Goal: Task Accomplishment & Management: Use online tool/utility

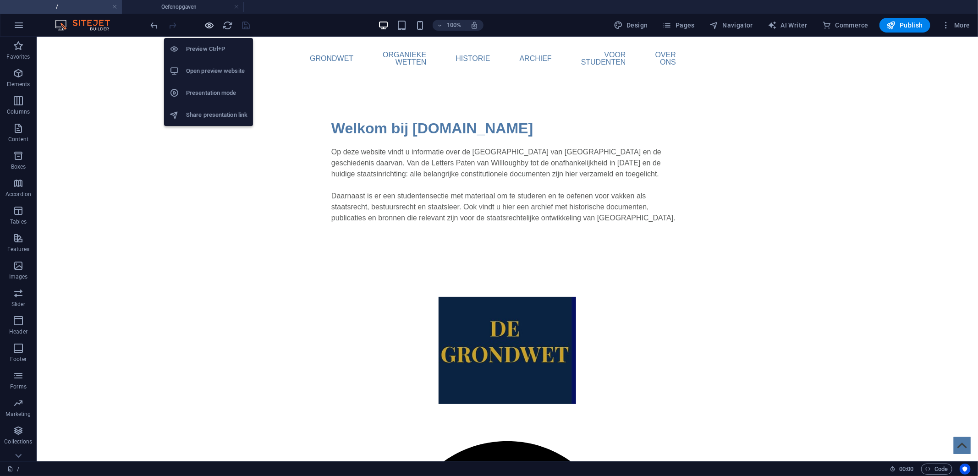
click at [208, 21] on icon "button" at bounding box center [209, 25] width 11 height 11
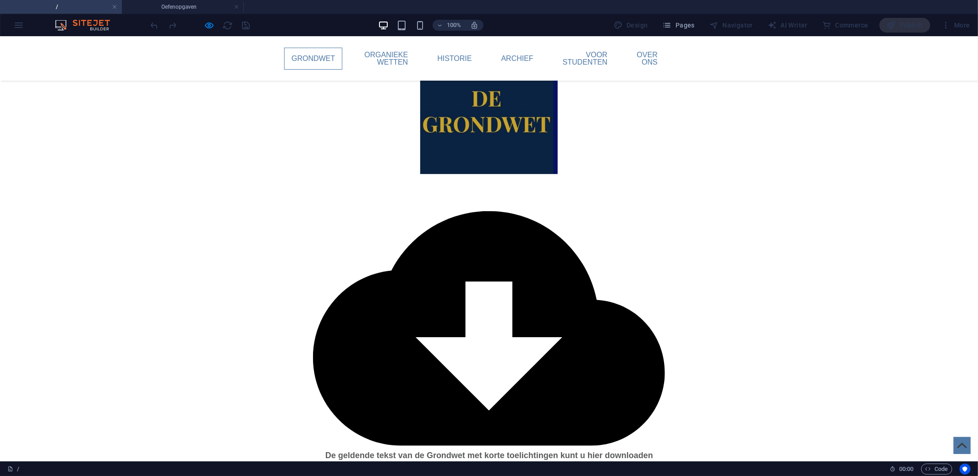
scroll to position [229, 0]
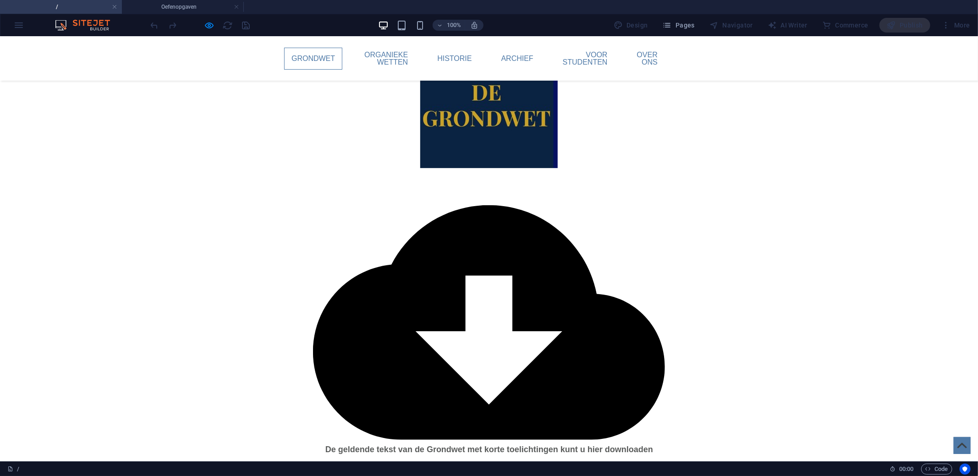
click at [200, 24] on div at bounding box center [200, 25] width 103 height 15
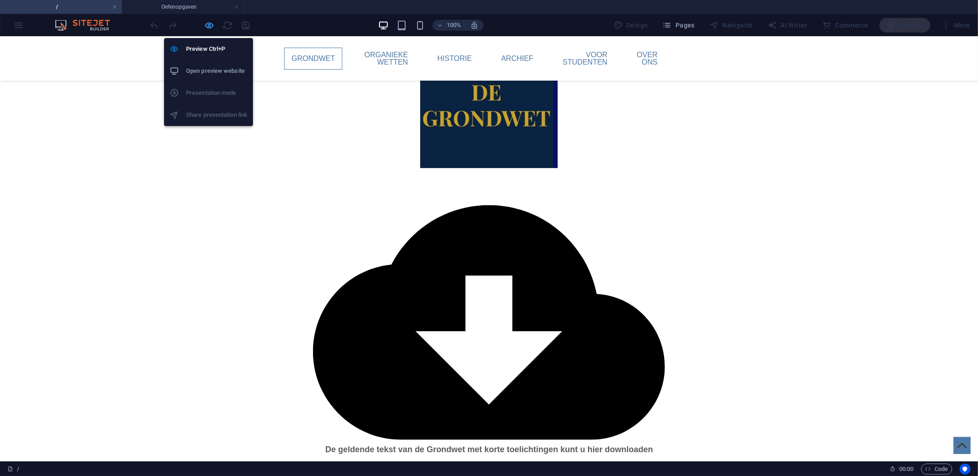
click at [207, 24] on icon "button" at bounding box center [209, 25] width 11 height 11
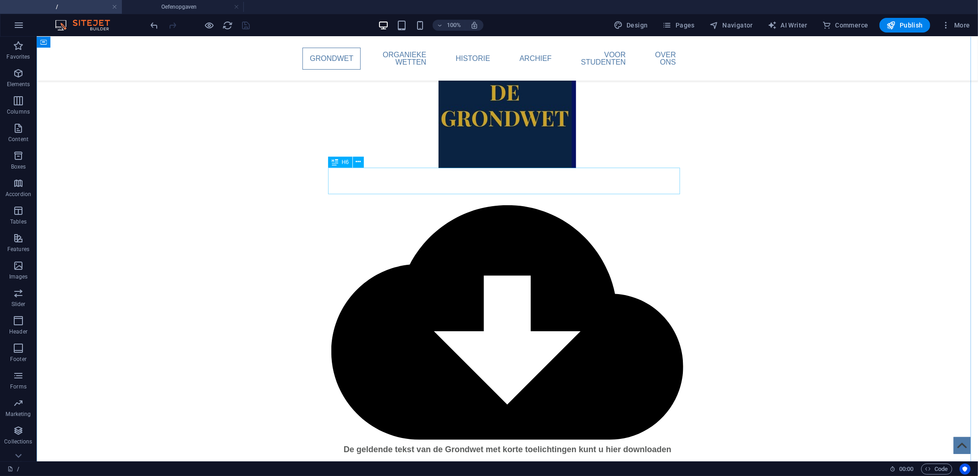
click at [493, 189] on div "De geldende tekst van de Grondwet met korte toelichtingen kunt u hier downloaden" at bounding box center [507, 312] width 352 height 288
click at [504, 186] on div "De geldende tekst van de Grondwet met korte toelichtingen kunt u hier downloaden" at bounding box center [507, 312] width 352 height 288
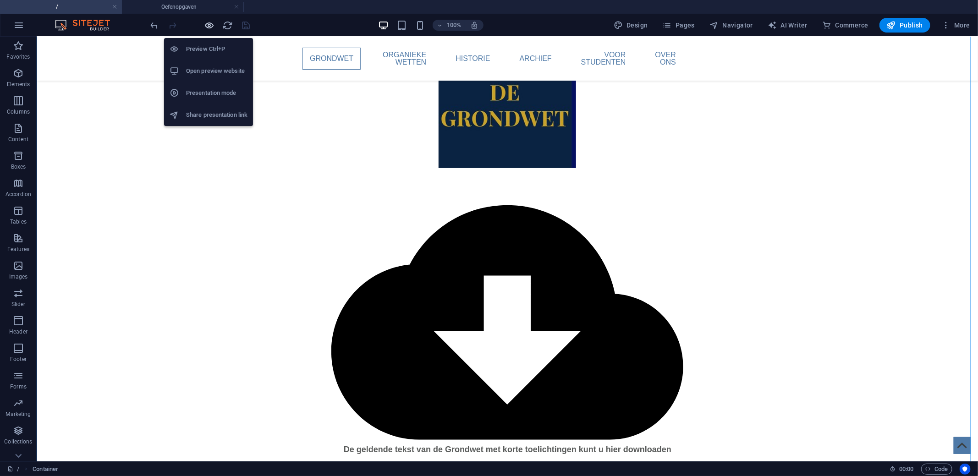
click at [210, 21] on icon "button" at bounding box center [209, 25] width 11 height 11
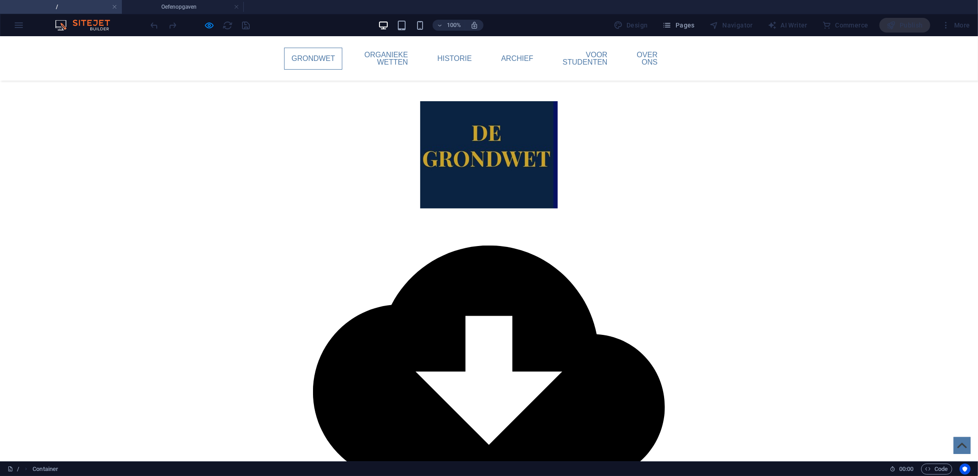
scroll to position [183, 0]
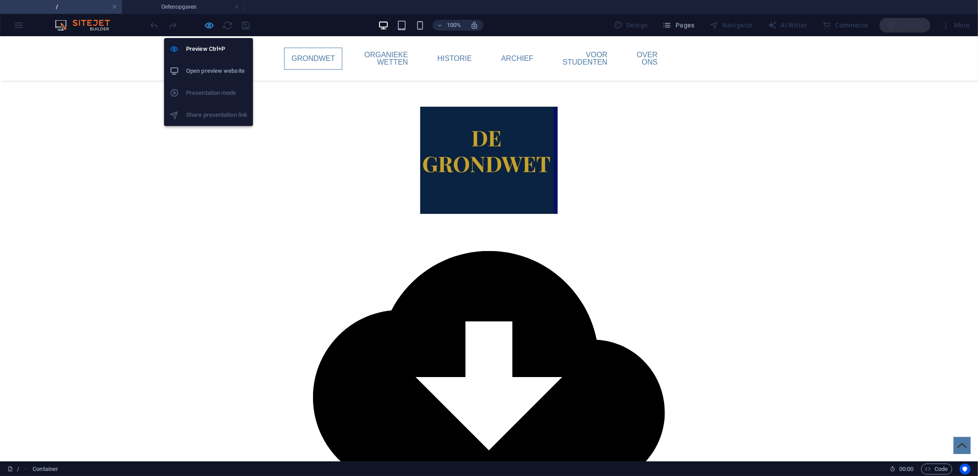
click at [210, 24] on icon "button" at bounding box center [209, 25] width 11 height 11
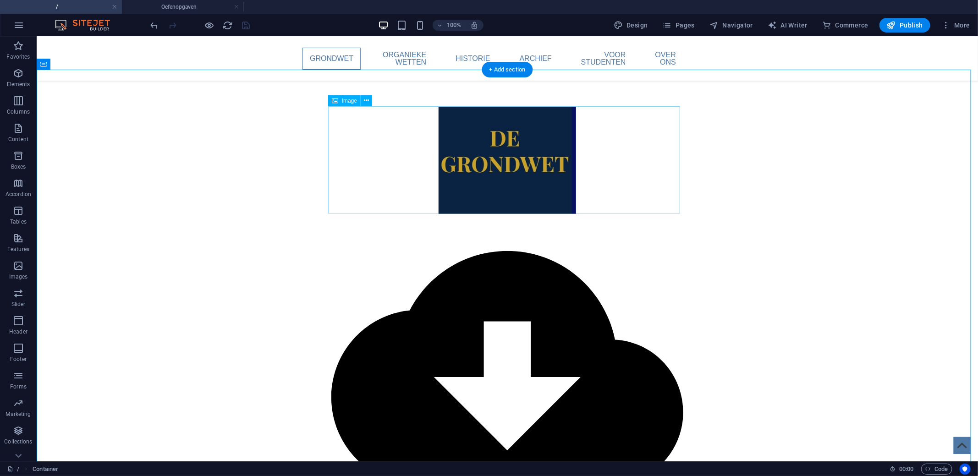
click at [502, 154] on figure at bounding box center [507, 159] width 352 height 107
select select "px"
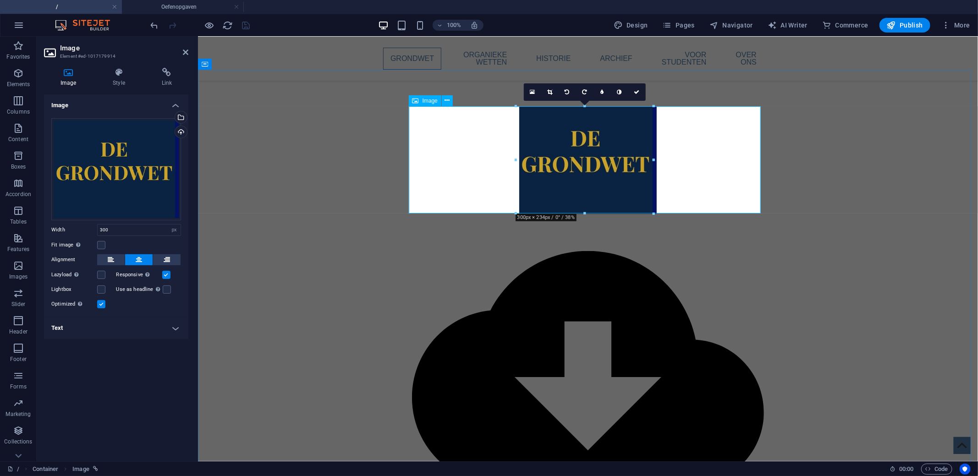
click at [574, 136] on figure at bounding box center [587, 159] width 352 height 107
click at [549, 88] on link at bounding box center [549, 91] width 17 height 17
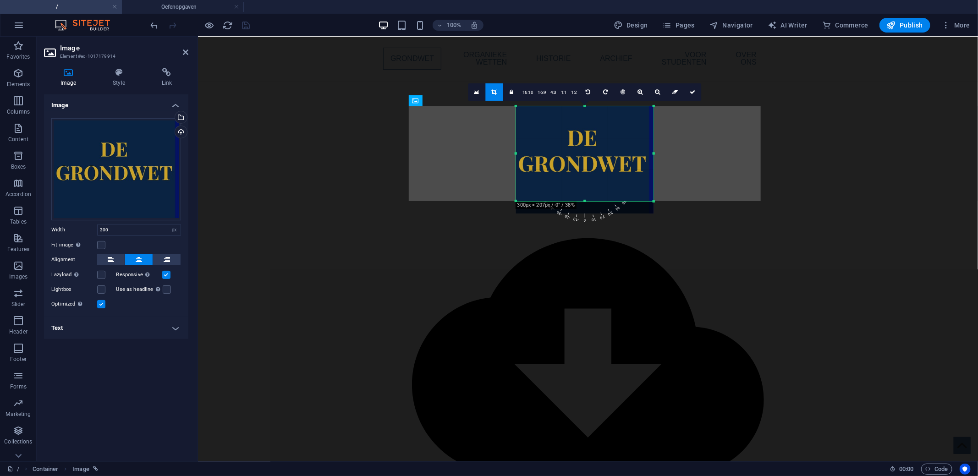
drag, startPoint x: 584, startPoint y: 213, endPoint x: 587, endPoint y: 167, distance: 46.9
click at [588, 202] on div at bounding box center [584, 201] width 137 height 3
drag, startPoint x: 584, startPoint y: 107, endPoint x: 589, endPoint y: 109, distance: 6.0
click at [589, 109] on div "180 170 160 150 140 130 120 110 100 90 80 70 60 50 40 30 20 10 0 -10 -20 -30 -4…" at bounding box center [584, 152] width 137 height 93
click at [650, 154] on div at bounding box center [651, 152] width 3 height 93
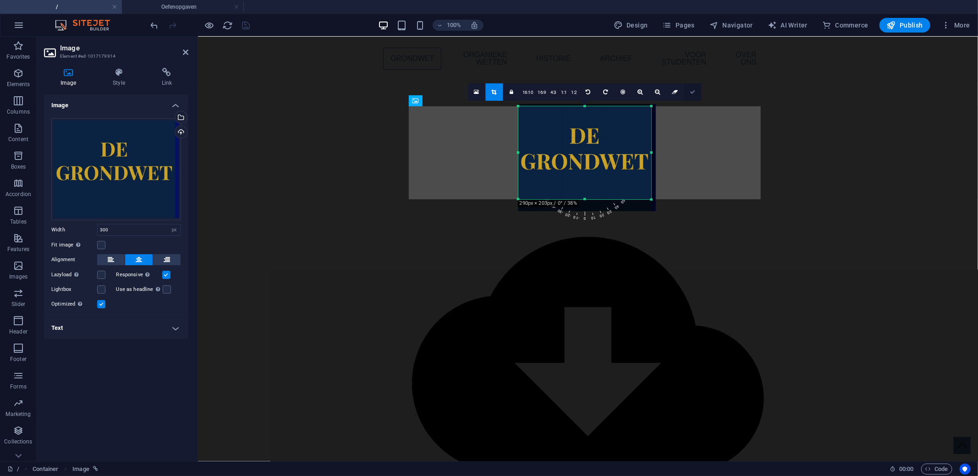
click at [694, 92] on link at bounding box center [691, 91] width 17 height 17
type input "290"
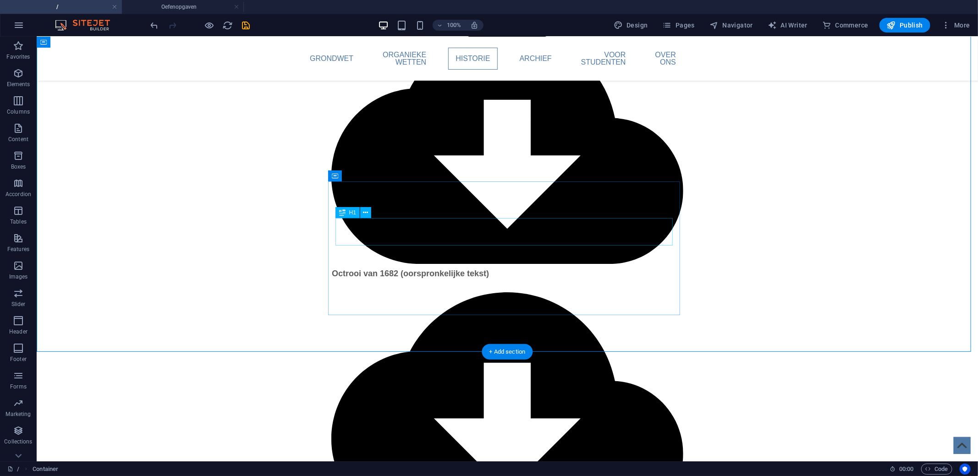
scroll to position [1786, 0]
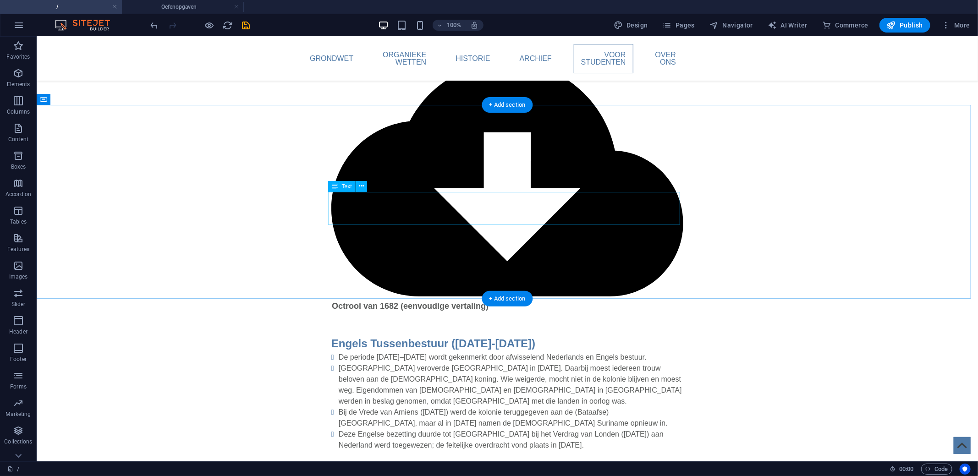
scroll to position [1972, 0]
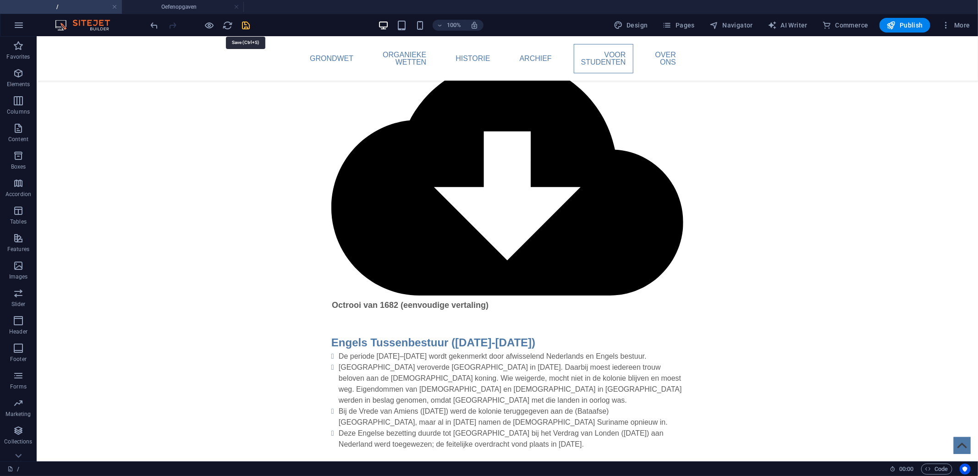
click at [244, 23] on icon "save" at bounding box center [246, 25] width 11 height 11
click at [890, 22] on icon "button" at bounding box center [890, 25] width 9 height 9
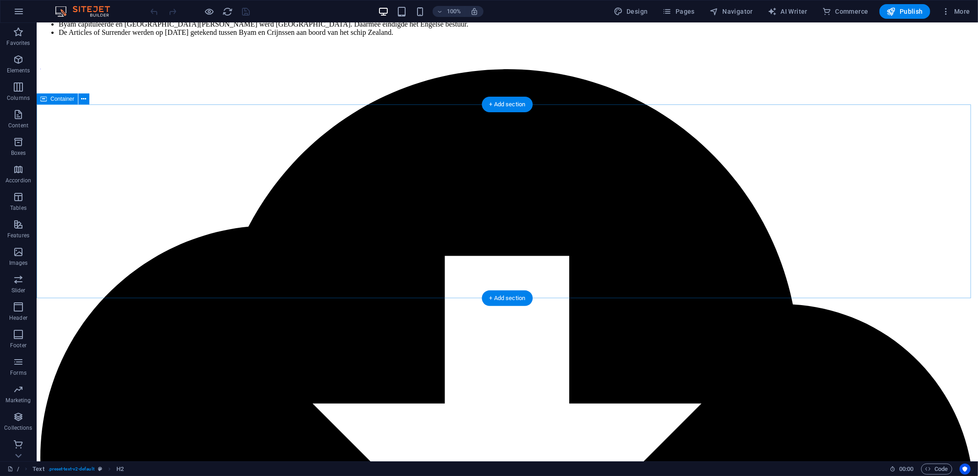
scroll to position [1958, 0]
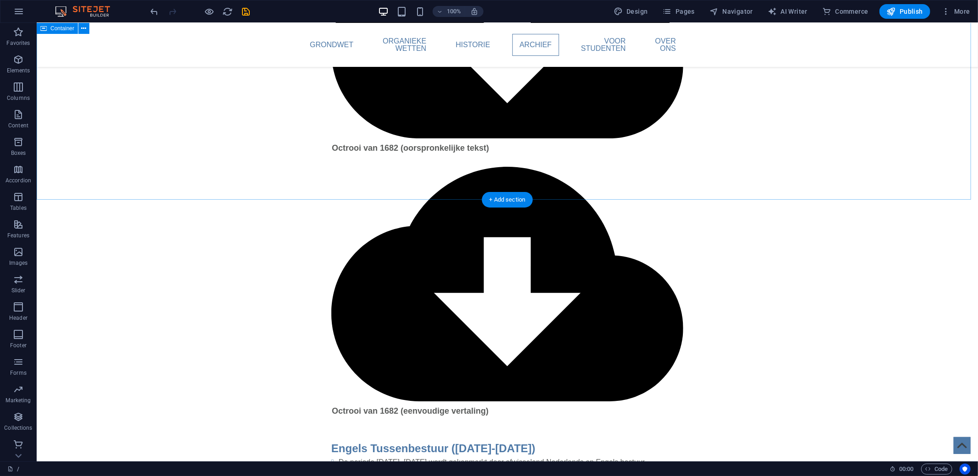
scroll to position [1866, 0]
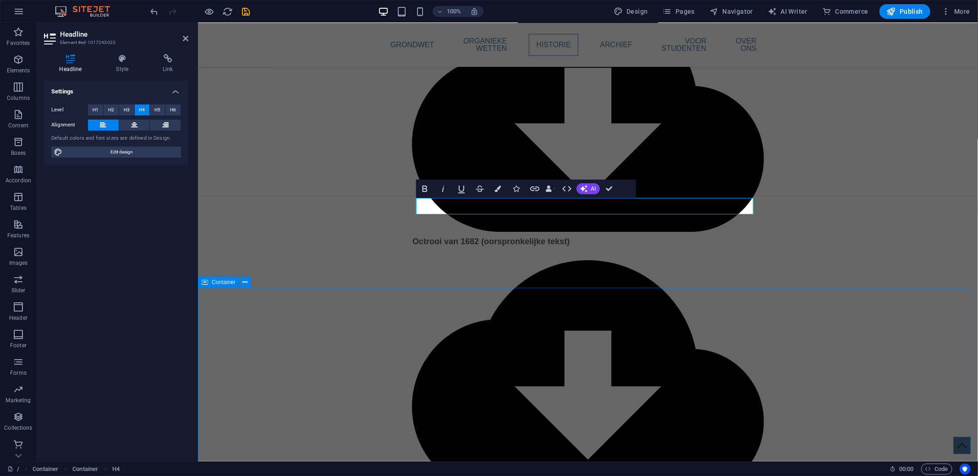
scroll to position [1729, 0]
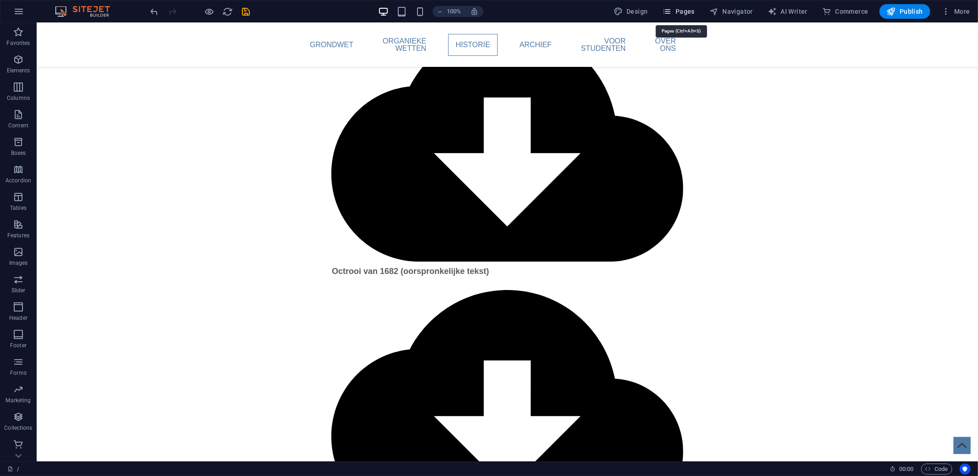
click at [677, 14] on span "Pages" at bounding box center [678, 11] width 32 height 9
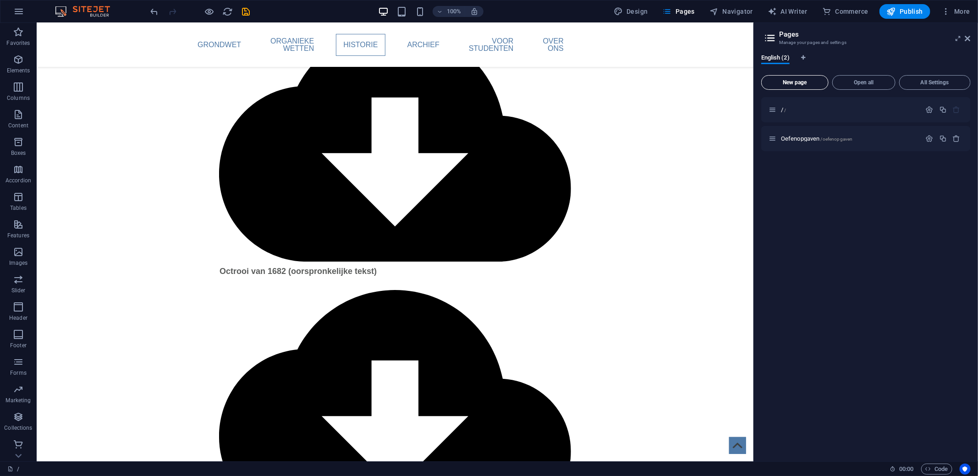
click at [803, 80] on span "New page" at bounding box center [794, 82] width 59 height 5
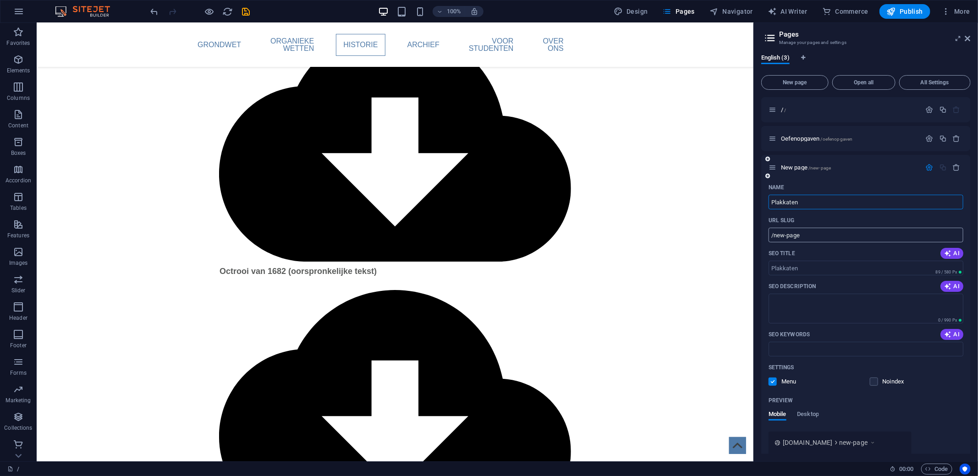
type input "Plakkaten"
type input "/plakkaten"
type input "Plakkaten en Verordeningen"
type input "/plakkaten-en-verordeningen"
type input "Plakkaten en Verordeningen"
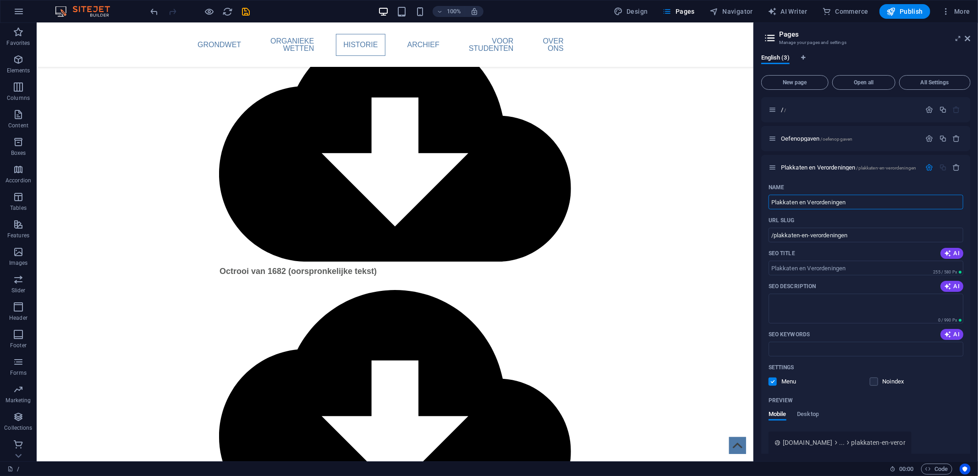
click at [239, 7] on div at bounding box center [200, 11] width 103 height 15
click at [245, 11] on icon "save" at bounding box center [246, 11] width 11 height 11
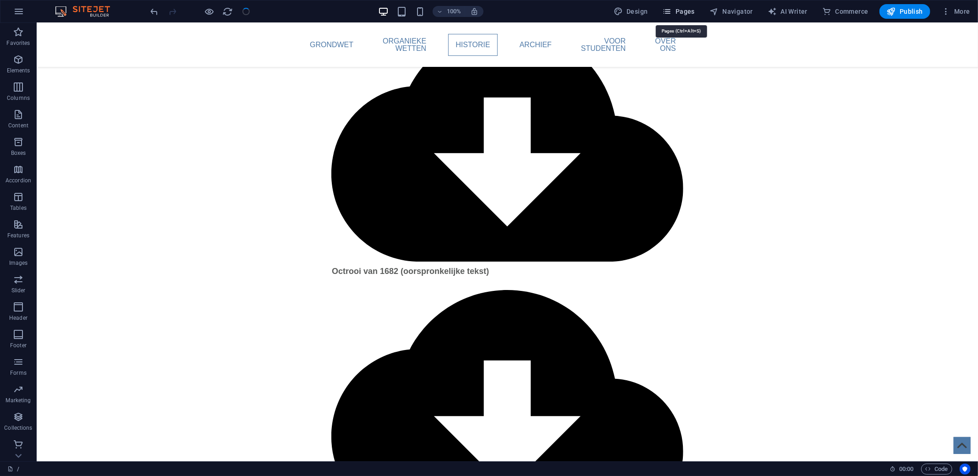
click at [688, 12] on span "Pages" at bounding box center [678, 11] width 32 height 9
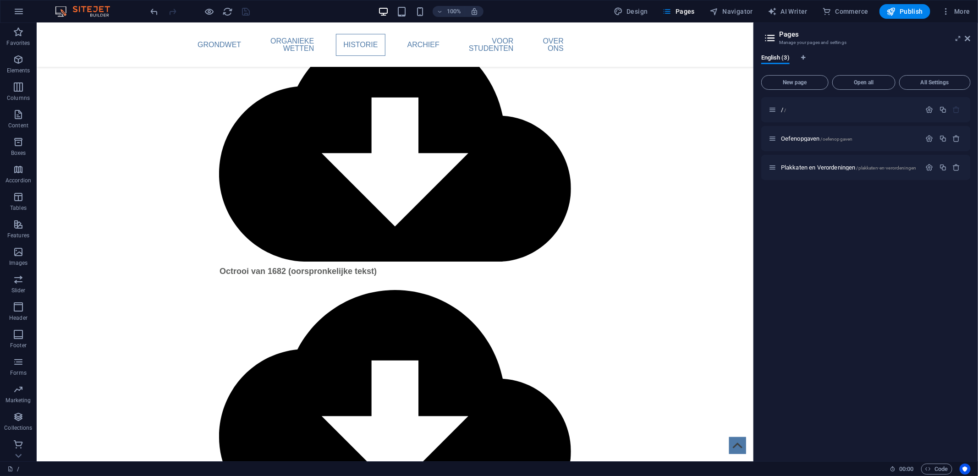
click at [770, 37] on icon at bounding box center [770, 38] width 14 height 13
click at [808, 140] on span "Oefenopgaven /oefenopgaven" at bounding box center [816, 138] width 71 height 7
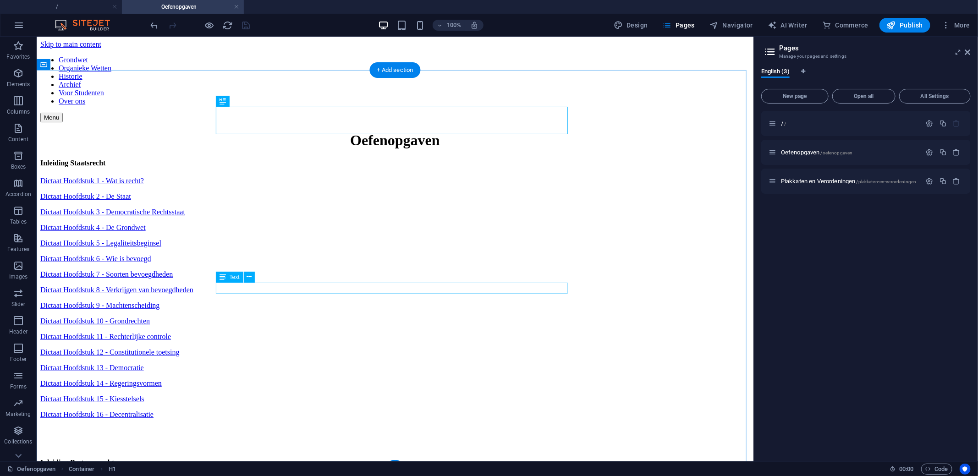
scroll to position [10, 0]
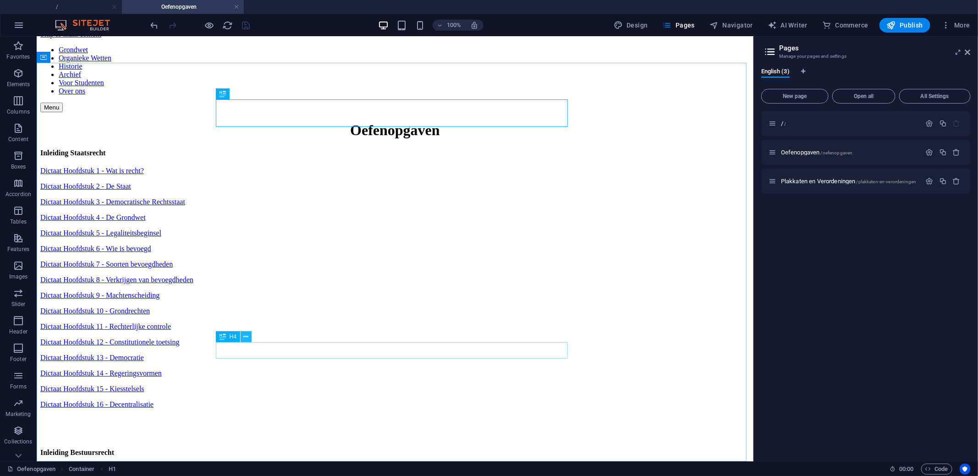
click at [248, 337] on icon at bounding box center [246, 337] width 5 height 10
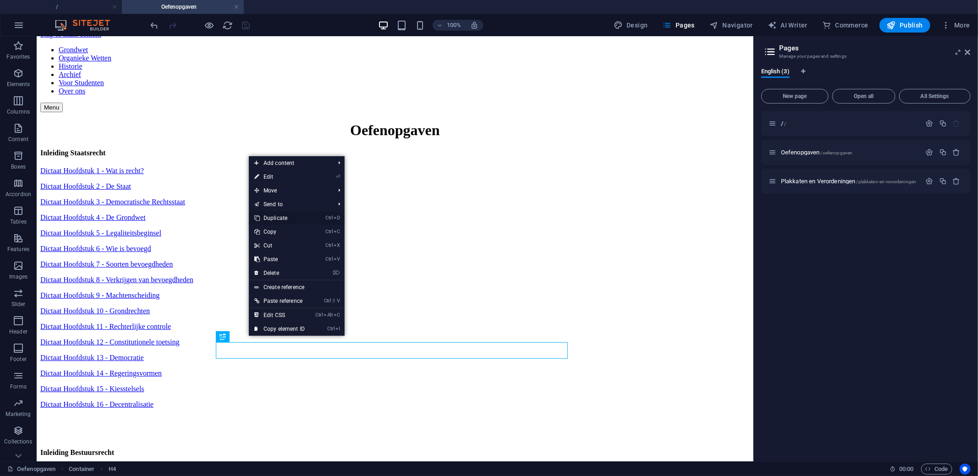
click at [283, 217] on link "Ctrl D Duplicate" at bounding box center [279, 218] width 61 height 14
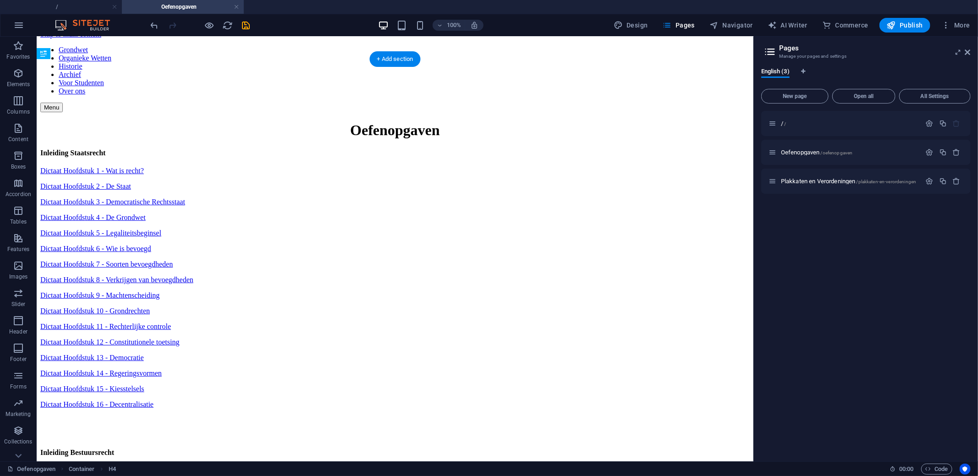
scroll to position [27, 0]
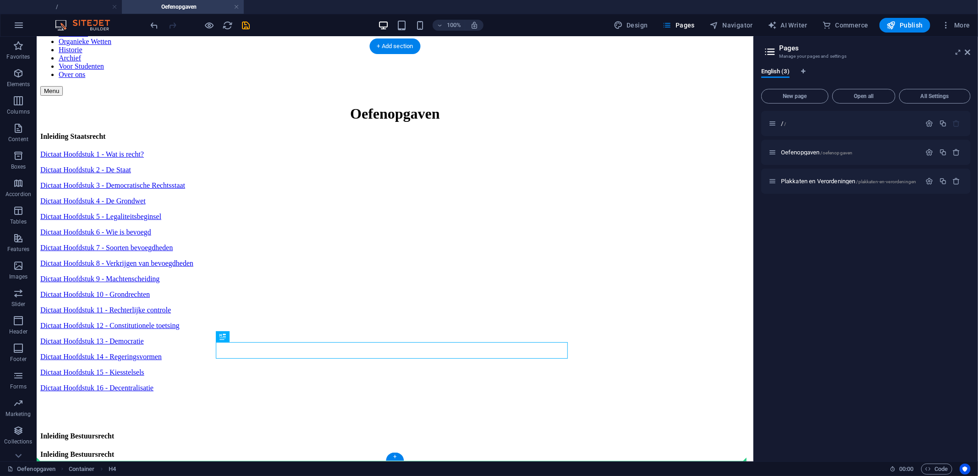
drag, startPoint x: 323, startPoint y: 371, endPoint x: 312, endPoint y: 445, distance: 75.0
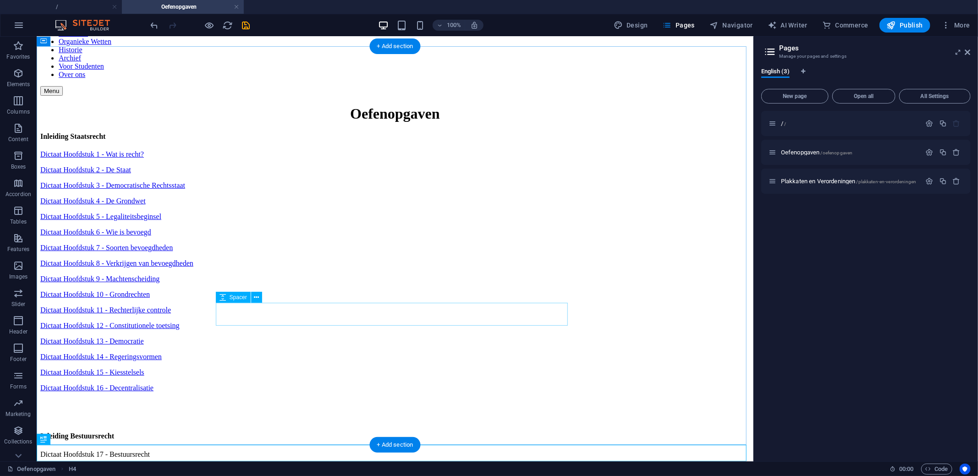
click at [333, 399] on div at bounding box center [394, 410] width 709 height 23
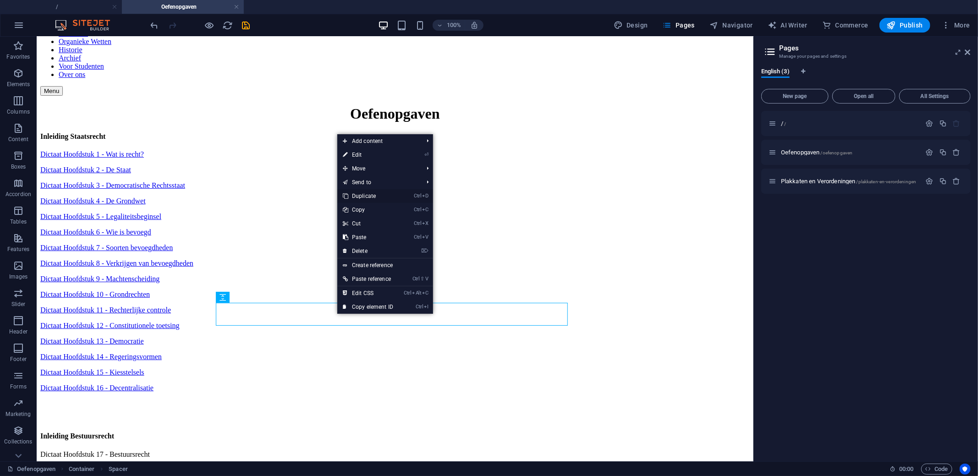
click at [373, 197] on link "Ctrl D Duplicate" at bounding box center [367, 196] width 61 height 14
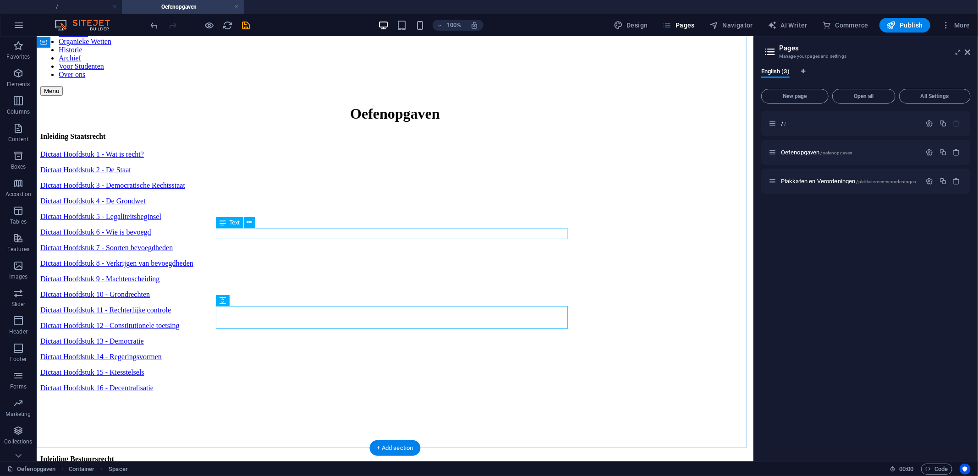
scroll to position [49, 0]
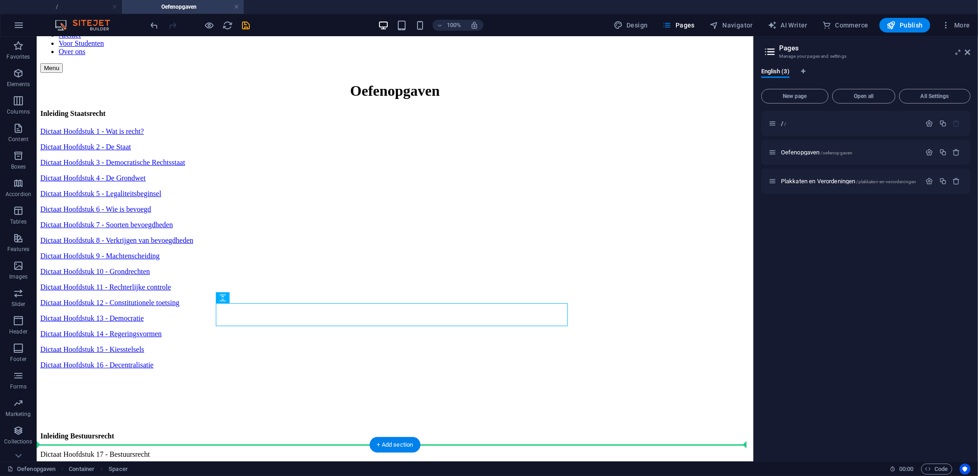
drag, startPoint x: 326, startPoint y: 312, endPoint x: 339, endPoint y: 410, distance: 99.3
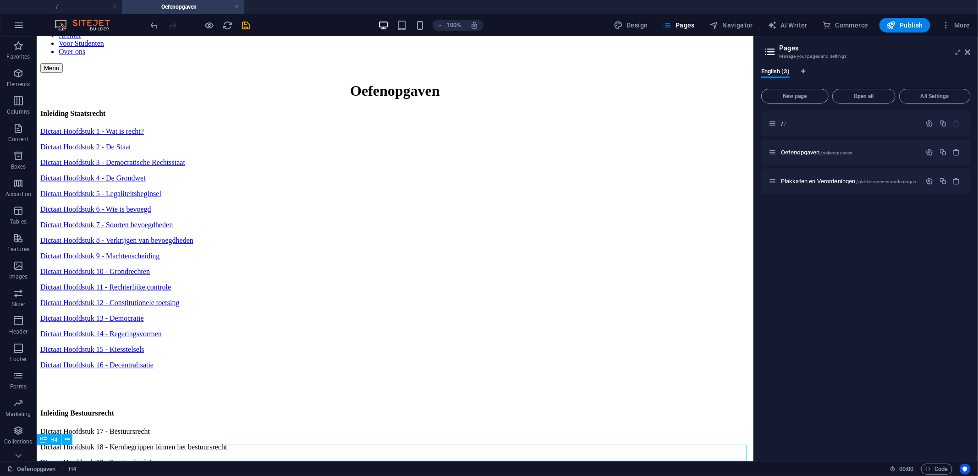
scroll to position [33, 0]
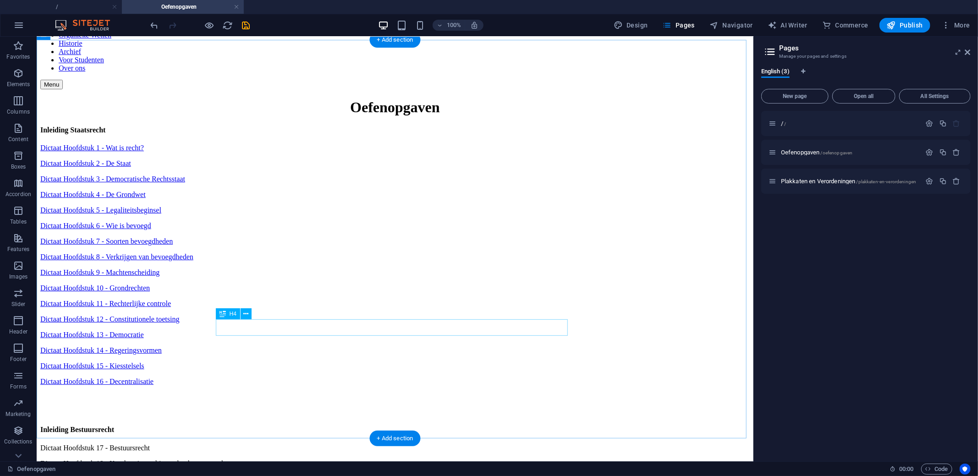
click at [299, 425] on div "Inleiding Bestuursrecht" at bounding box center [394, 429] width 709 height 8
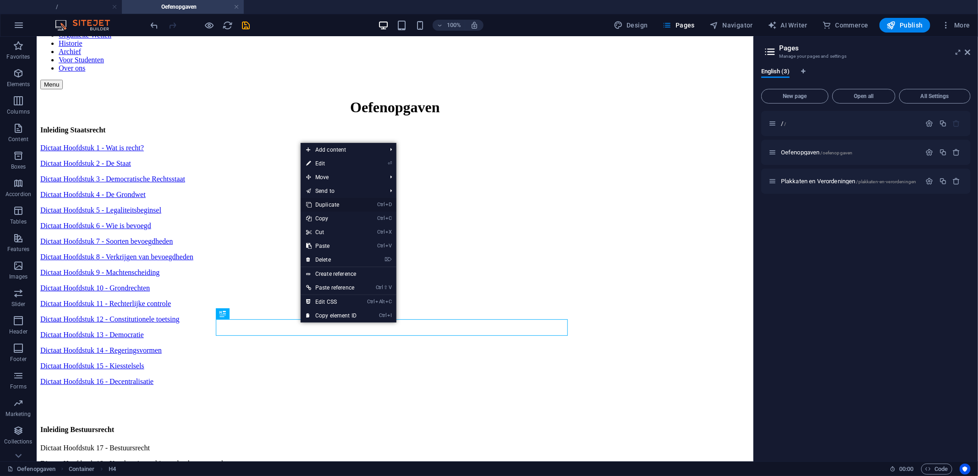
click at [334, 207] on link "Ctrl D Duplicate" at bounding box center [330, 205] width 61 height 14
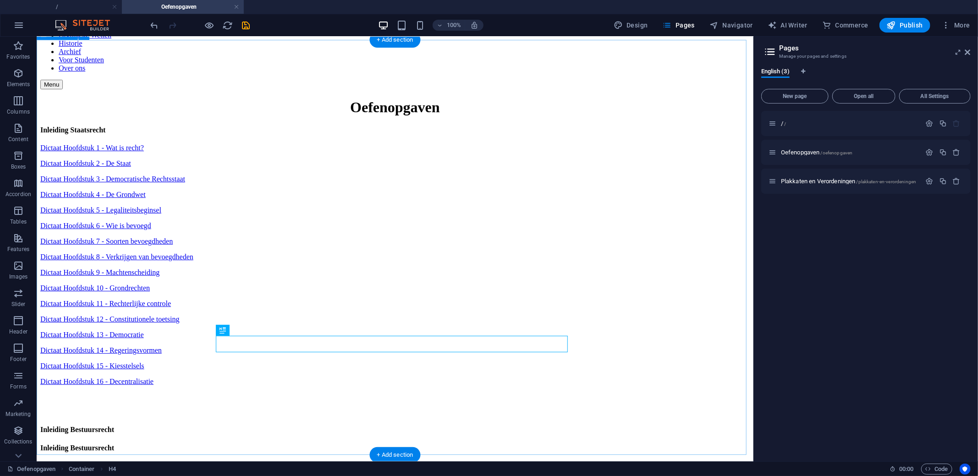
drag, startPoint x: 350, startPoint y: 344, endPoint x: 349, endPoint y: 425, distance: 81.1
click at [349, 425] on div "Oefenopgaven Inleiding Staatsrecht Dictaat Hoofdstuk 1 - Wat is recht? Dictaat …" at bounding box center [394, 322] width 709 height 449
drag, startPoint x: 339, startPoint y: 343, endPoint x: 344, endPoint y: 408, distance: 64.7
click at [344, 408] on div "Oefenopgaven Inleiding Staatsrecht Dictaat Hoofdstuk 1 - Wat is recht? Dictaat …" at bounding box center [394, 322] width 709 height 449
click at [248, 26] on icon "save" at bounding box center [246, 25] width 11 height 11
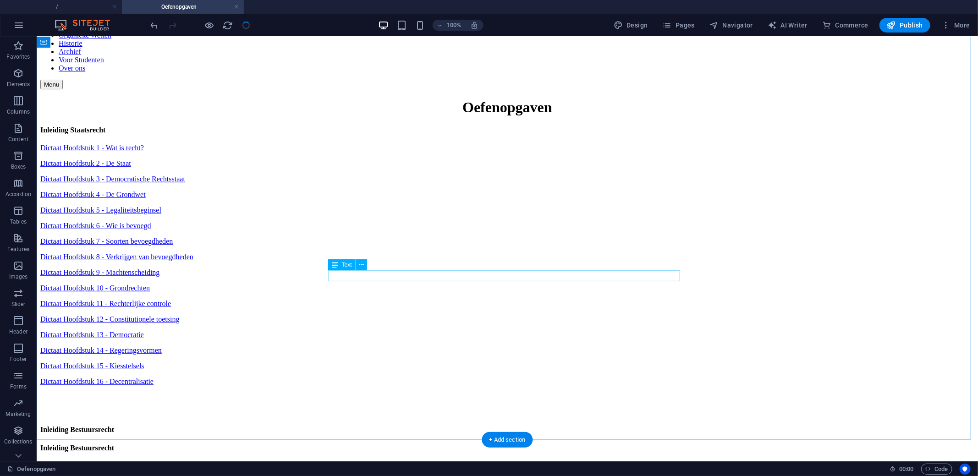
scroll to position [49, 0]
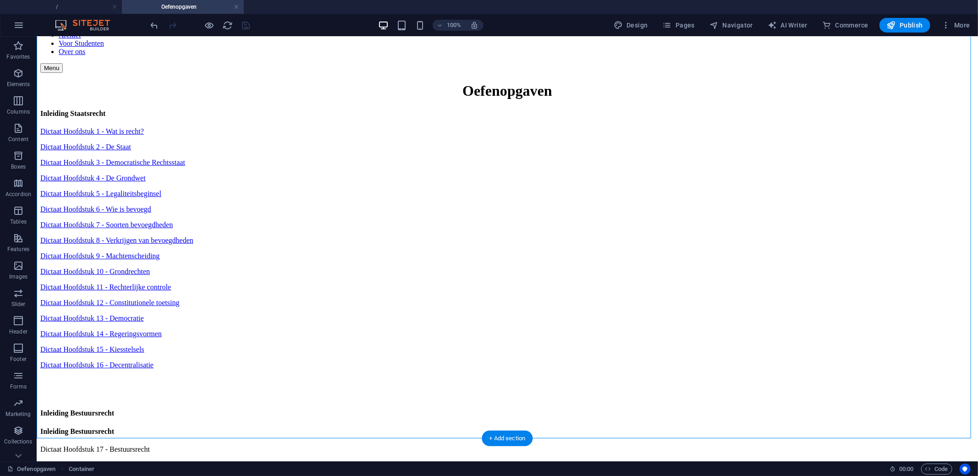
drag, startPoint x: 418, startPoint y: 304, endPoint x: 420, endPoint y: 408, distance: 104.0
click at [420, 408] on div "Oefenopgaven Inleiding Staatsrecht Dictaat Hoofdstuk 1 - Wat is recht? Dictaat …" at bounding box center [507, 306] width 934 height 449
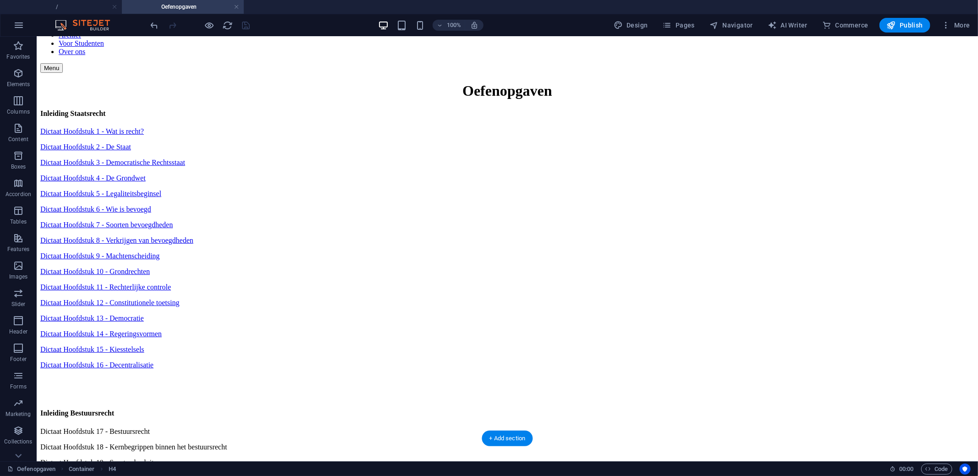
drag, startPoint x: 427, startPoint y: 310, endPoint x: 421, endPoint y: 401, distance: 91.8
click at [403, 376] on div at bounding box center [507, 387] width 934 height 23
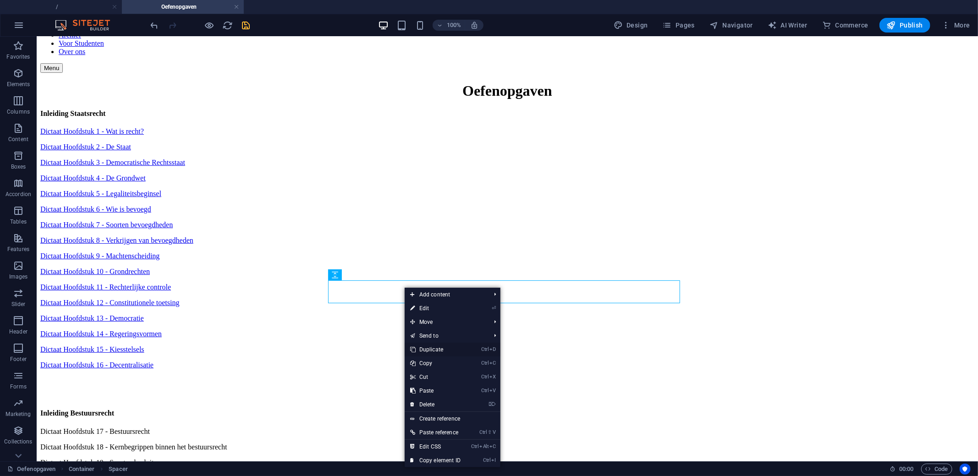
click at [437, 351] on link "Ctrl D Duplicate" at bounding box center [434, 350] width 61 height 14
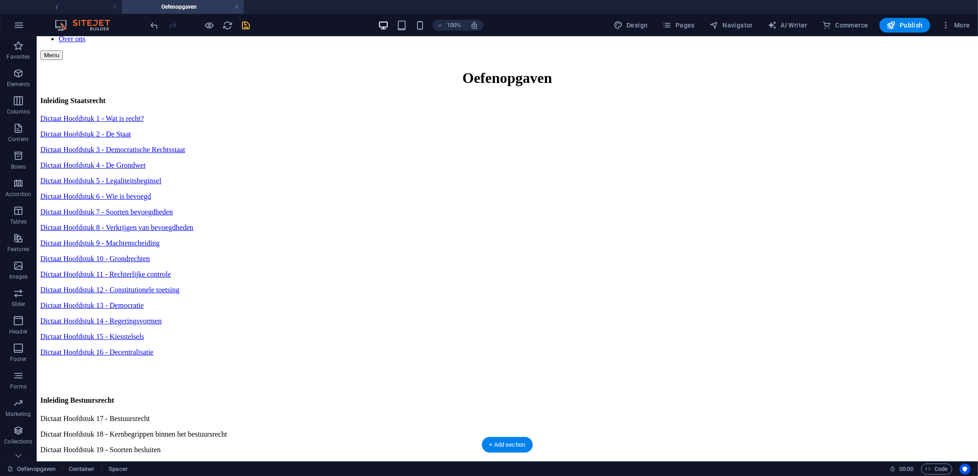
scroll to position [72, 0]
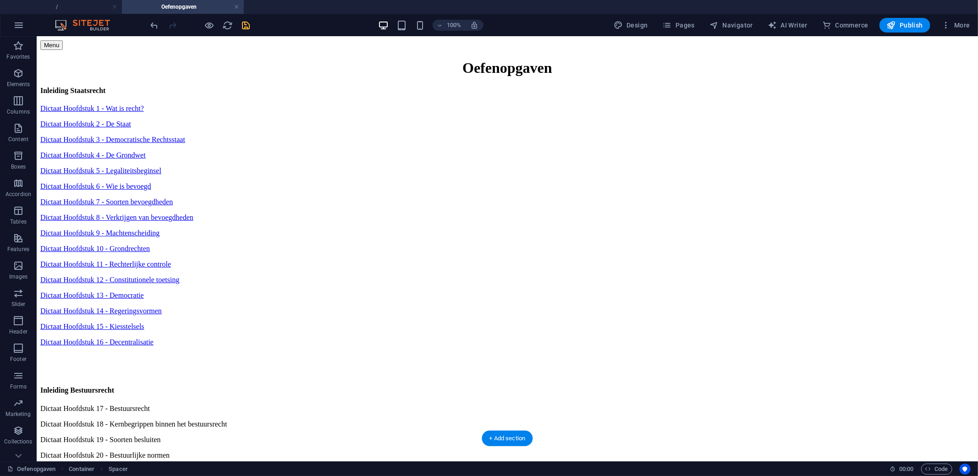
drag, startPoint x: 407, startPoint y: 313, endPoint x: 402, endPoint y: 376, distance: 62.5
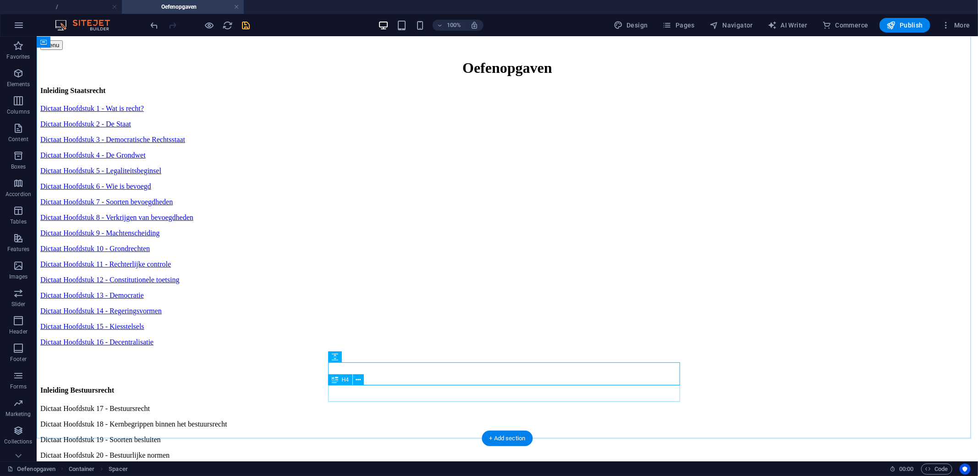
click at [355, 382] on button at bounding box center [358, 379] width 11 height 11
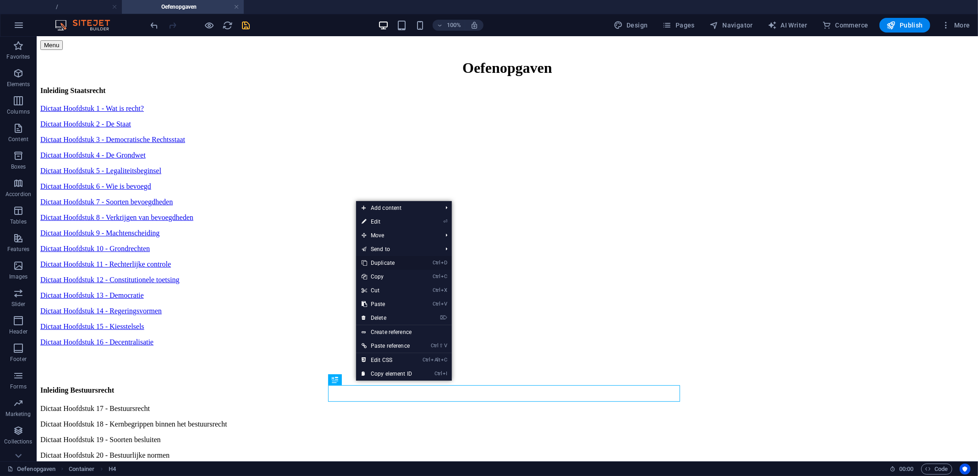
click at [394, 266] on link "Ctrl D Duplicate" at bounding box center [386, 263] width 61 height 14
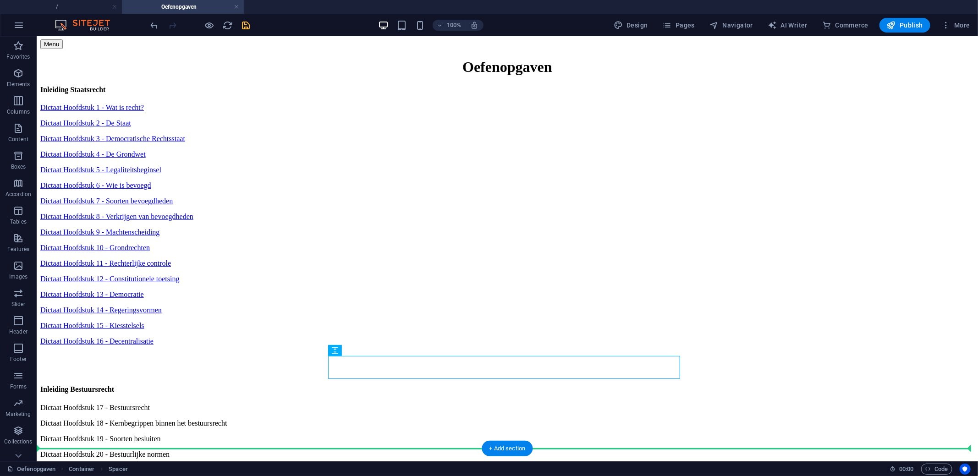
scroll to position [112, 0]
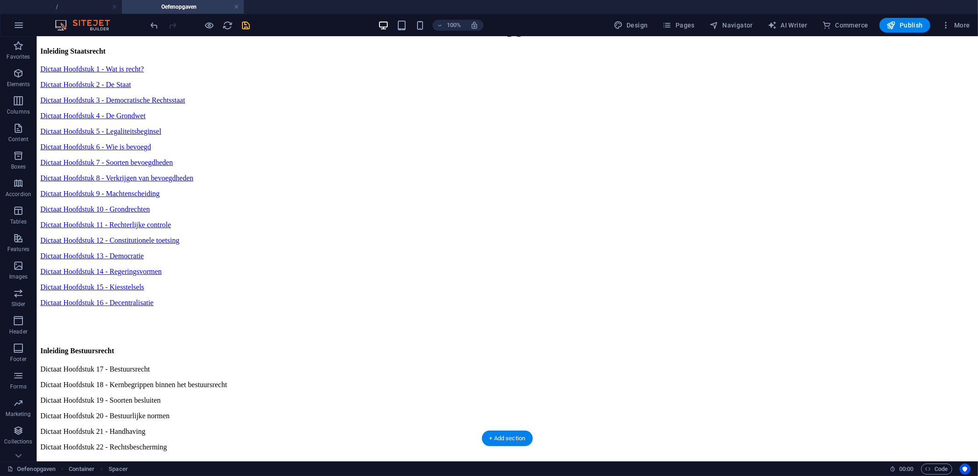
drag, startPoint x: 429, startPoint y: 393, endPoint x: 431, endPoint y: 370, distance: 23.9
click at [437, 442] on div "Dictaat Hoofdstuk 22 - Rechtsbescherming" at bounding box center [507, 446] width 934 height 8
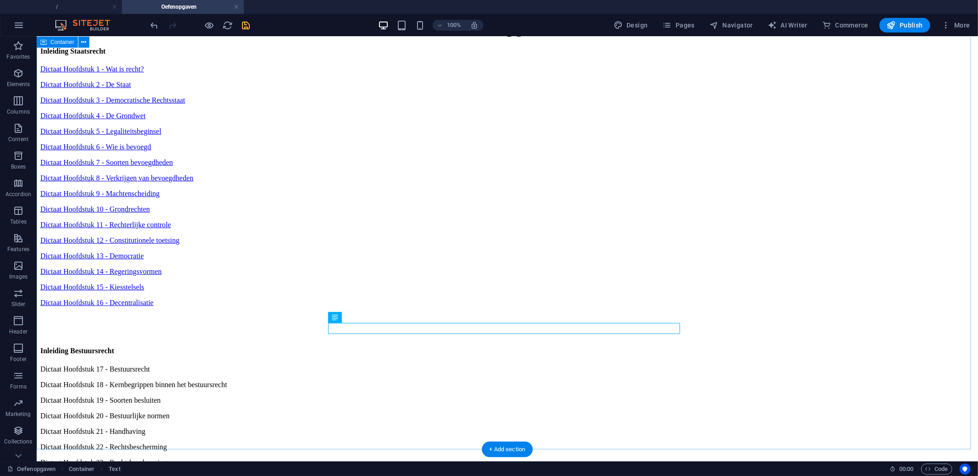
drag, startPoint x: 435, startPoint y: 328, endPoint x: 419, endPoint y: 424, distance: 97.4
click at [419, 424] on div "Oefenopgaven Inleiding Staatsrecht Dictaat Hoofdstuk 1 - Wat is recht? Dictaat …" at bounding box center [507, 292] width 934 height 545
click at [241, 22] on icon "save" at bounding box center [246, 25] width 11 height 11
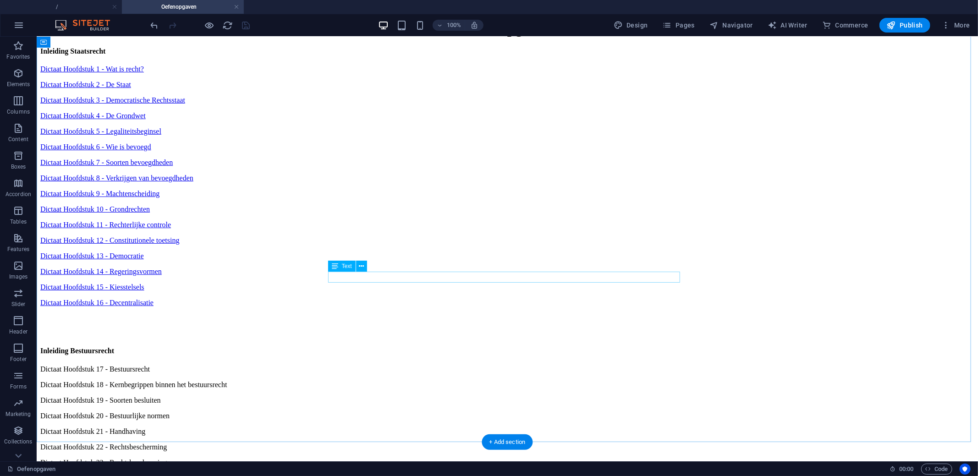
scroll to position [123, 0]
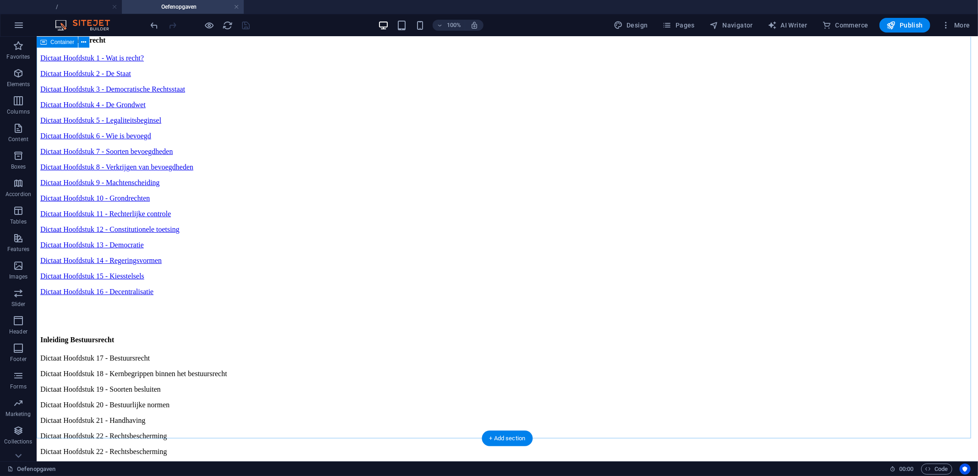
drag, startPoint x: 421, startPoint y: 316, endPoint x: 402, endPoint y: 406, distance: 92.3
click at [402, 406] on div "Oefenopgaven Inleiding Staatsrecht Dictaat Hoofdstuk 1 - Wat is recht? Dictaat …" at bounding box center [507, 281] width 934 height 545
drag, startPoint x: 447, startPoint y: 319, endPoint x: 437, endPoint y: 410, distance: 92.2
click at [437, 410] on div "Oefenopgaven Inleiding Staatsrecht Dictaat Hoofdstuk 1 - Wat is recht? Dictaat …" at bounding box center [507, 281] width 934 height 545
click at [437, 447] on div "Dictaat Hoofdstuk 22 - Rechtsbescherming" at bounding box center [507, 451] width 934 height 8
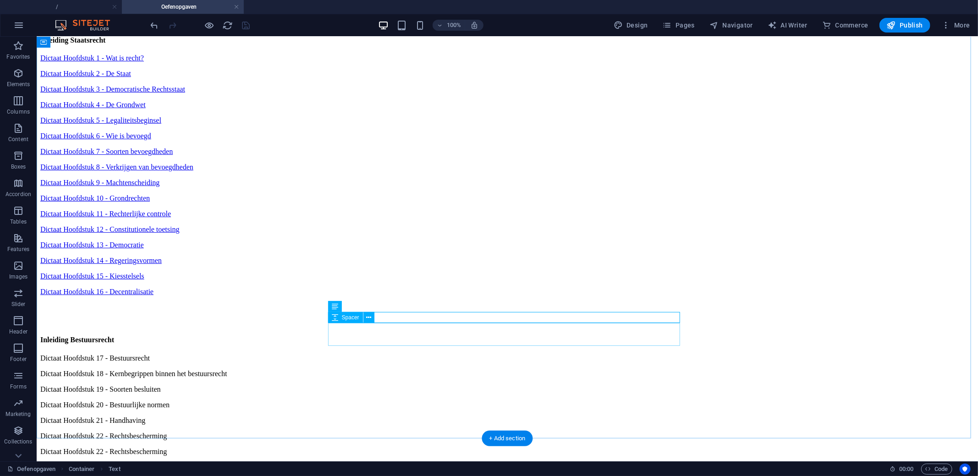
drag, startPoint x: 441, startPoint y: 317, endPoint x: 438, endPoint y: 332, distance: 15.0
click at [438, 332] on div "Oefenopgaven Inleiding Staatsrecht Dictaat Hoofdstuk 1 - Wat is recht? Dictaat …" at bounding box center [507, 281] width 934 height 545
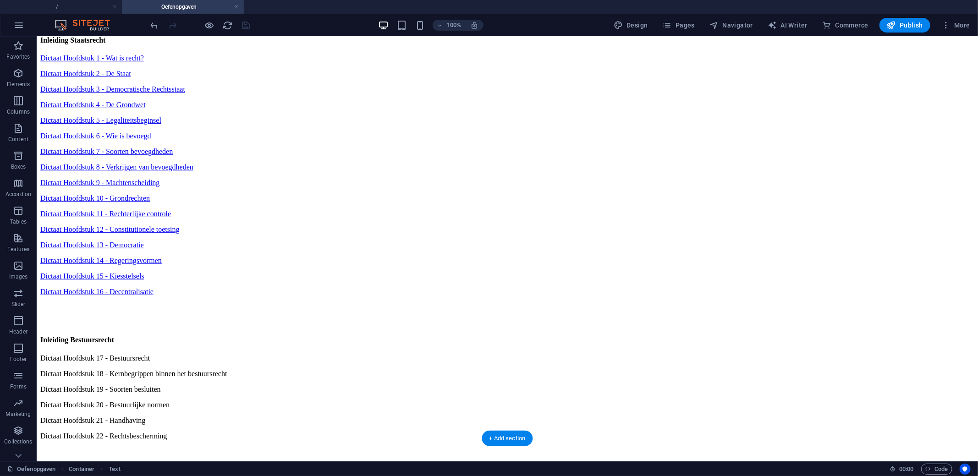
drag, startPoint x: 440, startPoint y: 313, endPoint x: 432, endPoint y: 388, distance: 75.1
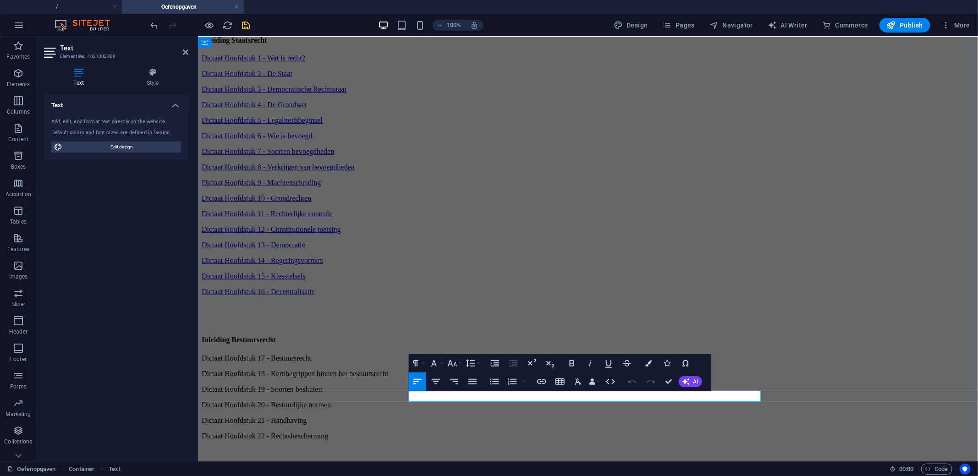
click at [545, 386] on icon "button" at bounding box center [541, 381] width 11 height 11
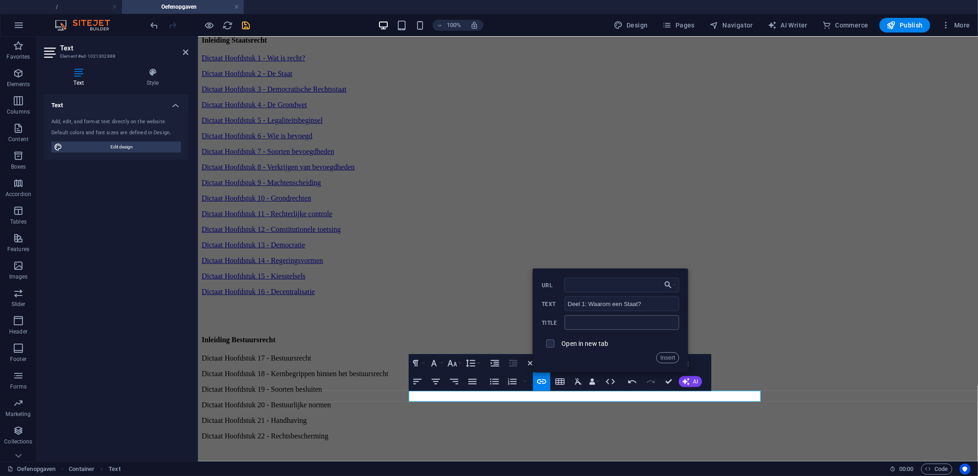
type input "https://cdn1.site-media.eu/images/document/19747635/InleidingStaatsBestuur-Vk0z…"
click at [666, 356] on button "Insert" at bounding box center [667, 357] width 23 height 11
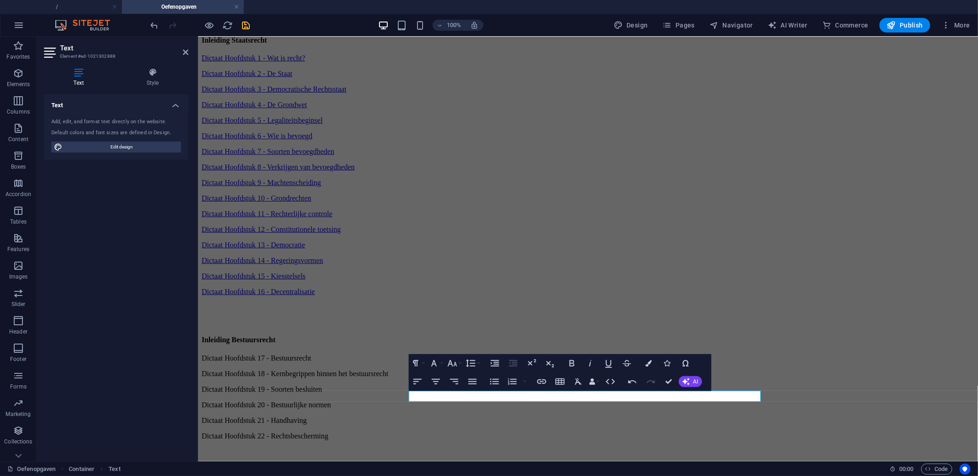
scroll to position [0, 0]
click at [777, 356] on div "Oefenopgaven Inleiding Staatsrecht Dictaat Hoofdstuk 1 - Wat is recht? Dictaat …" at bounding box center [587, 282] width 772 height 547
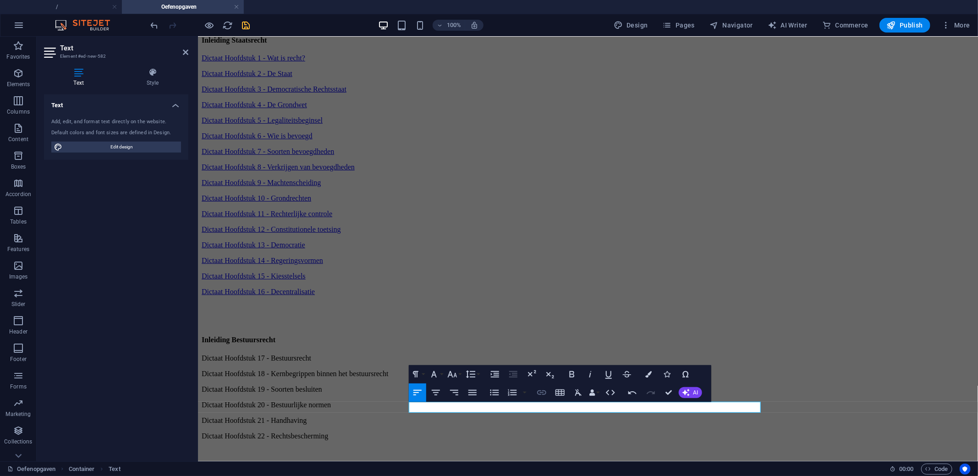
click at [543, 394] on icon "button" at bounding box center [541, 392] width 9 height 5
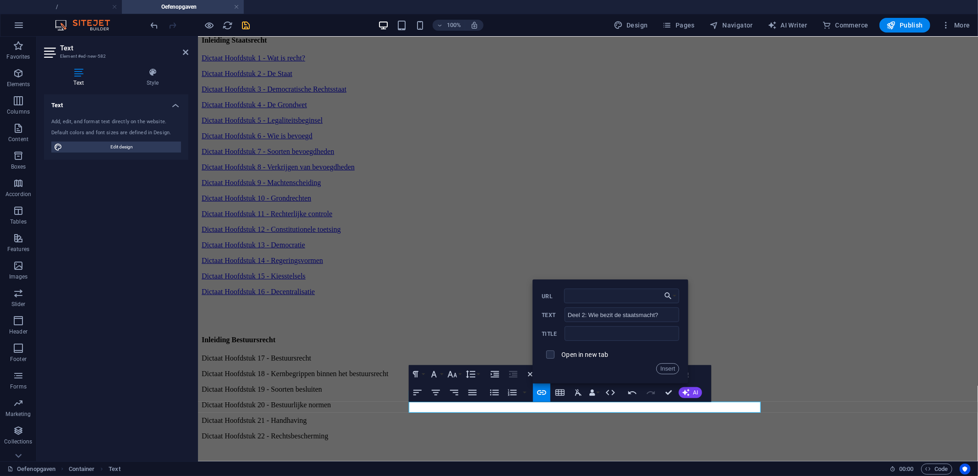
type input "https://cdn1.site-media.eu/images/document/19747635/InleidingStaatsBestuur-Vk0z…"
click at [671, 367] on button "Insert" at bounding box center [667, 368] width 23 height 11
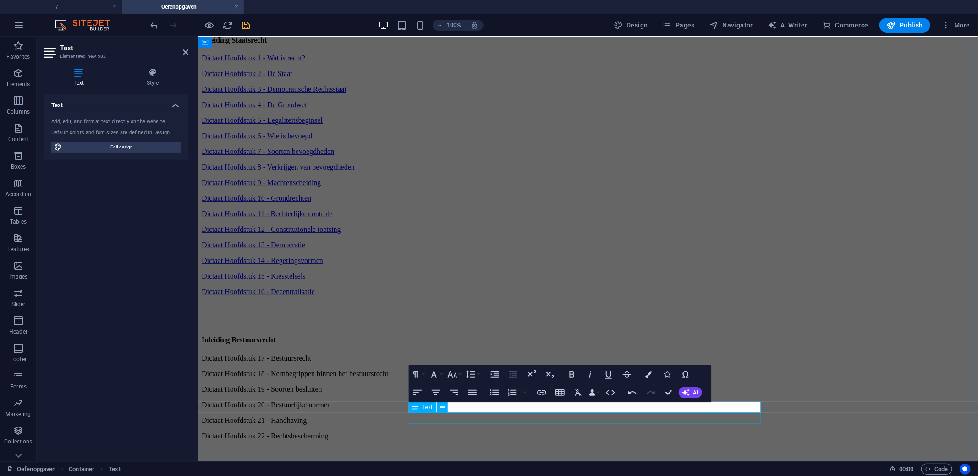
click at [470, 411] on div at bounding box center [470, 411] width 0 height 0
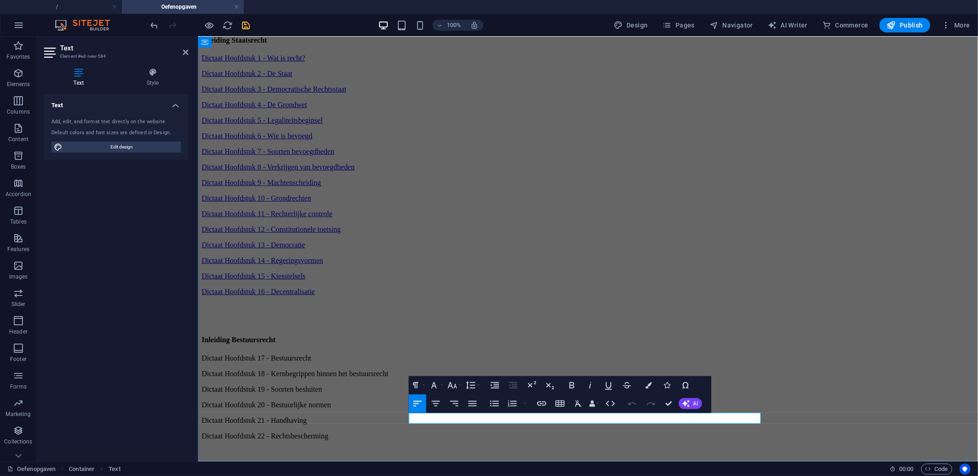
click at [544, 405] on icon "button" at bounding box center [541, 403] width 9 height 5
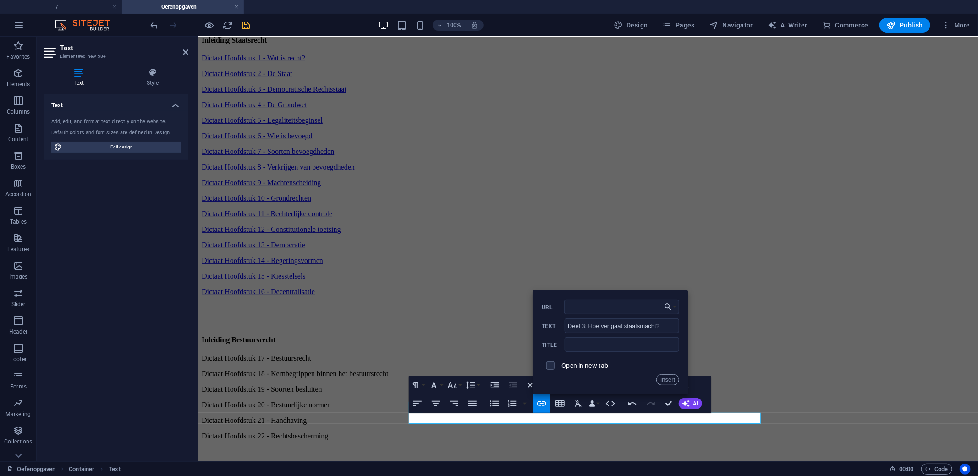
type input "https://cdn1.site-media.eu/images/document/19747635/InleidingStaatsBestuur-Vk0z…"
click at [670, 378] on button "Insert" at bounding box center [667, 379] width 23 height 11
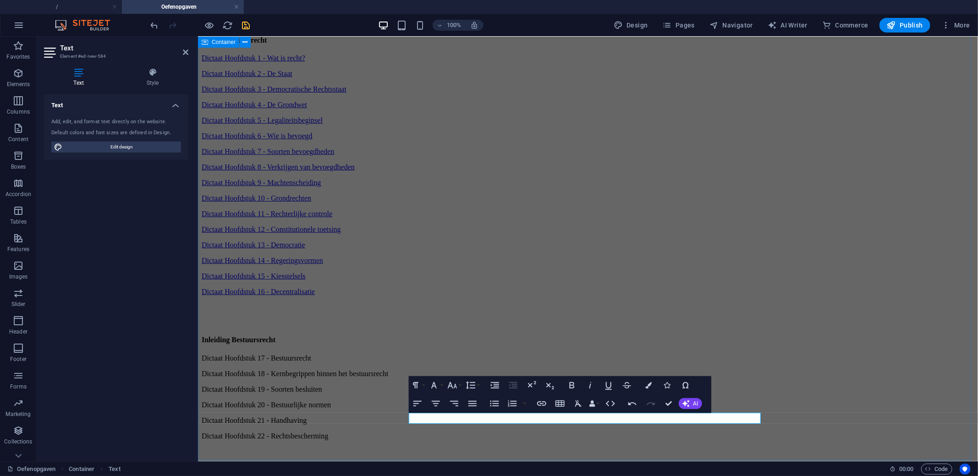
click at [811, 326] on div "Oefenopgaven Inleiding Staatsrecht Dictaat Hoofdstuk 1 - Wat is recht? Dictaat …" at bounding box center [587, 298] width 772 height 579
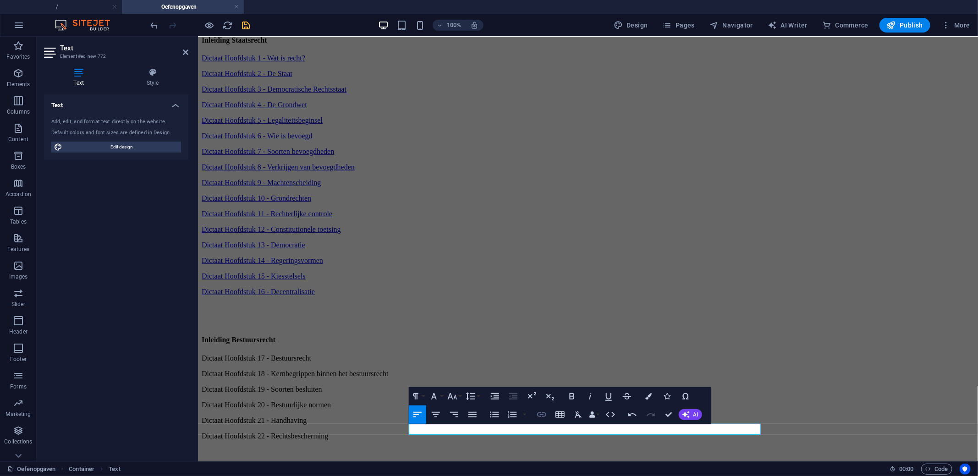
click at [544, 414] on icon "button" at bounding box center [541, 414] width 11 height 11
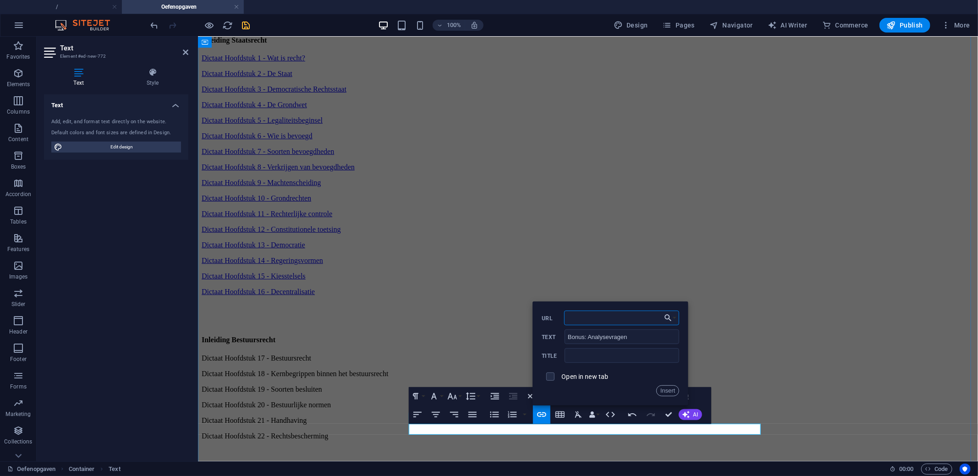
paste input "https://cdn1.site-media.eu/images/document/19747635/InleidingStaatsBestuur-Vk0z…"
type input "https://cdn1.site-media.eu/images/document/19747635/InleidingStaatsBestuur-Vk0z…"
click at [667, 392] on button "Insert" at bounding box center [667, 390] width 23 height 11
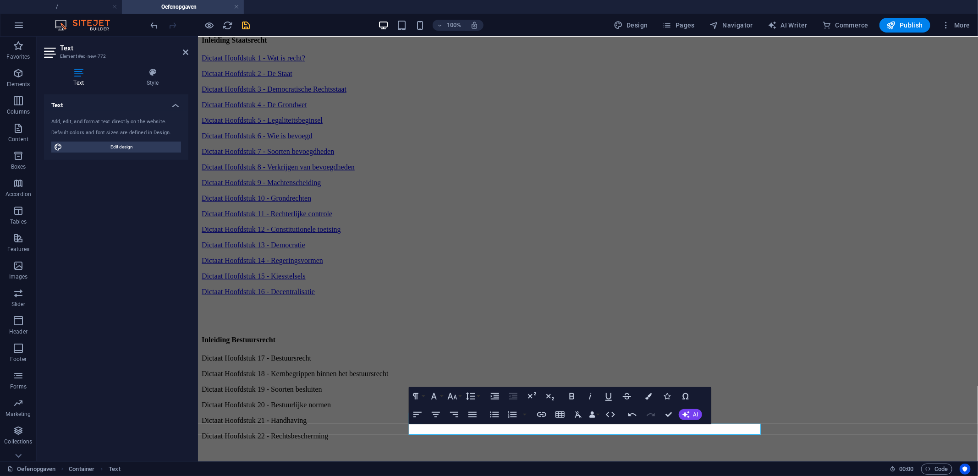
scroll to position [0, 0]
click at [248, 27] on icon "save" at bounding box center [246, 25] width 11 height 11
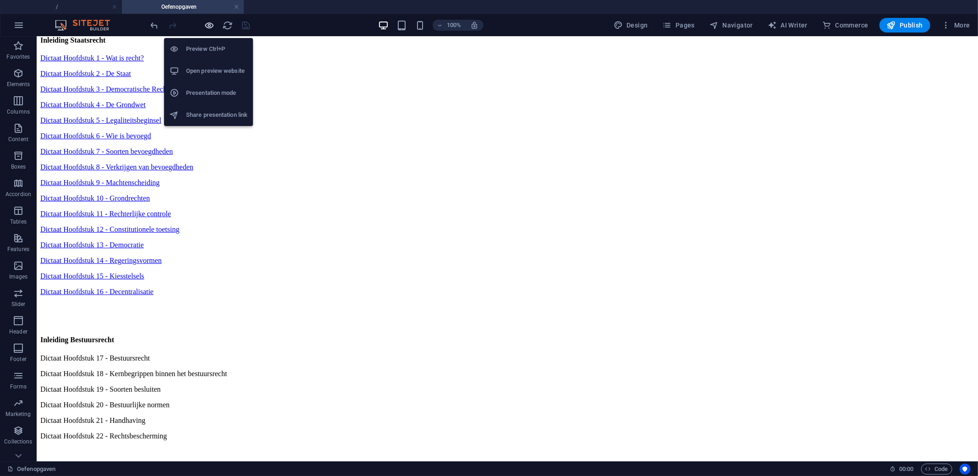
click at [207, 26] on icon "button" at bounding box center [209, 25] width 11 height 11
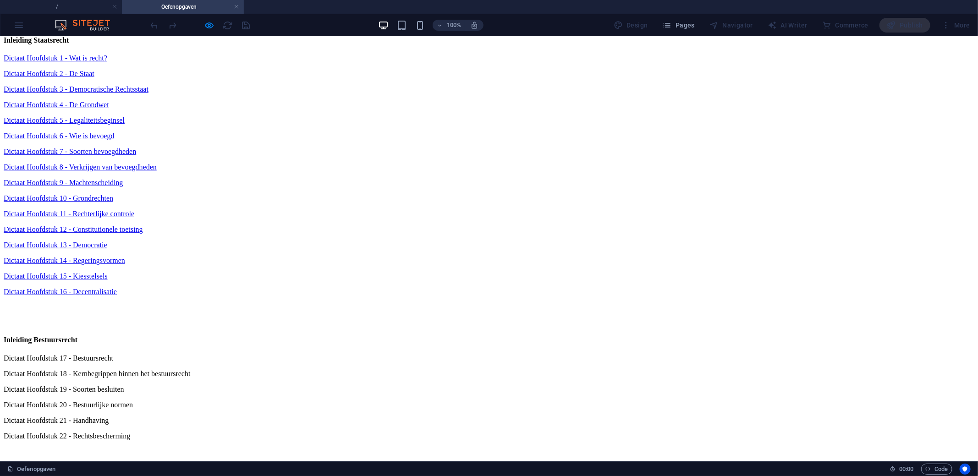
scroll to position [156, 0]
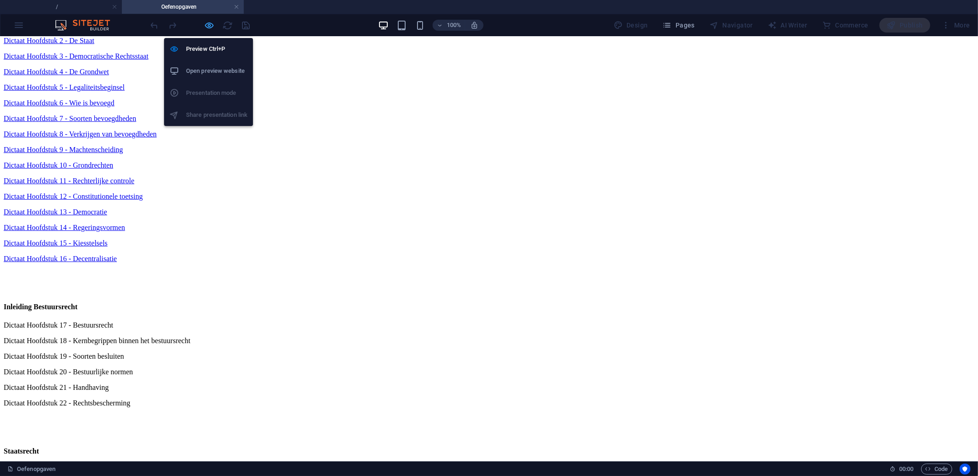
click at [209, 23] on icon "button" at bounding box center [209, 25] width 11 height 11
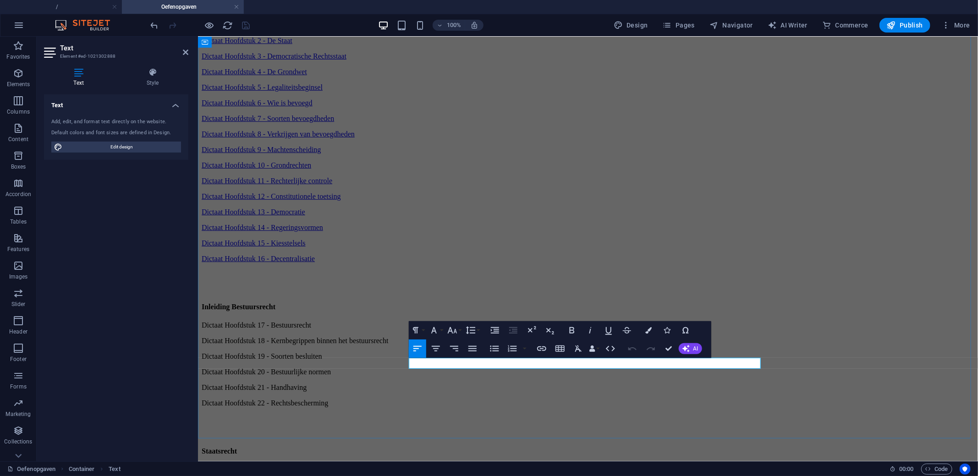
click at [544, 350] on icon "button" at bounding box center [541, 348] width 11 height 11
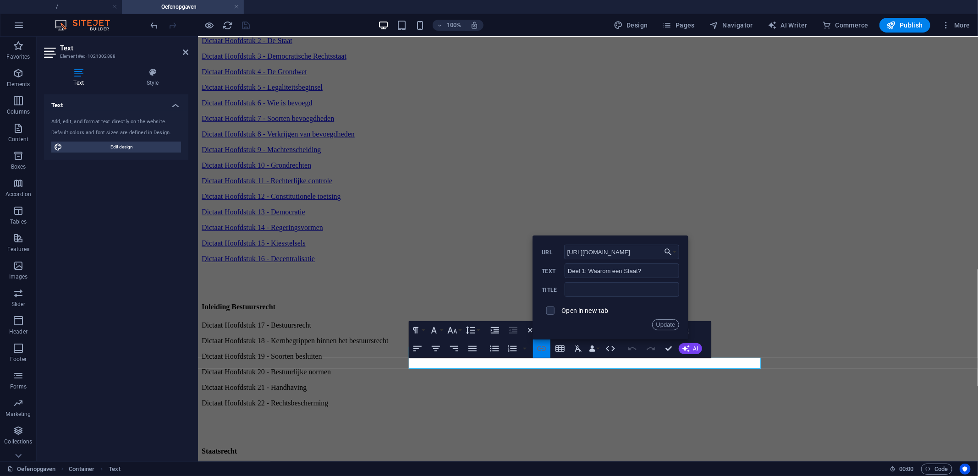
scroll to position [0, 199]
click at [612, 255] on input "https://cdn1.site-media.eu/images/document/19747635/InleidingStaatsBestuur-Vk0z…" at bounding box center [621, 252] width 115 height 15
type input "https://docs.google.com/forms/d/e/1FAIpQLScm025Z5b0T_HgCj_ozEQNtEnVsGGkuHNhjE2E…"
click at [665, 328] on button "Update" at bounding box center [665, 324] width 27 height 11
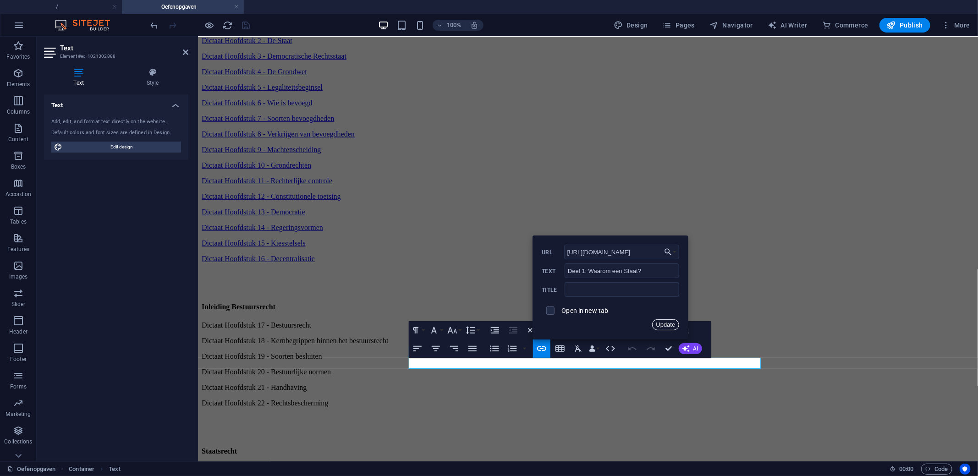
scroll to position [0, 0]
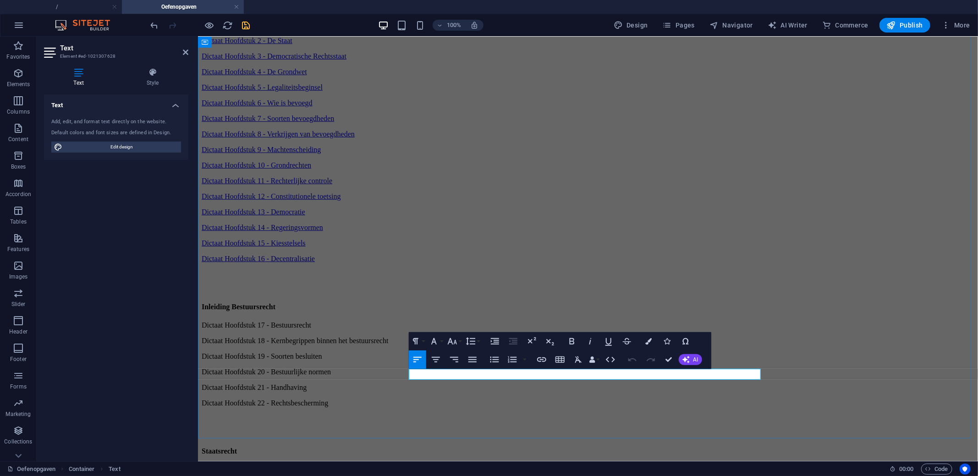
click at [539, 356] on icon "button" at bounding box center [541, 359] width 11 height 11
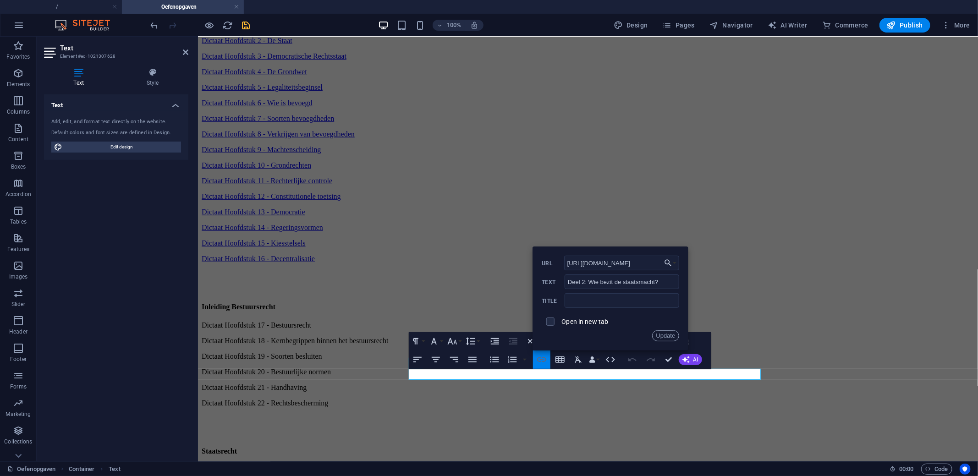
scroll to position [0, 199]
click at [626, 268] on input "https://cdn1.site-media.eu/images/document/19747635/InleidingStaatsBestuur-Vk0z…" at bounding box center [621, 263] width 115 height 15
paste input "https://docs.google.com/forms/d/e/1FAIpQLSeJuvnq3dOSojBecR_nRa7m-eg6h_azEdfXw9a…"
type input "https://docs.google.com/forms/d/e/1FAIpQLSeJuvnq3dOSojBecR_nRa7m-eg6h_azEdfXw9a…"
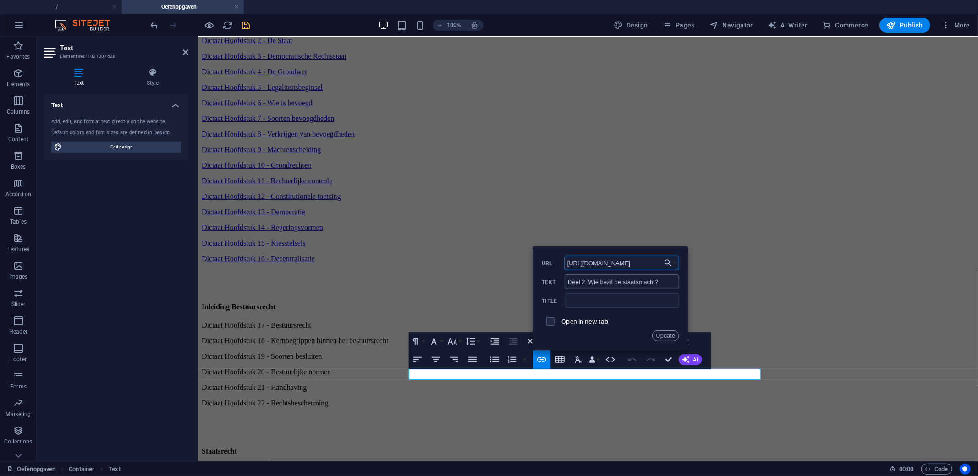
scroll to position [0, 251]
click at [667, 335] on button "Update" at bounding box center [665, 335] width 27 height 11
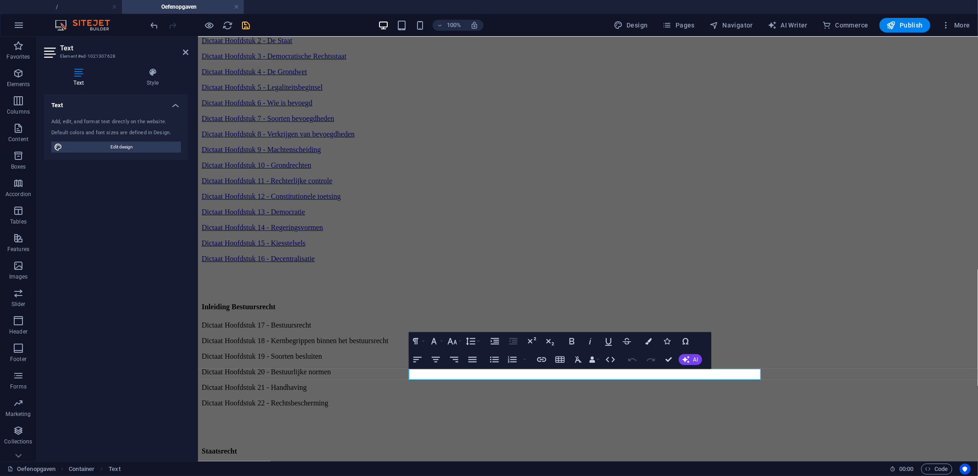
scroll to position [0, 0]
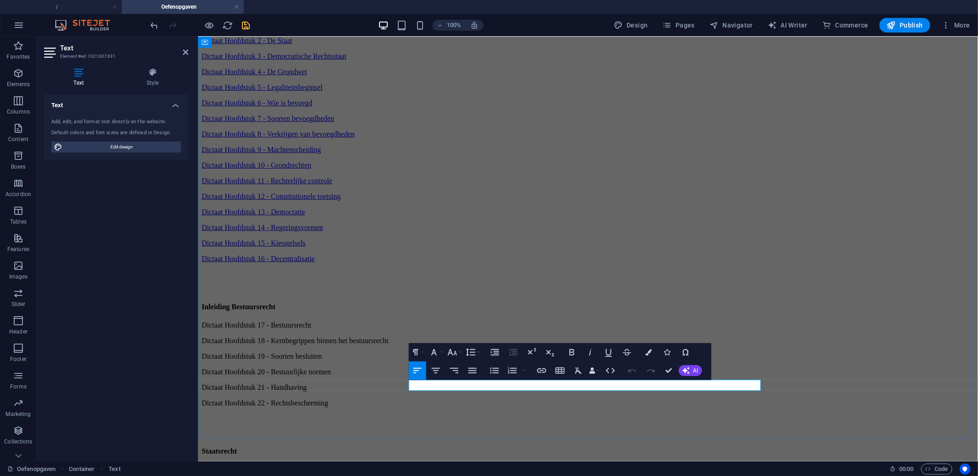
click at [541, 372] on icon "button" at bounding box center [541, 370] width 11 height 11
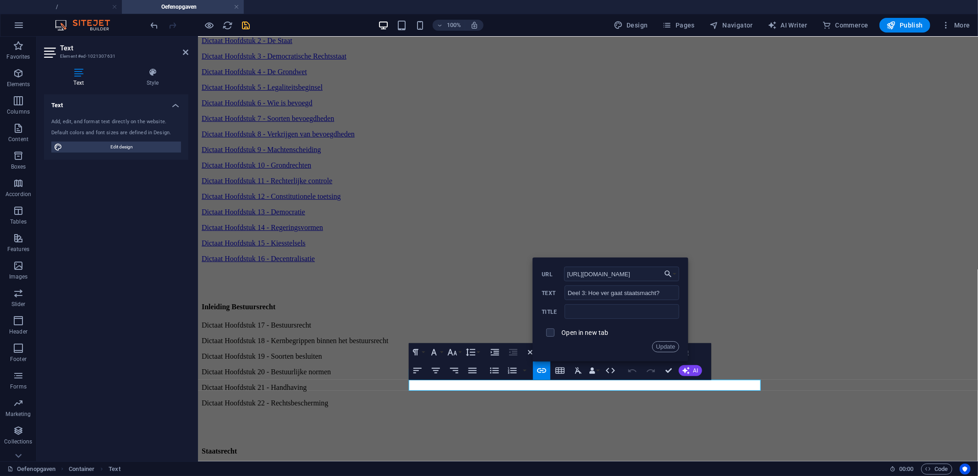
scroll to position [0, 199]
click at [603, 271] on input "https://cdn1.site-media.eu/images/document/19747635/InleidingStaatsBestuur-Vk0z…" at bounding box center [621, 274] width 115 height 15
paste input "docs.google.com/forms/d/e/1FAIpQLSej3m184jcIUUGhR7WG_S9oaUcJtrGSrh3f3xnkCet_miC…"
type input "https://docs.google.com/forms/d/e/1FAIpQLSej3m184jcIUUGhR7WG_S9oaUcJtrGSrh3f3xn…"
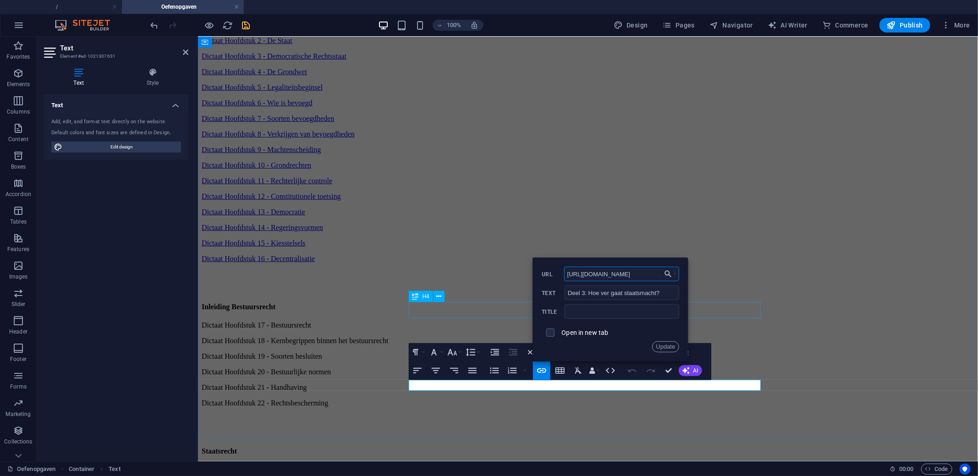
scroll to position [0, 243]
click at [660, 348] on button "Update" at bounding box center [665, 346] width 27 height 11
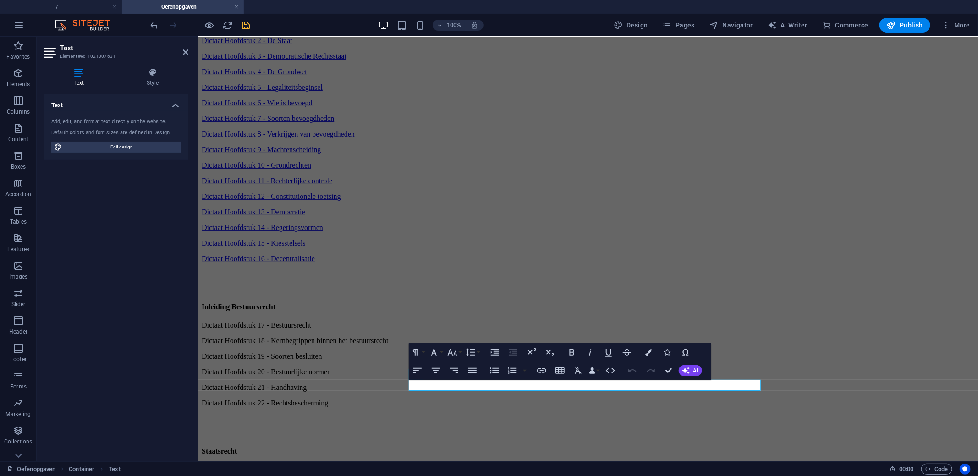
scroll to position [0, 0]
click at [426, 389] on div at bounding box center [426, 389] width 0 height 0
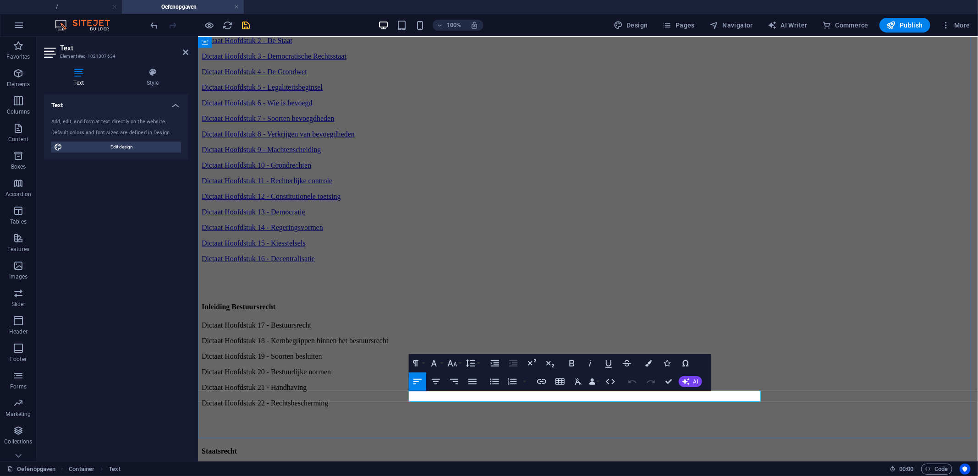
click at [540, 384] on icon "button" at bounding box center [541, 381] width 11 height 11
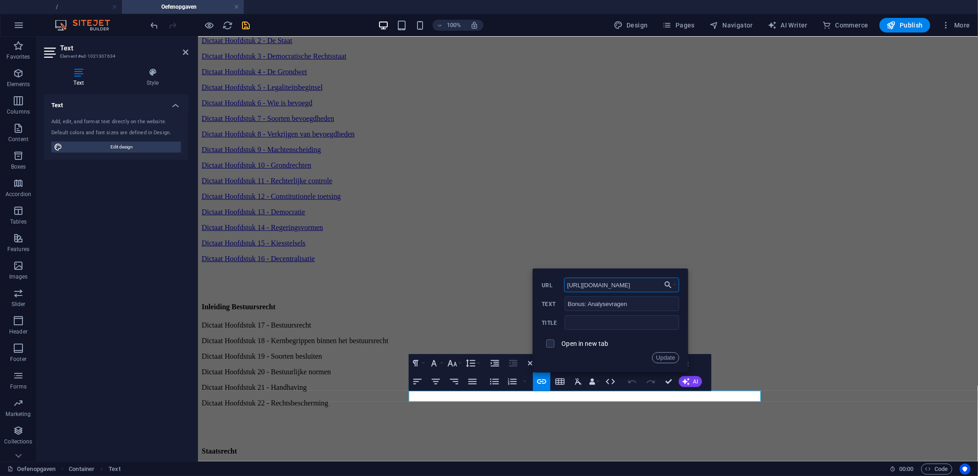
click at [606, 289] on input "https://cdn1.site-media.eu/images/document/19747635/InleidingStaatsBestuur-Vk0z…" at bounding box center [621, 285] width 115 height 15
paste input "docs.google.com/forms/d/e/1FAIpQLScSoKjeB2JLc9-AIBErqyp4nUTCoWX3WrnGEI60PWa7kl2…"
type input "https://docs.google.com/forms/d/e/1FAIpQLScSoKjeB2JLc9-AIBErqyp4nUTCoWX3WrnGEI6…"
click at [670, 360] on button "Update" at bounding box center [665, 357] width 27 height 11
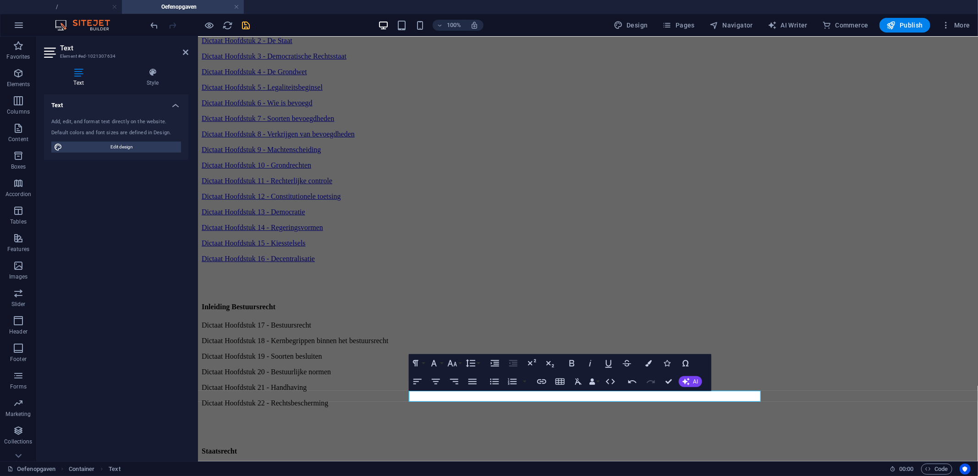
scroll to position [0, 0]
click at [925, 314] on div "Oefenopgaven Inleiding Staatsrecht Dictaat Hoofdstuk 1 - Wat is recht? Dictaat …" at bounding box center [587, 273] width 772 height 594
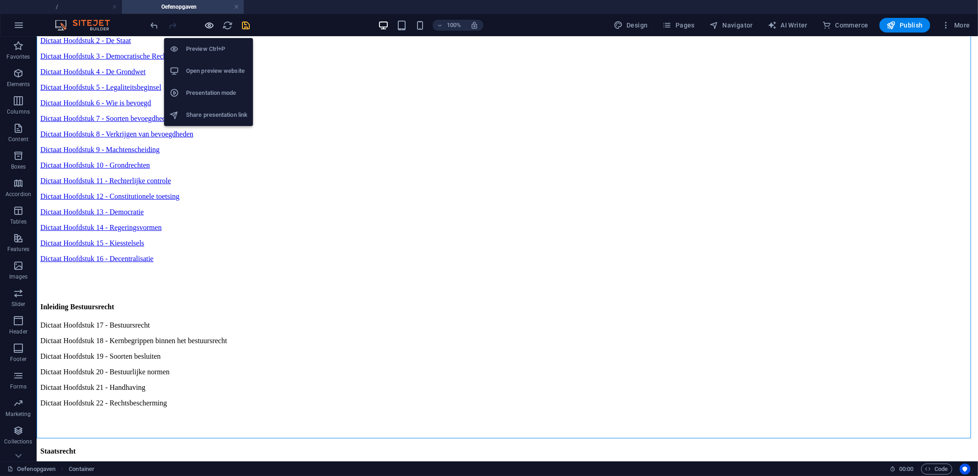
click at [204, 25] on icon "button" at bounding box center [209, 25] width 11 height 11
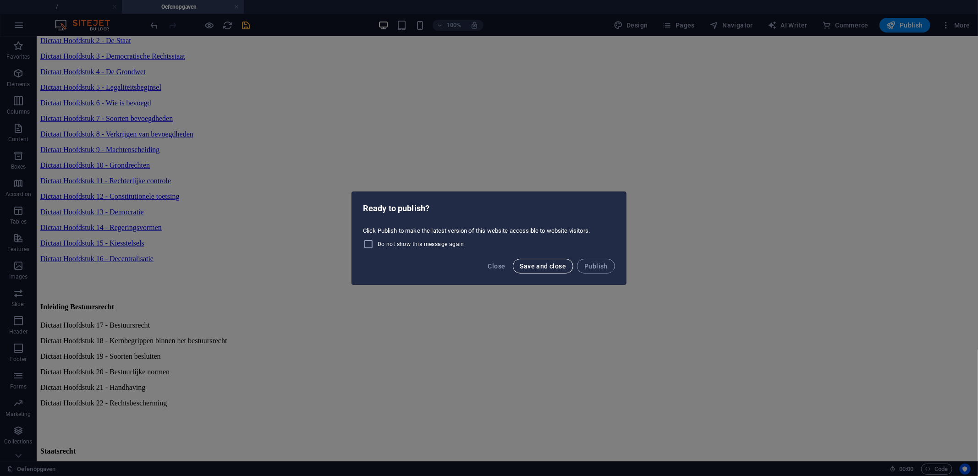
click at [546, 266] on span "Save and close" at bounding box center [543, 265] width 46 height 7
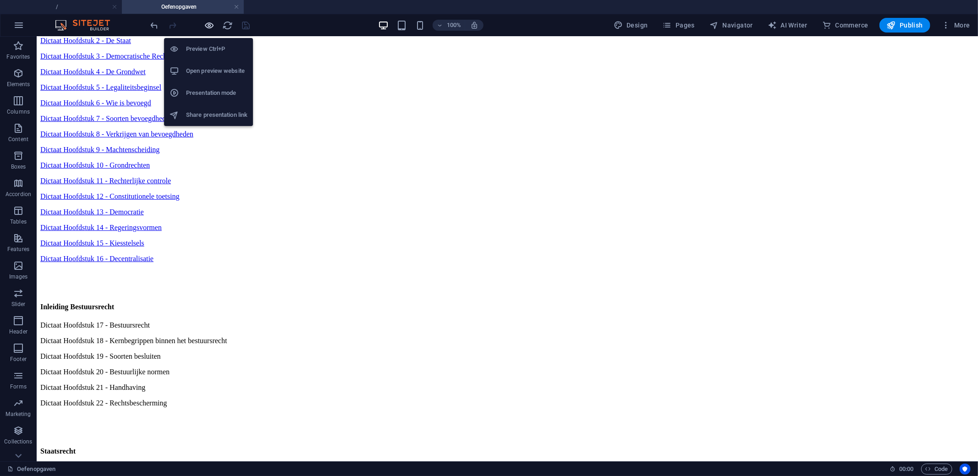
click at [210, 21] on icon "button" at bounding box center [209, 25] width 11 height 11
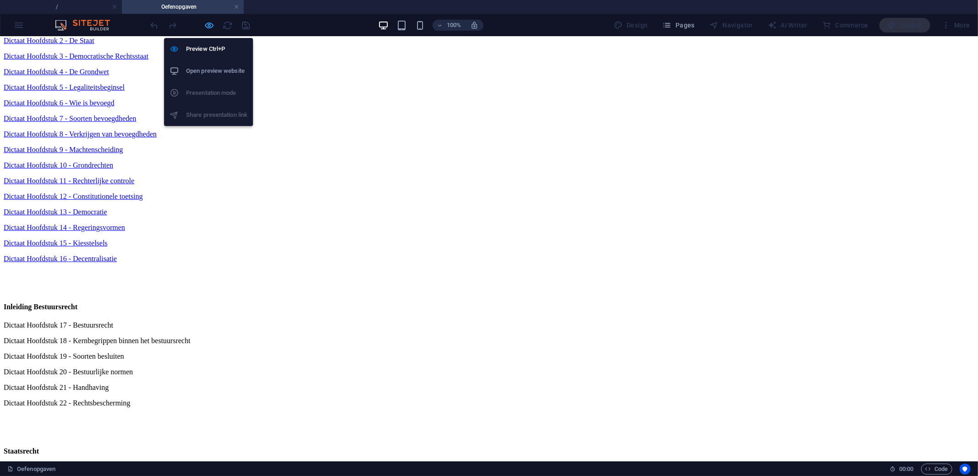
click at [210, 26] on icon "button" at bounding box center [209, 25] width 11 height 11
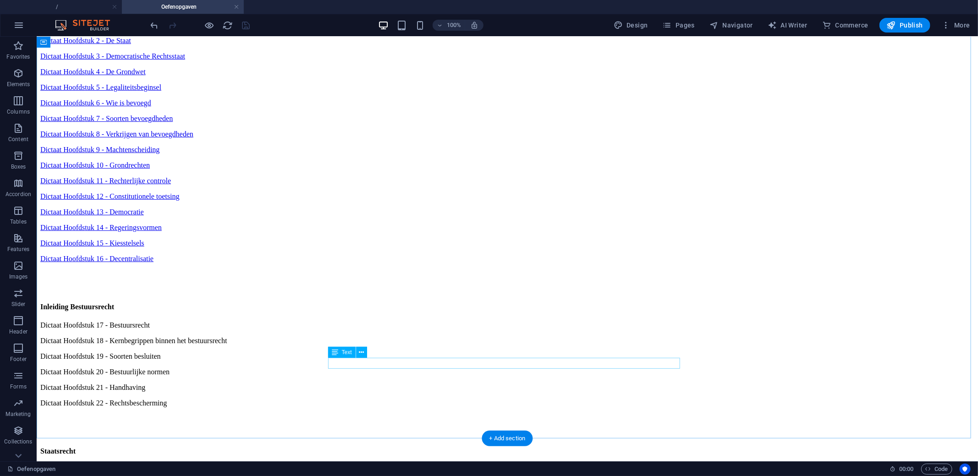
click at [217, 26] on div at bounding box center [200, 25] width 103 height 15
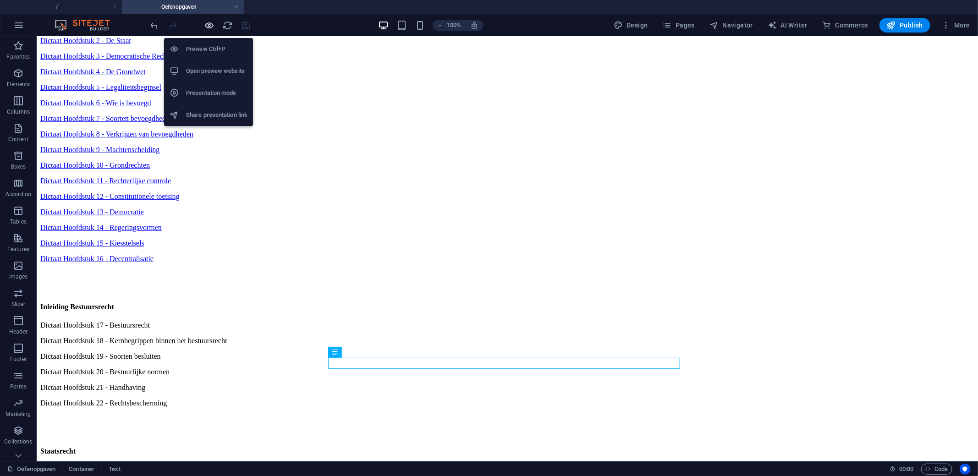
click at [212, 27] on icon "button" at bounding box center [209, 25] width 11 height 11
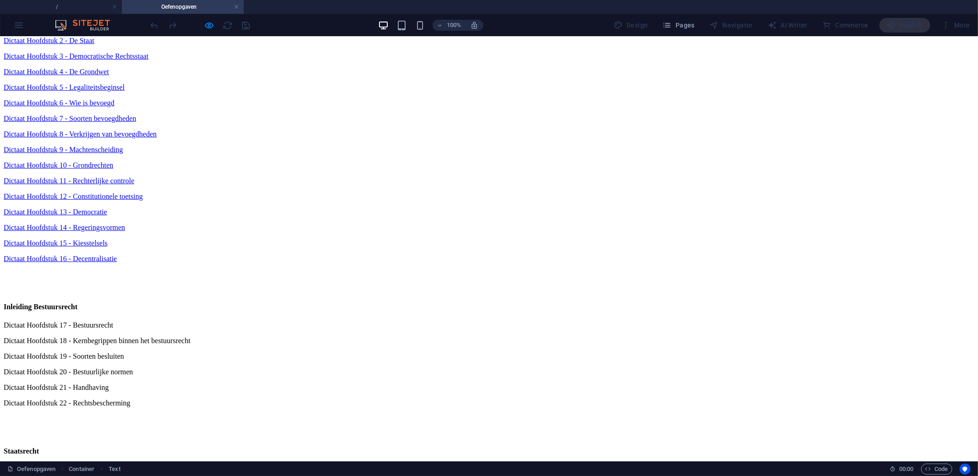
click at [343, 447] on h4 "Staatsrecht" at bounding box center [489, 451] width 970 height 8
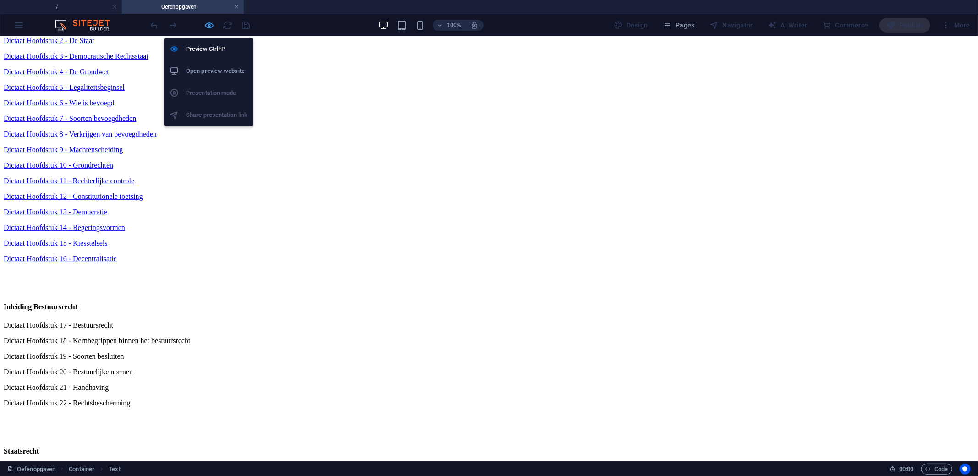
click at [204, 23] on icon "button" at bounding box center [209, 25] width 11 height 11
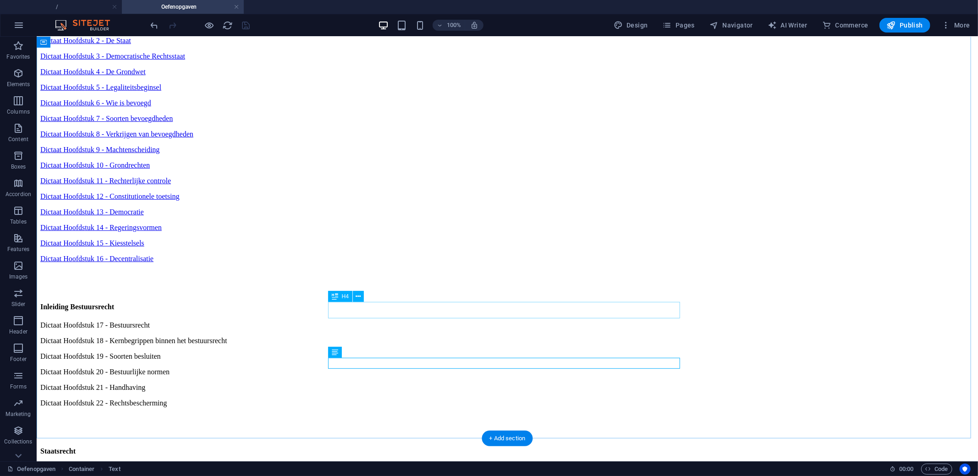
click at [391, 447] on div "Staatsrecht" at bounding box center [507, 451] width 934 height 8
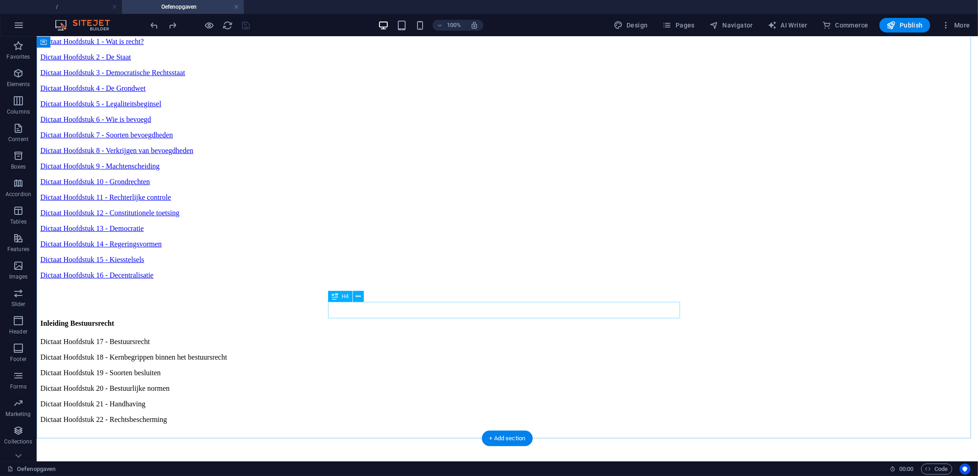
scroll to position [156, 0]
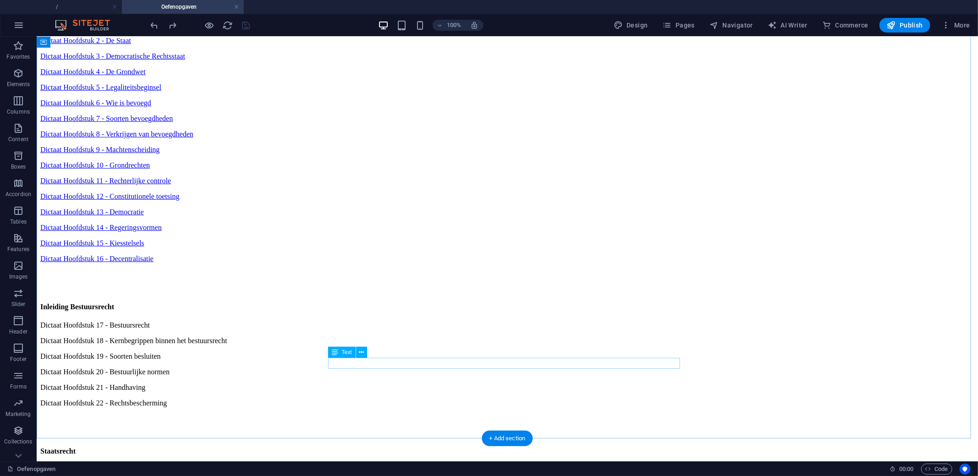
click at [373, 464] on div at bounding box center [507, 475] width 934 height 23
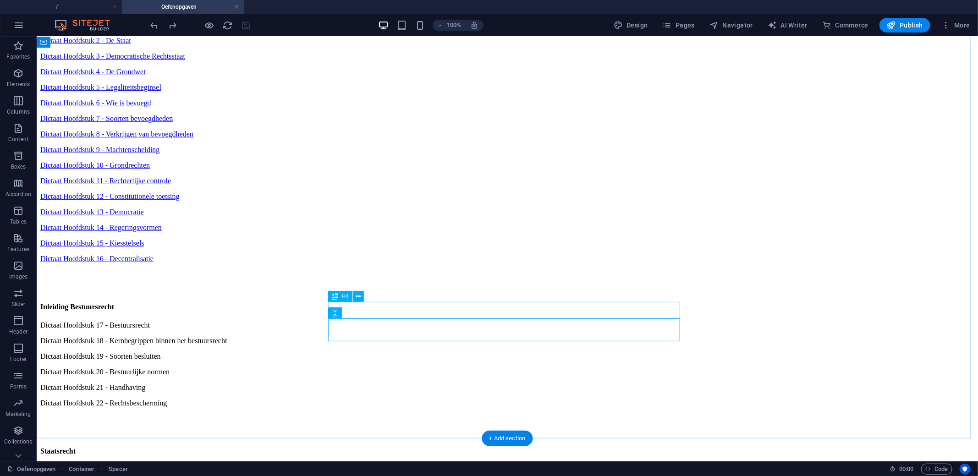
click at [384, 447] on div "Staatsrecht" at bounding box center [507, 451] width 934 height 8
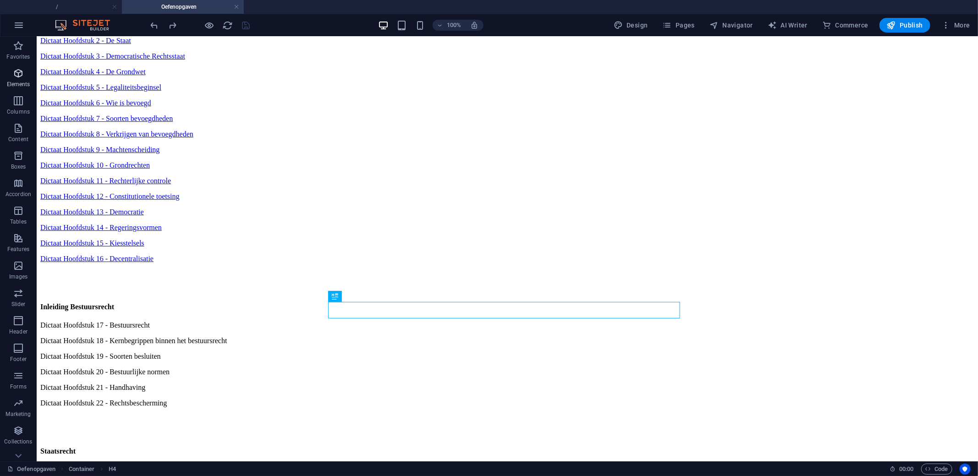
click at [20, 78] on icon "button" at bounding box center [18, 73] width 11 height 11
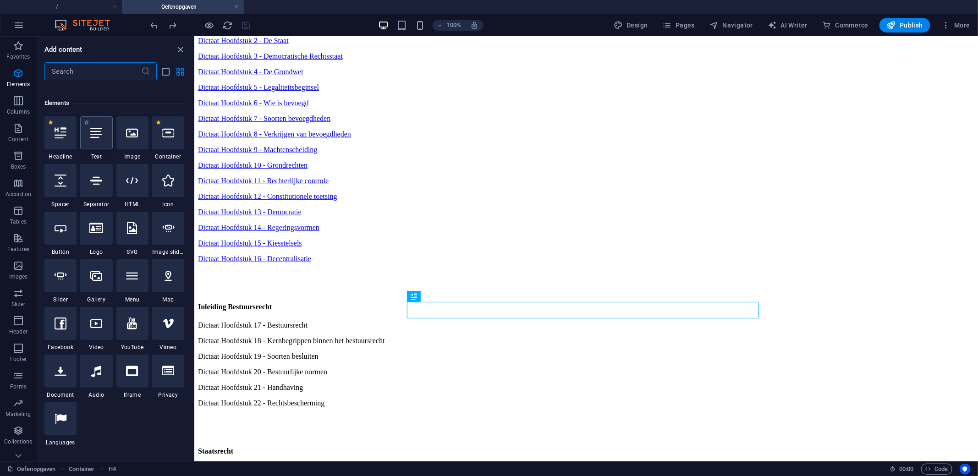
scroll to position [97, 0]
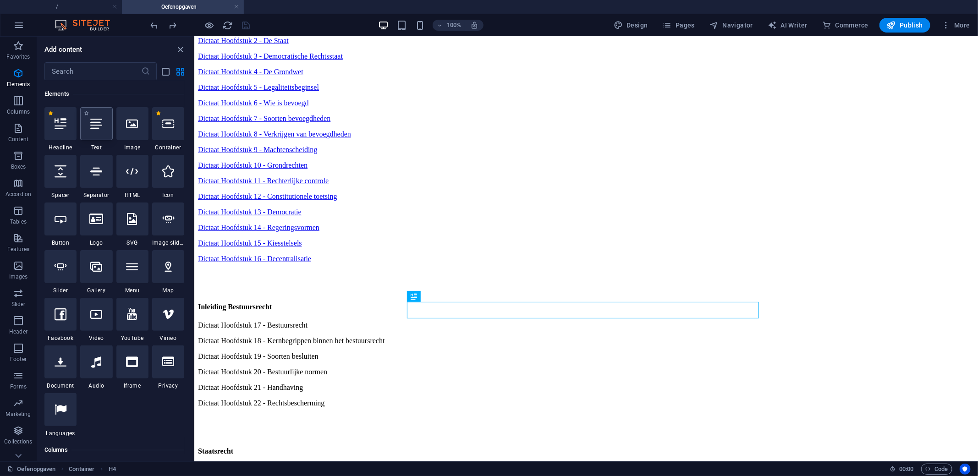
click at [96, 133] on div at bounding box center [96, 123] width 32 height 33
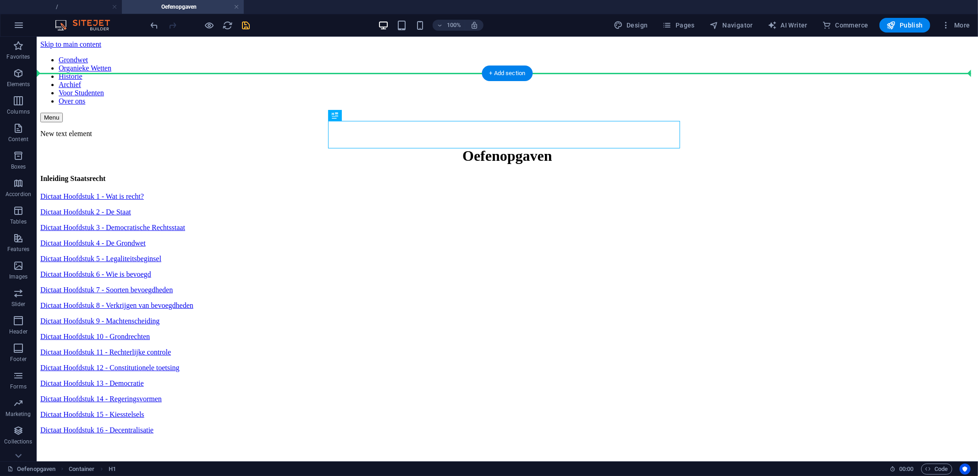
drag, startPoint x: 593, startPoint y: 134, endPoint x: 749, endPoint y: 206, distance: 172.0
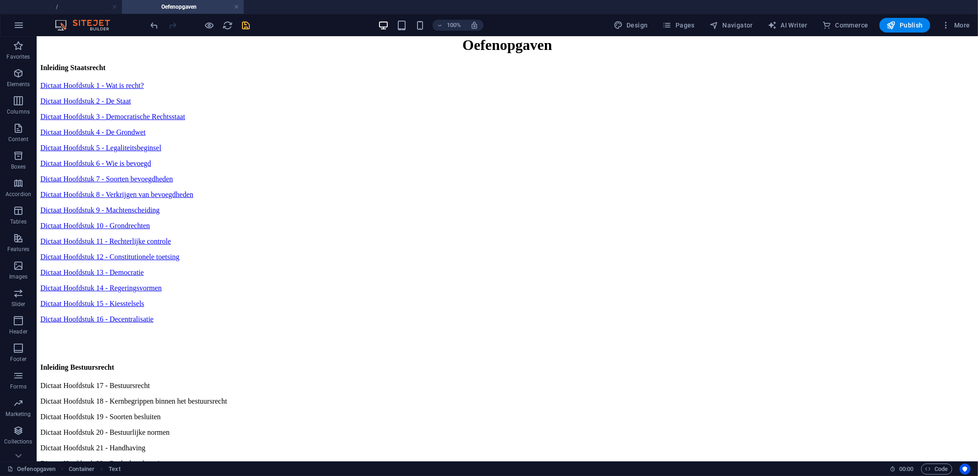
scroll to position [167, 0]
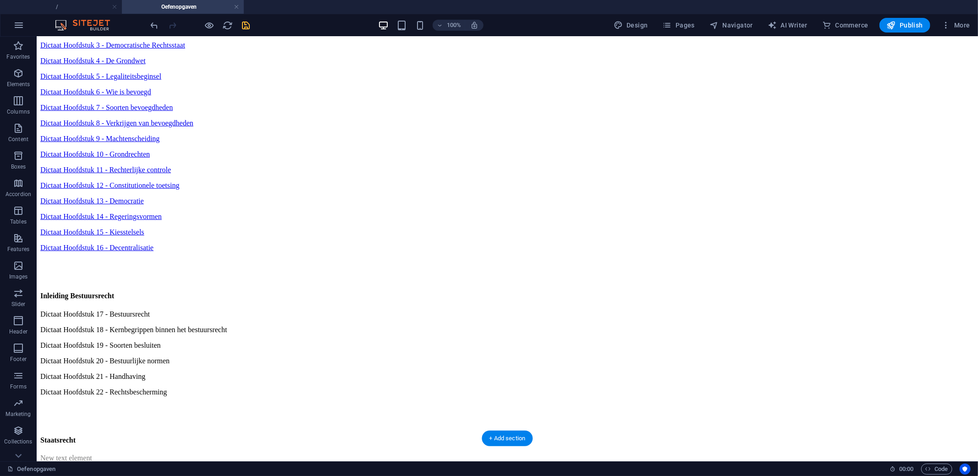
drag, startPoint x: 357, startPoint y: 141, endPoint x: 362, endPoint y: 313, distance: 172.8
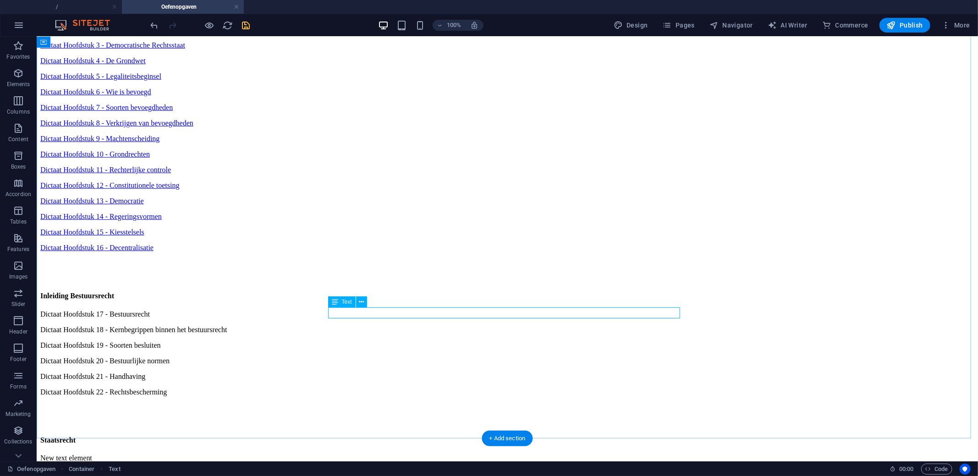
click at [362, 453] on div "New text element" at bounding box center [507, 457] width 934 height 8
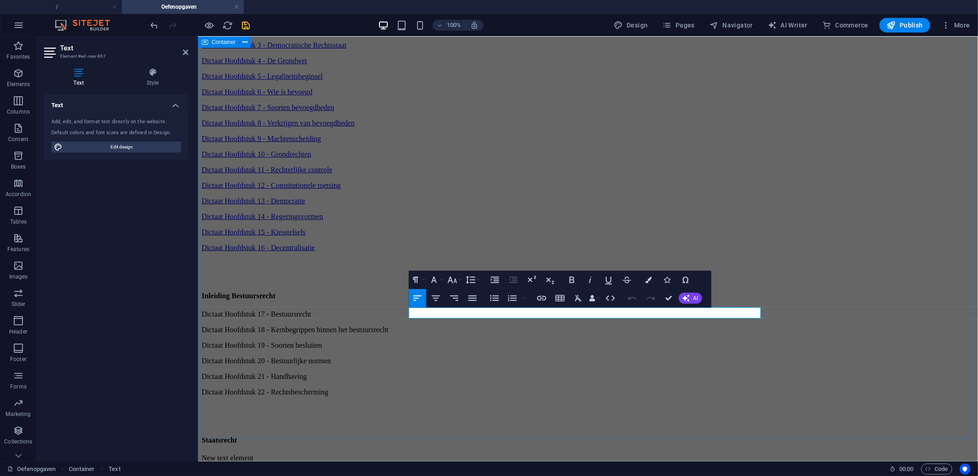
click at [362, 313] on div "Inleiding Staatsrecht Dictaat Hoofdstuk 1 - Wat is recht? Dictaat Hoofdstuk 2 -…" at bounding box center [587, 283] width 772 height 583
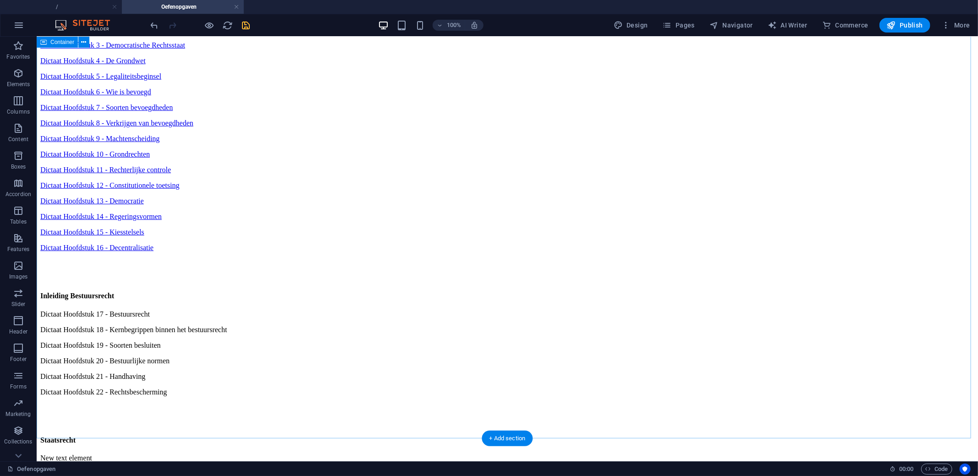
click at [124, 218] on div "Inleiding Staatsrecht Dictaat Hoofdstuk 1 - Wat is recht? Dictaat Hoofdstuk 2 -…" at bounding box center [507, 283] width 934 height 583
click at [379, 312] on div "Spacer" at bounding box center [354, 312] width 52 height 11
click at [392, 453] on div "New text element" at bounding box center [507, 457] width 934 height 8
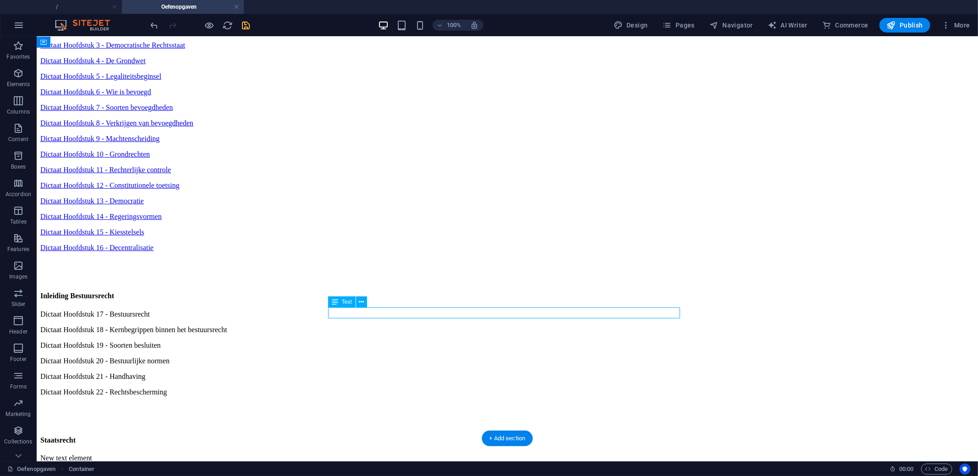
click at [392, 453] on div "New text element" at bounding box center [507, 457] width 934 height 8
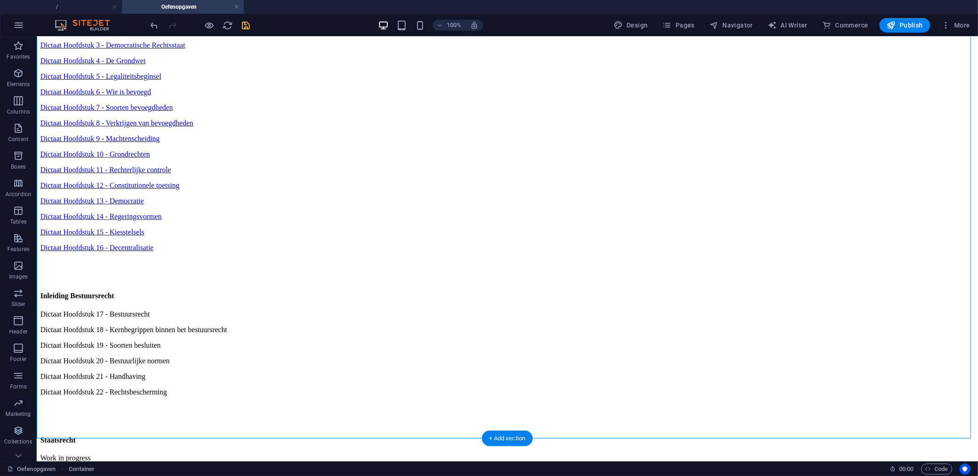
drag, startPoint x: 305, startPoint y: 273, endPoint x: 376, endPoint y: 207, distance: 97.2
click at [376, 207] on div "Inleiding Staatsrecht Dictaat Hoofdstuk 1 - Wat is recht? Dictaat Hoofdstuk 2 -…" at bounding box center [507, 283] width 934 height 583
click at [250, 23] on icon "save" at bounding box center [246, 25] width 11 height 11
click at [346, 310] on div "Dictaat Hoofdstuk 17 - Bestuursrecht" at bounding box center [507, 314] width 934 height 8
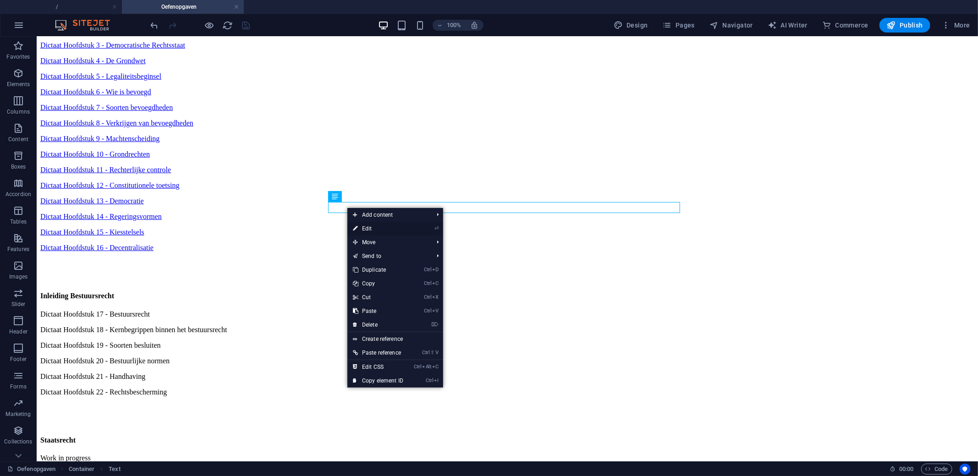
click at [370, 229] on link "⏎ Edit" at bounding box center [377, 229] width 61 height 14
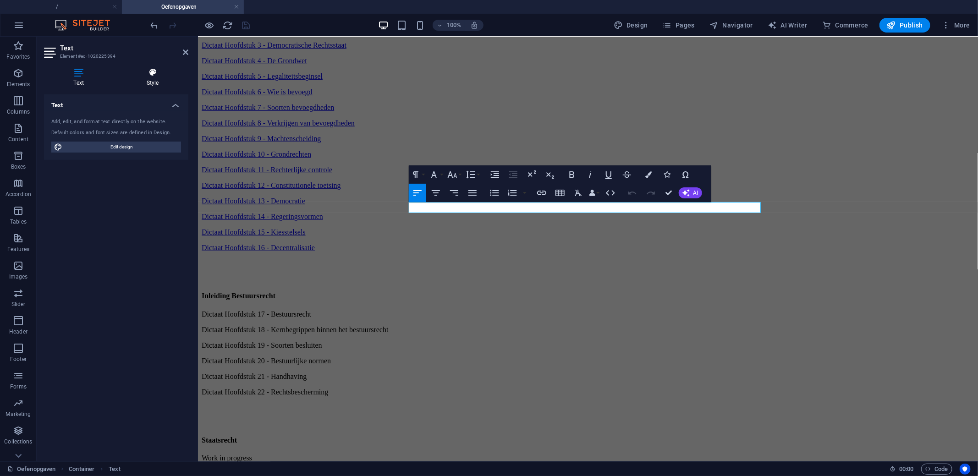
click at [149, 81] on h4 "Style" at bounding box center [152, 77] width 71 height 19
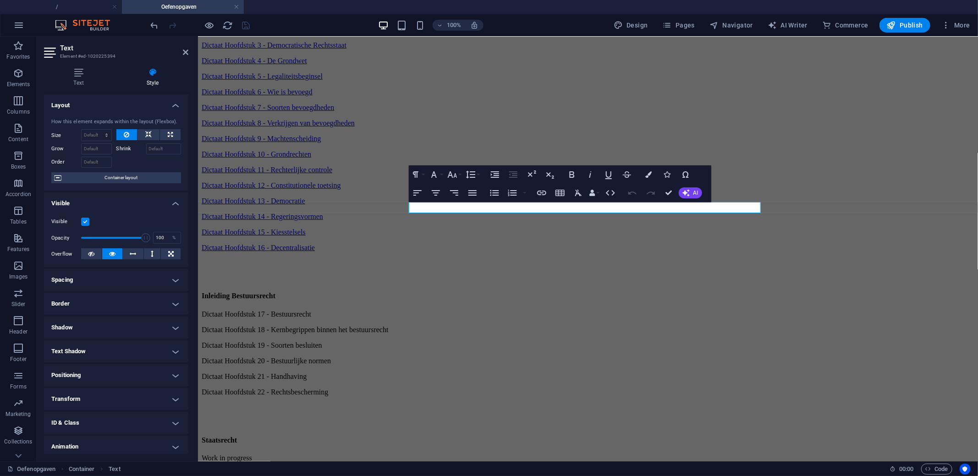
click at [84, 223] on label at bounding box center [85, 222] width 8 height 8
click at [0, 0] on input "Visible" at bounding box center [0, 0] width 0 height 0
click at [85, 218] on label at bounding box center [85, 222] width 8 height 8
click at [0, 0] on input "Visible" at bounding box center [0, 0] width 0 height 0
click at [252, 149] on div "Inleiding Staatsrecht Dictaat Hoofdstuk 1 - Wat is recht? Dictaat Hoofdstuk 2 -…" at bounding box center [587, 283] width 772 height 583
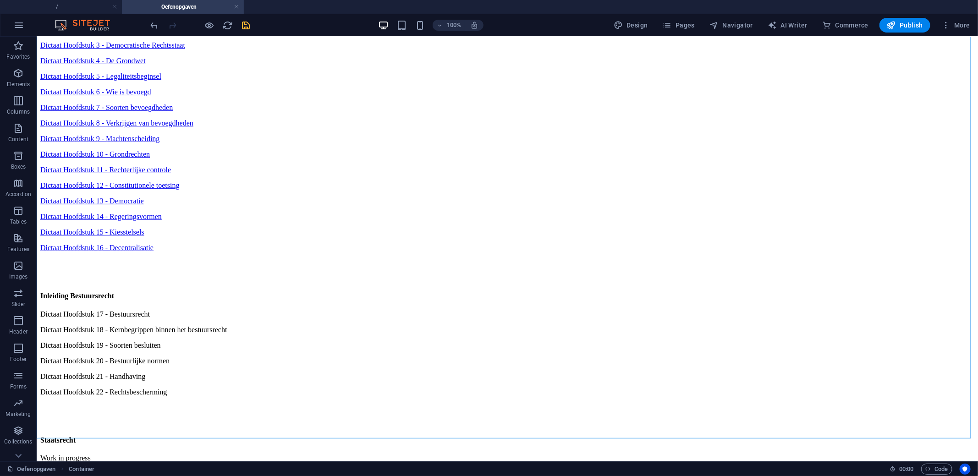
click at [245, 15] on div "100% Design Pages Navigator AI Writer Commerce Publish More" at bounding box center [488, 25] width 977 height 22
click at [245, 22] on icon "save" at bounding box center [246, 25] width 11 height 11
drag, startPoint x: 317, startPoint y: 208, endPoint x: 367, endPoint y: 269, distance: 78.7
click at [367, 269] on div "Inleiding Staatsrecht Dictaat Hoofdstuk 1 - Wat is recht? Dictaat Hoofdstuk 2 -…" at bounding box center [507, 283] width 934 height 583
click at [388, 388] on div "Dictaat Hoofdstuk 22 - Rechtsbescherming" at bounding box center [507, 392] width 934 height 8
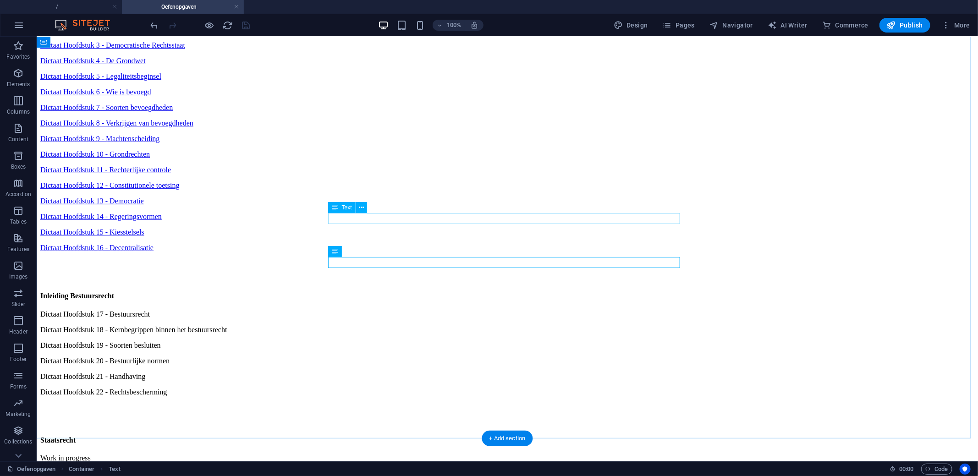
click at [399, 325] on div "Dictaat Hoofdstuk 18 - Kernbegrippen binnen het bestuursrecht" at bounding box center [507, 329] width 934 height 8
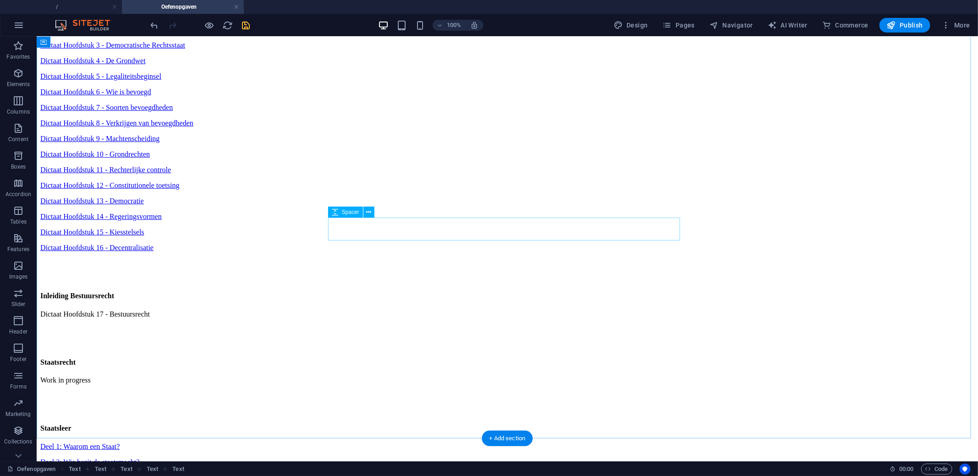
scroll to position [112, 0]
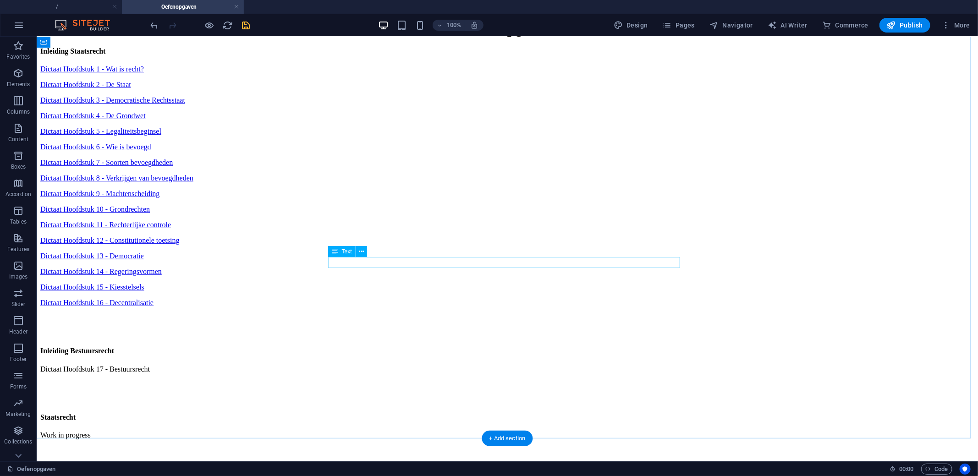
click at [388, 365] on div "Dictaat Hoofdstuk 17 - Bestuursrecht" at bounding box center [507, 369] width 934 height 8
click at [373, 346] on div "Inleiding Bestuursrecht" at bounding box center [507, 350] width 934 height 8
click at [366, 431] on div "Work in progress" at bounding box center [507, 435] width 934 height 8
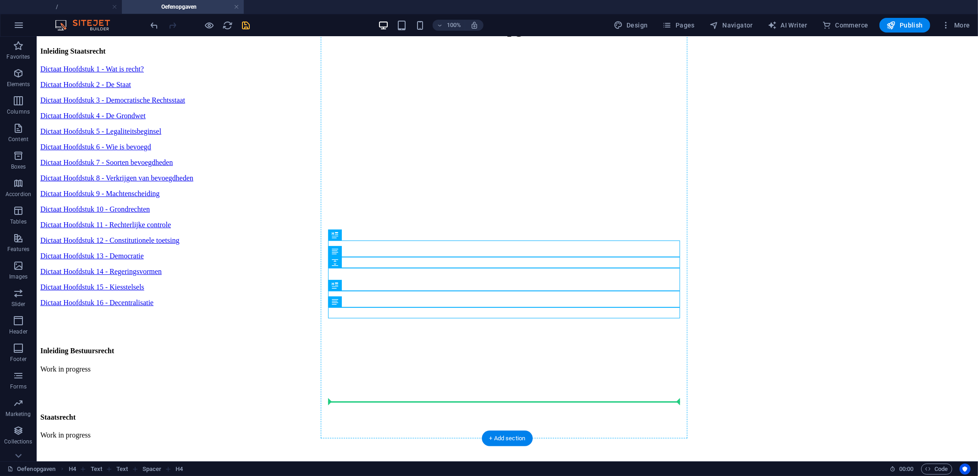
drag, startPoint x: 373, startPoint y: 240, endPoint x: 373, endPoint y: 400, distance: 160.3
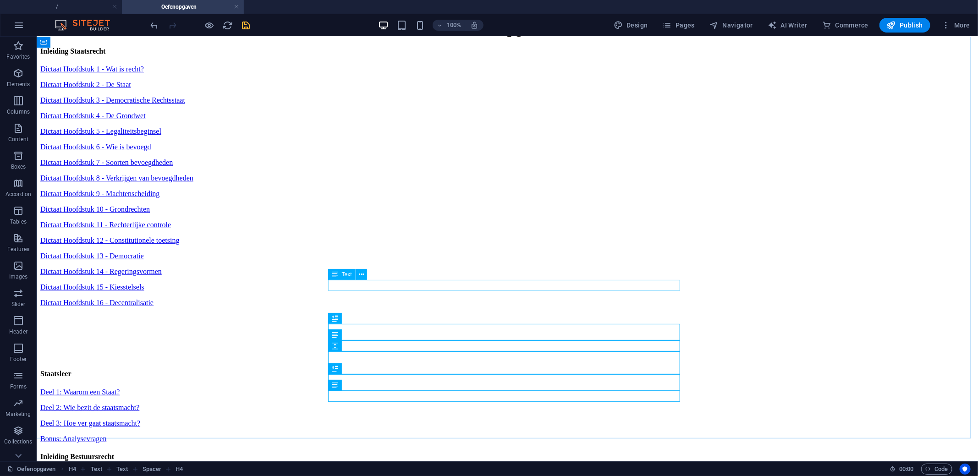
click at [367, 271] on div "Text" at bounding box center [350, 274] width 45 height 11
click at [380, 237] on div "Spacer" at bounding box center [354, 234] width 52 height 11
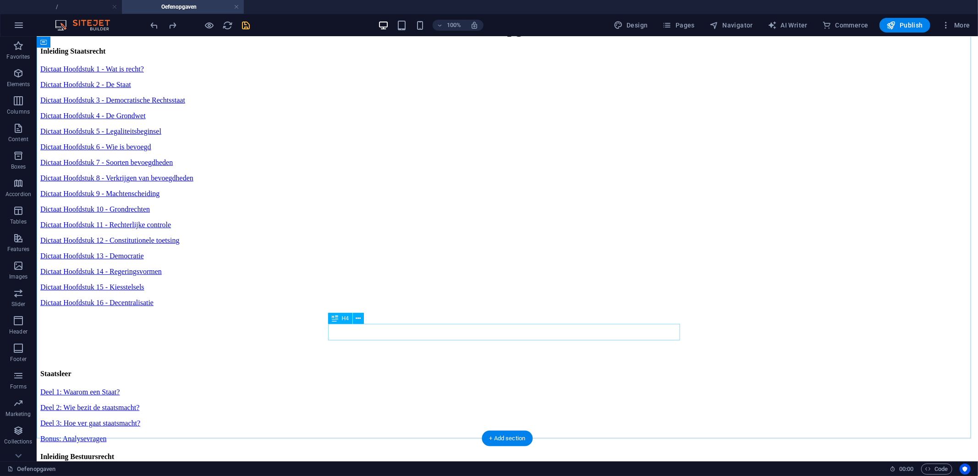
click at [379, 452] on div "Inleiding Bestuursrecht" at bounding box center [507, 456] width 934 height 8
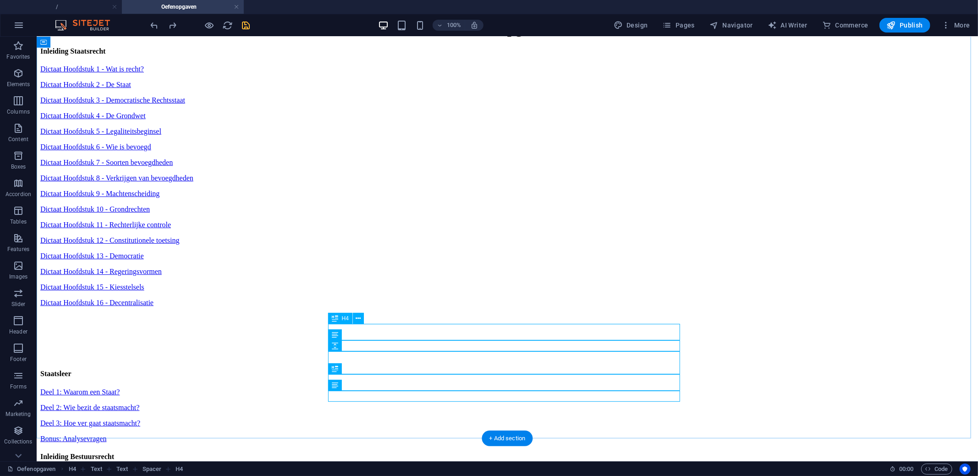
click at [390, 452] on div "Inleiding Bestuursrecht" at bounding box center [507, 456] width 934 height 8
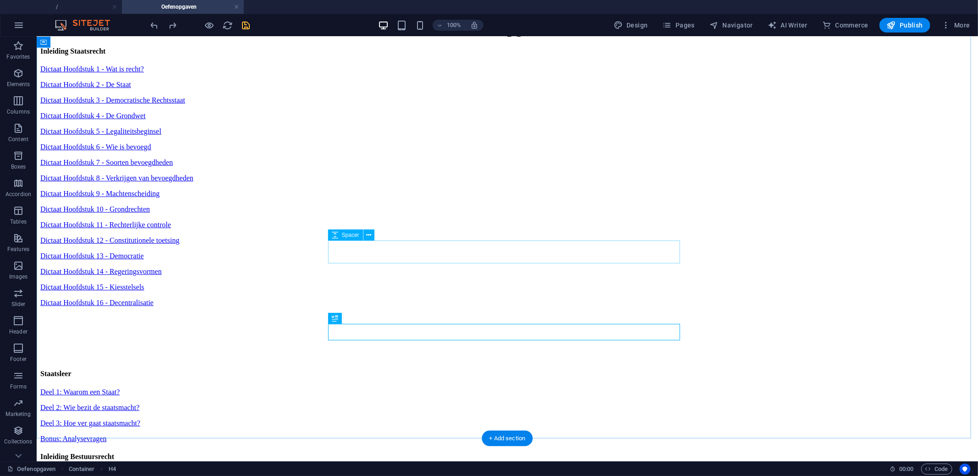
click at [377, 337] on div at bounding box center [507, 348] width 934 height 23
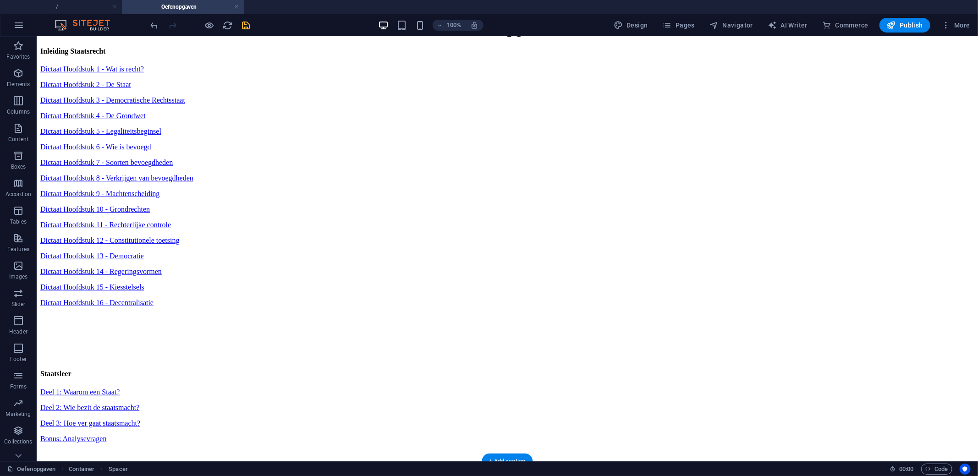
drag, startPoint x: 382, startPoint y: 271, endPoint x: 380, endPoint y: 345, distance: 74.2
click at [372, 337] on div at bounding box center [507, 348] width 934 height 23
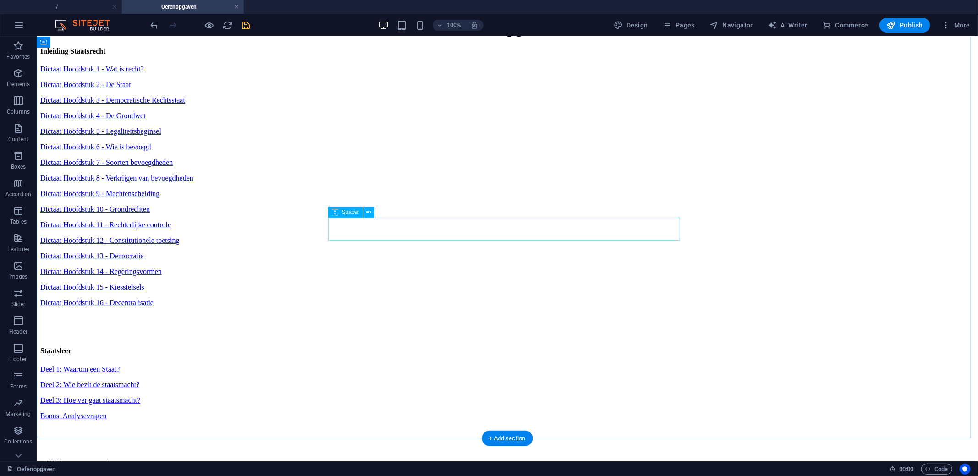
click at [429, 314] on div at bounding box center [507, 325] width 934 height 23
click at [821, 167] on div "Inleiding Staatsrecht Dictaat Hoofdstuk 1 - Wat is recht? Dictaat Hoofdstuk 2 -…" at bounding box center [507, 299] width 934 height 505
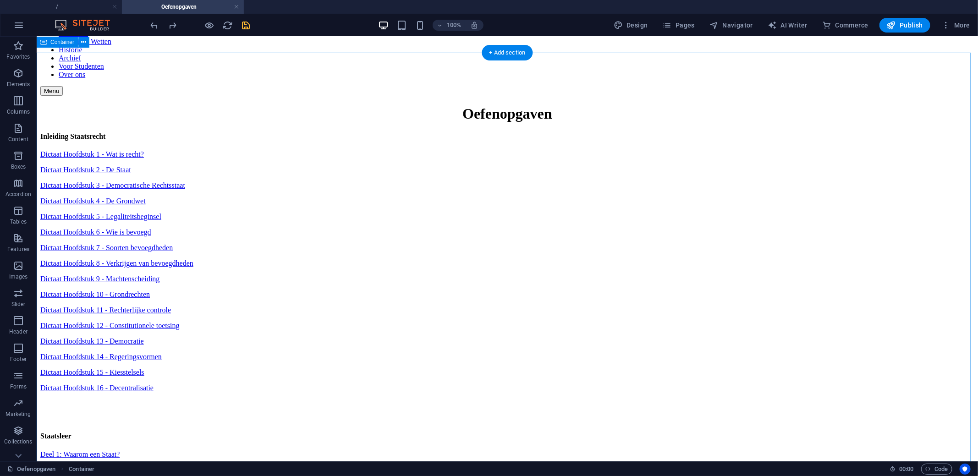
scroll to position [20, 0]
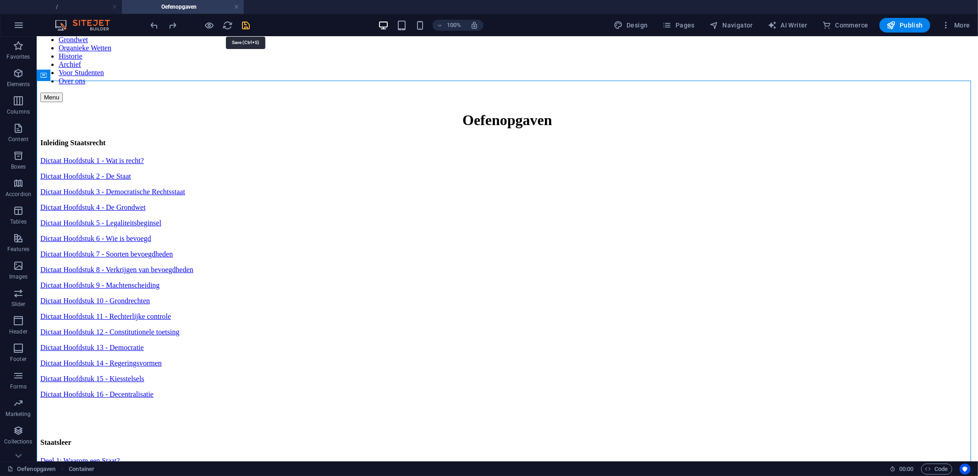
click at [244, 26] on icon "save" at bounding box center [246, 25] width 11 height 11
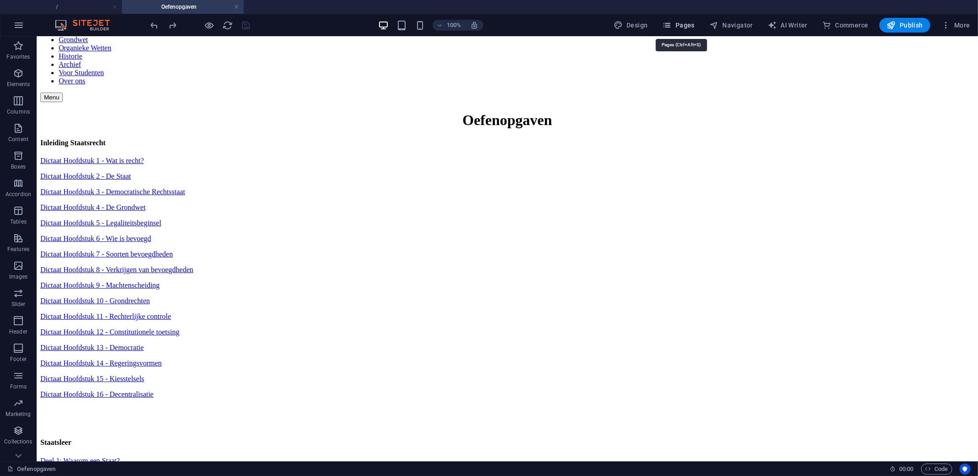
click at [677, 25] on span "Pages" at bounding box center [678, 25] width 32 height 9
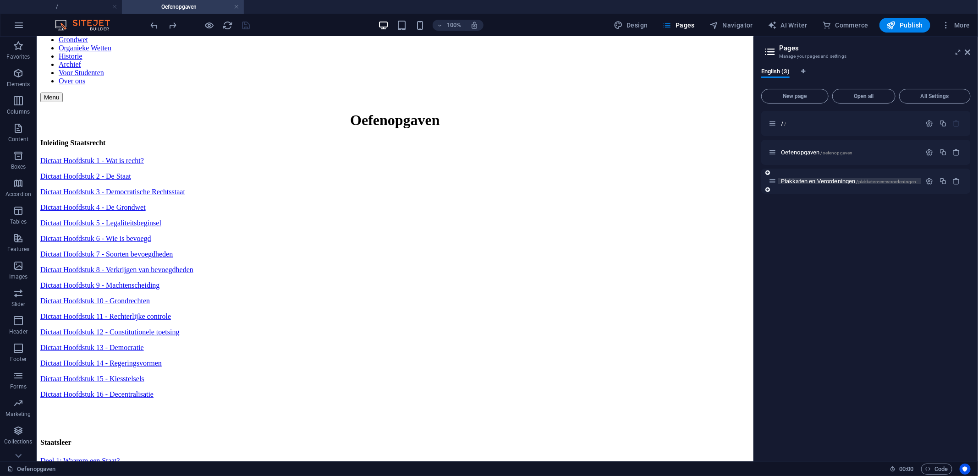
click at [834, 181] on span "Plakkaten en Verordeningen /plakkaten-en-verordeningen" at bounding box center [848, 181] width 135 height 7
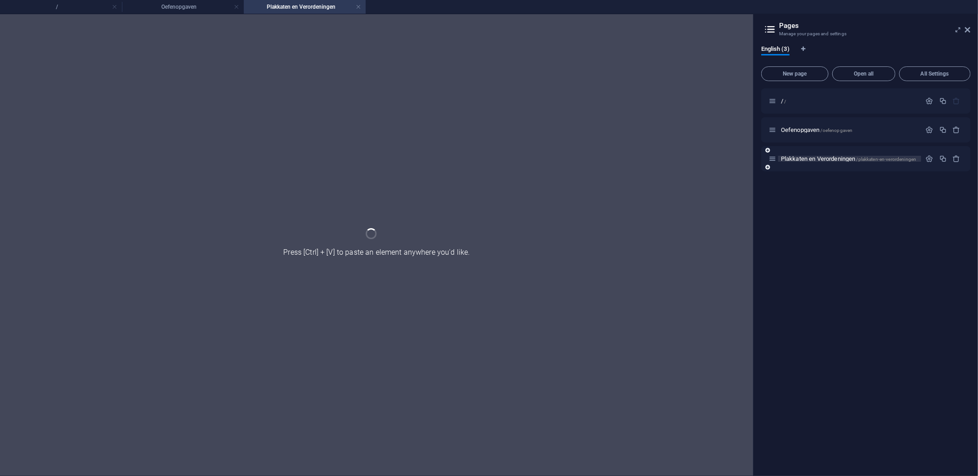
click at [834, 181] on div "/ / Oefenopgaven /oefenopgaven Plakkaten en Verordeningen /plakkaten-en-verorde…" at bounding box center [865, 278] width 209 height 380
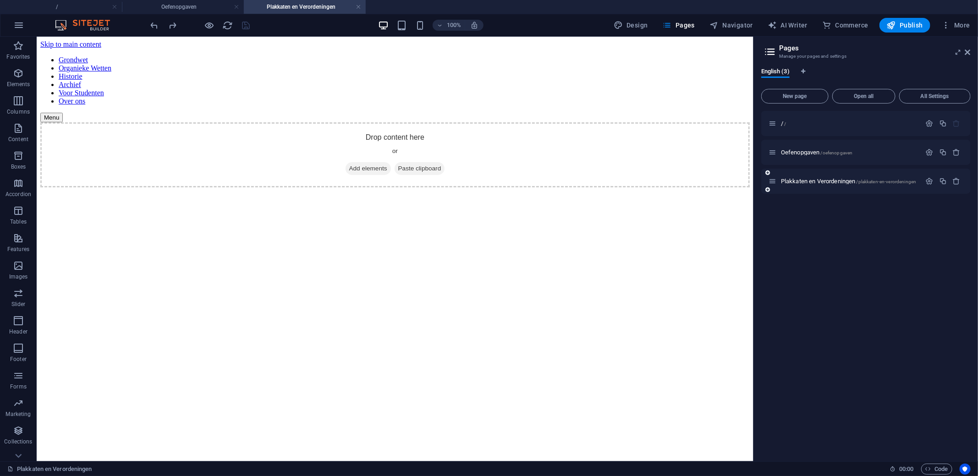
scroll to position [0, 0]
click at [74, 9] on h4 "/" at bounding box center [61, 7] width 122 height 10
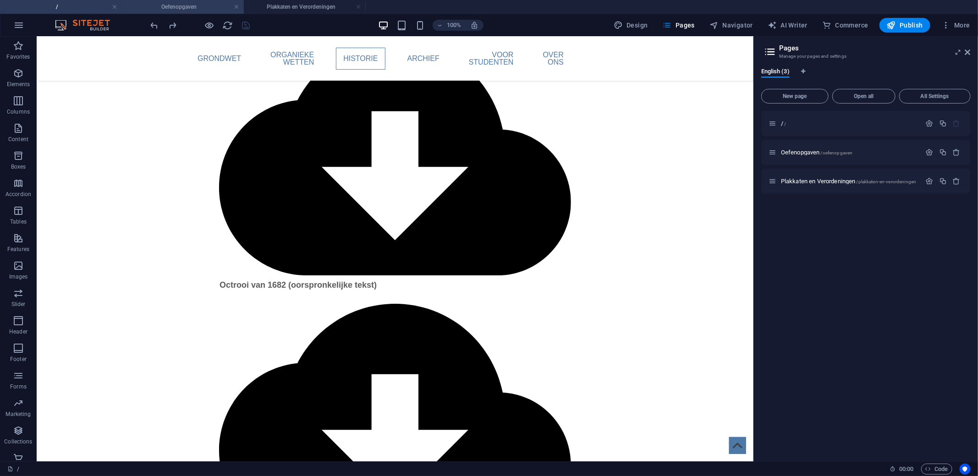
click at [153, 10] on h4 "Oefenopgaven" at bounding box center [183, 7] width 122 height 10
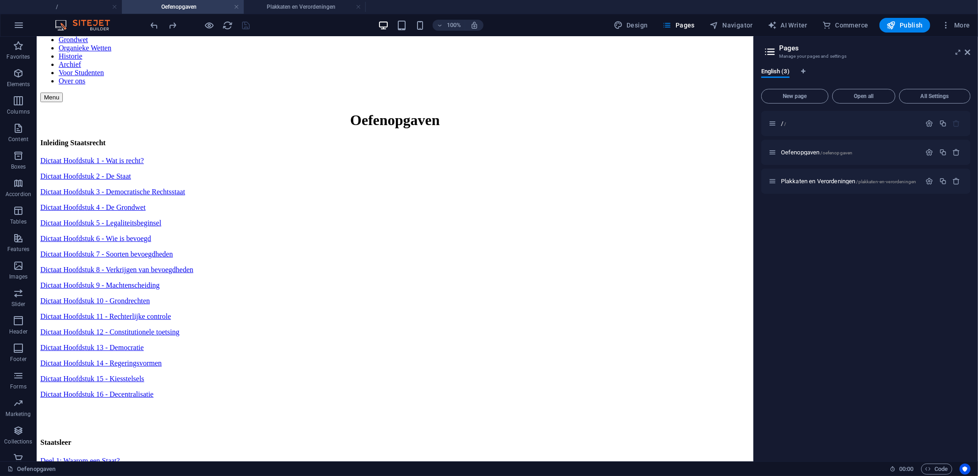
scroll to position [0, 0]
click at [235, 8] on link at bounding box center [236, 7] width 5 height 9
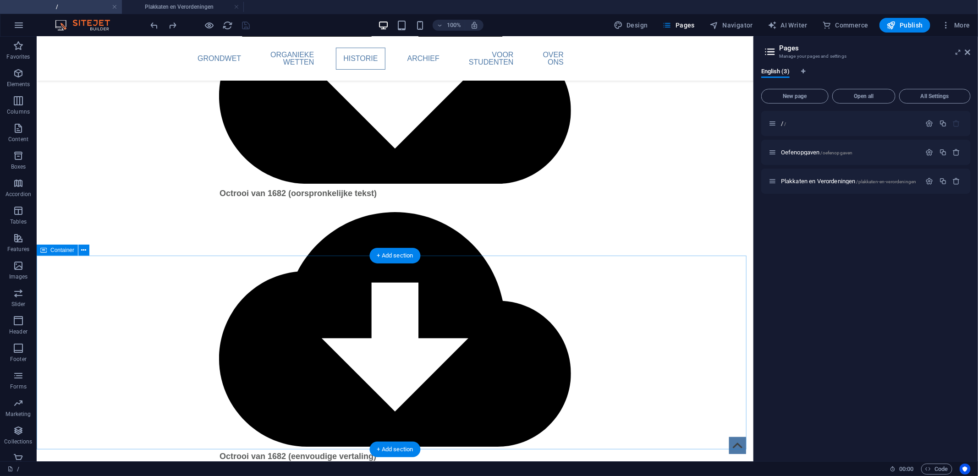
scroll to position [1775, 0]
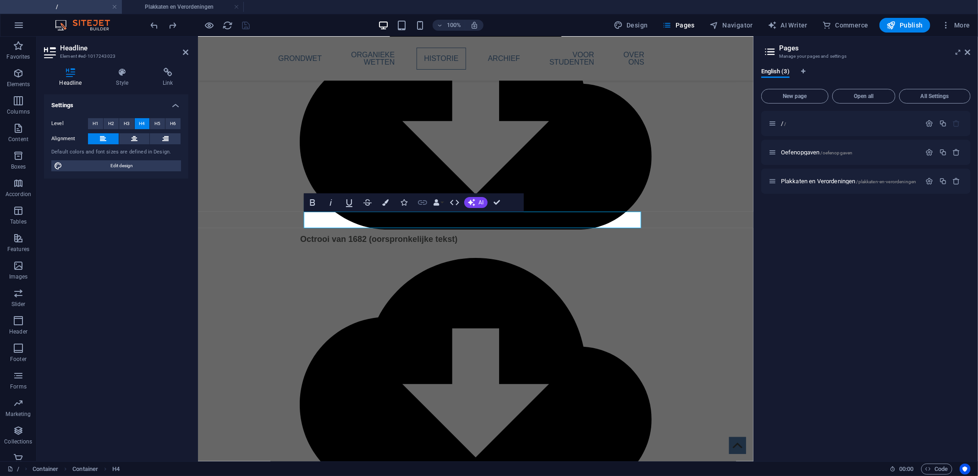
click at [425, 207] on icon "button" at bounding box center [422, 202] width 11 height 11
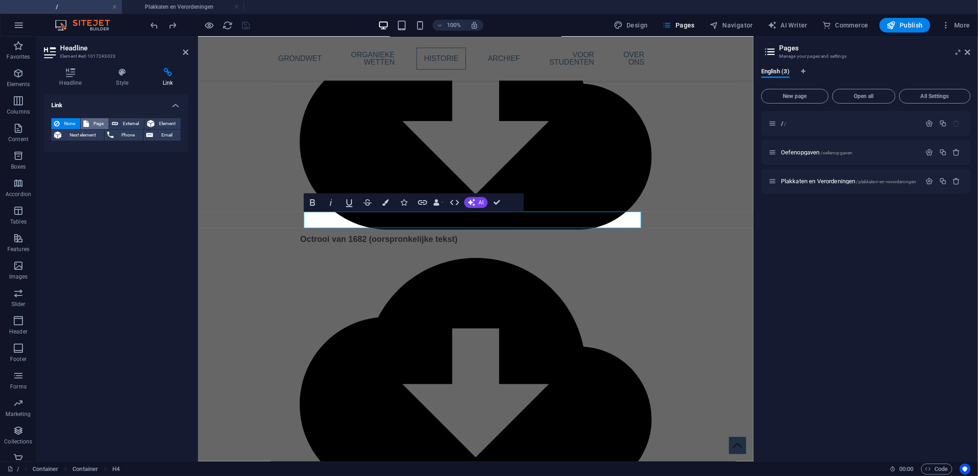
click at [98, 125] on span "Page" at bounding box center [99, 123] width 14 height 11
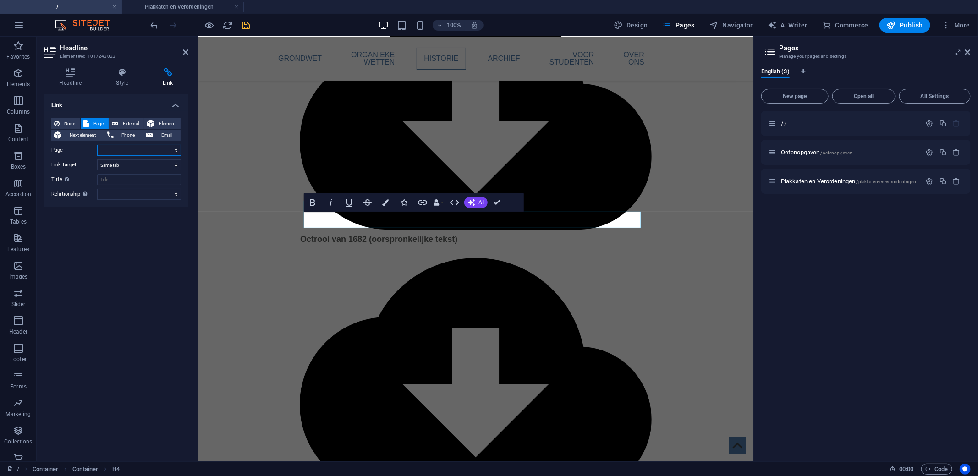
click at [118, 151] on select "/ Oefenopgaven Plakkaten en Verordeningen" at bounding box center [139, 150] width 84 height 11
select select "2"
click at [97, 145] on select "/ Oefenopgaven Plakkaten en Verordeningen" at bounding box center [139, 150] width 84 height 11
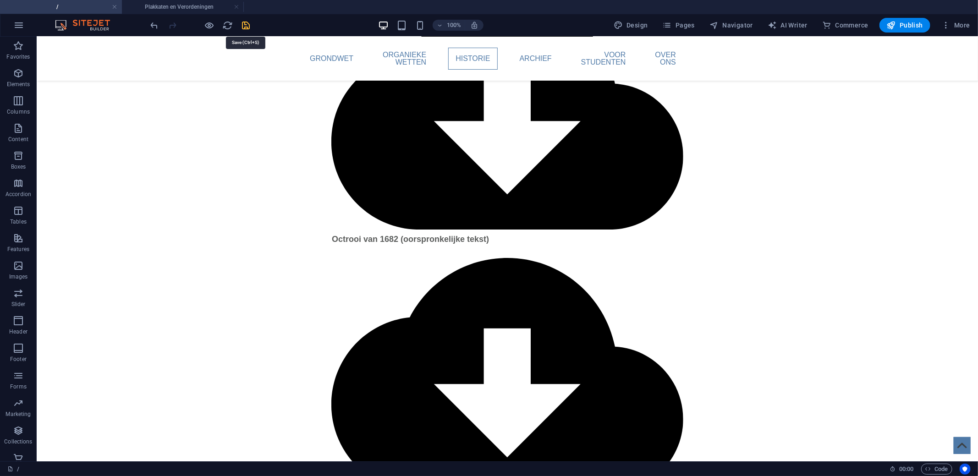
click at [243, 24] on icon "save" at bounding box center [246, 25] width 11 height 11
click at [684, 21] on span "Pages" at bounding box center [678, 25] width 32 height 9
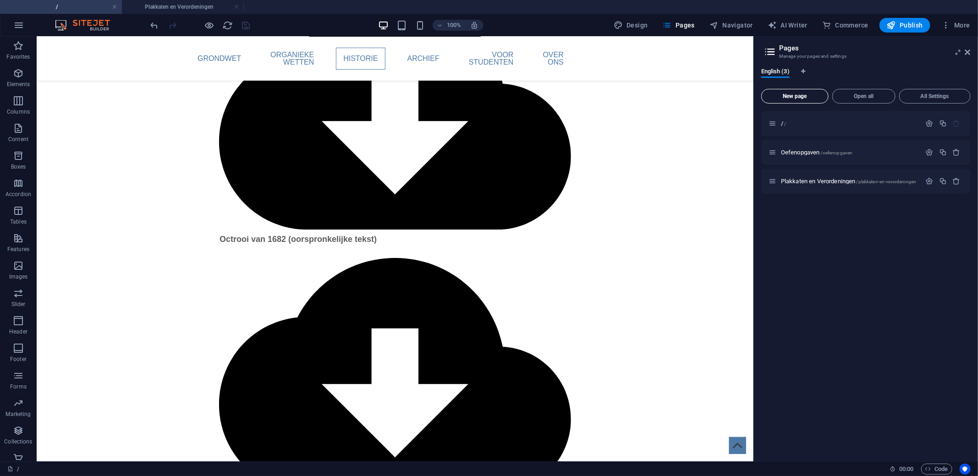
click at [797, 98] on span "New page" at bounding box center [794, 95] width 59 height 5
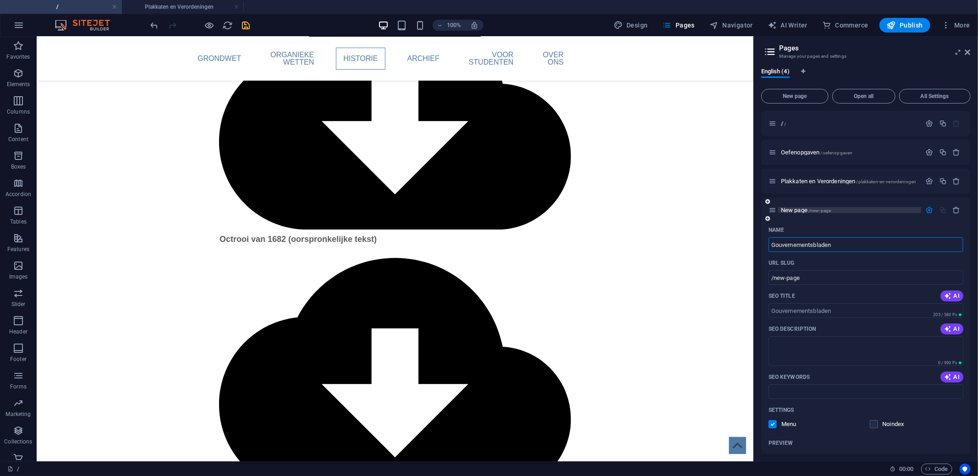
type input "Gouvernementsbladen"
type input "/gouvernementsbladen"
type input "Gouvernementsbladen"
click at [244, 22] on icon "save" at bounding box center [246, 25] width 11 height 11
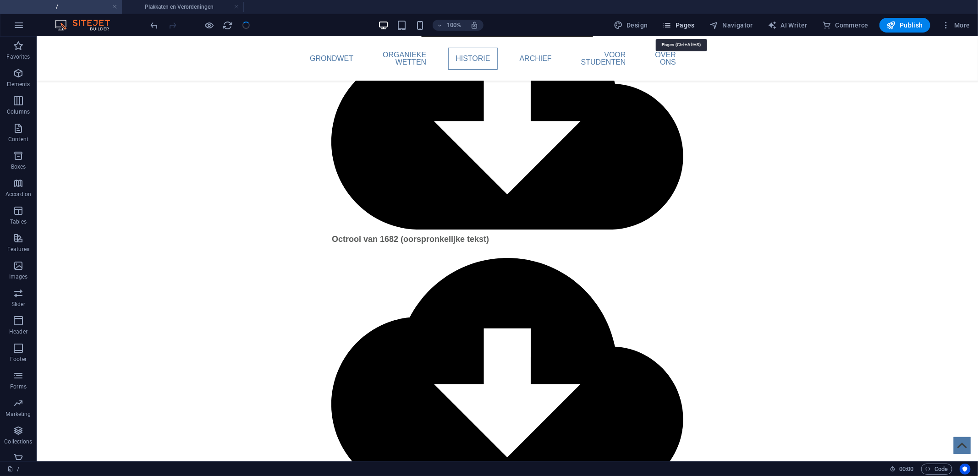
click at [671, 23] on icon "button" at bounding box center [666, 25] width 9 height 9
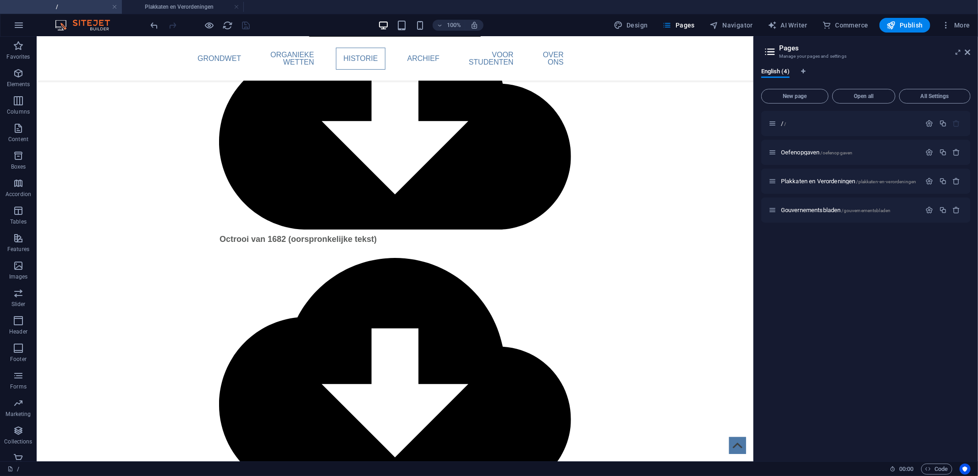
click at [785, 42] on header "Pages Manage your pages and settings" at bounding box center [867, 49] width 208 height 24
click at [169, 10] on h4 "Plakkaten en Verordeningen" at bounding box center [183, 7] width 122 height 10
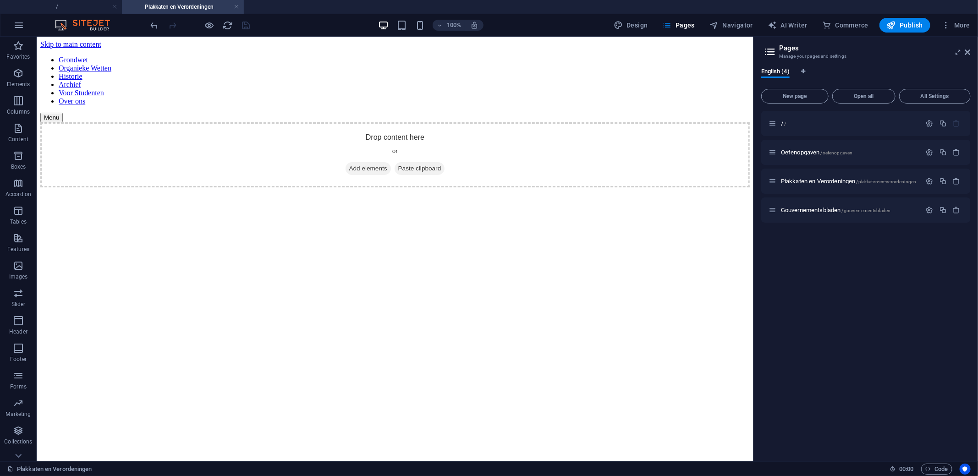
scroll to position [0, 0]
click at [16, 72] on icon "button" at bounding box center [18, 73] width 11 height 11
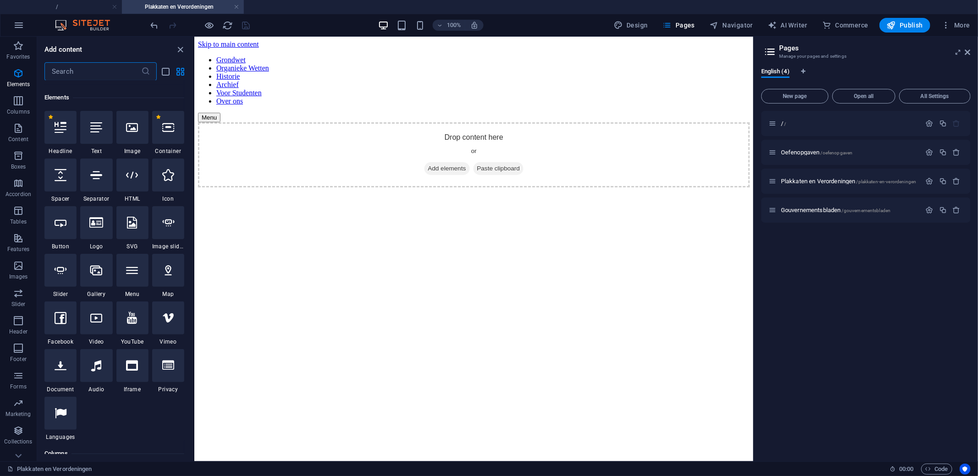
scroll to position [97, 0]
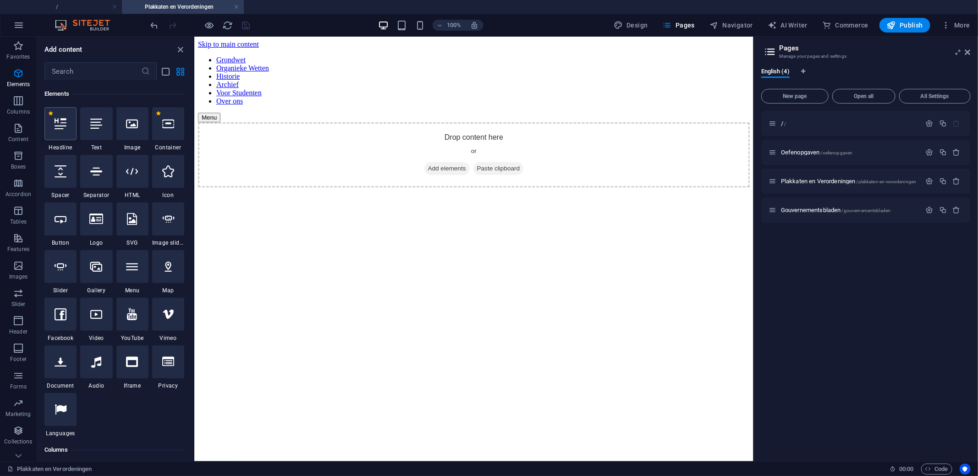
click at [61, 116] on div at bounding box center [60, 123] width 32 height 33
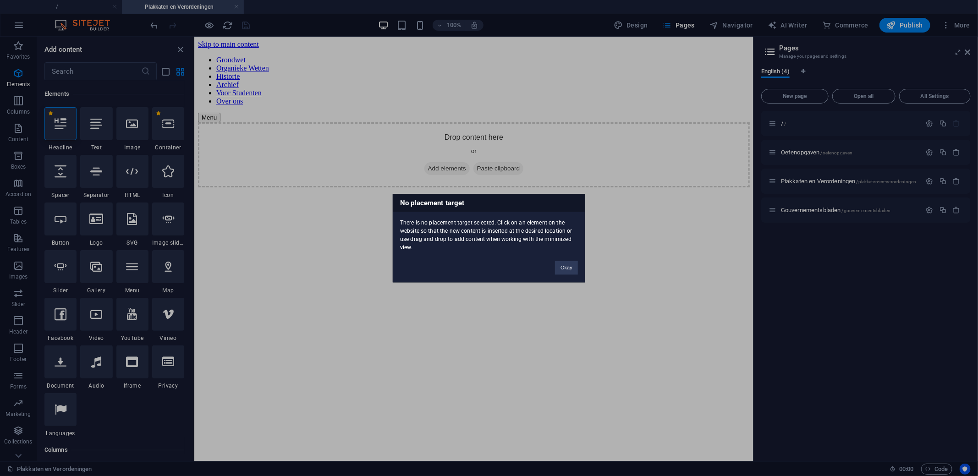
click at [427, 138] on div "No placement target There is no placement target selected. Click on an element …" at bounding box center [489, 238] width 978 height 476
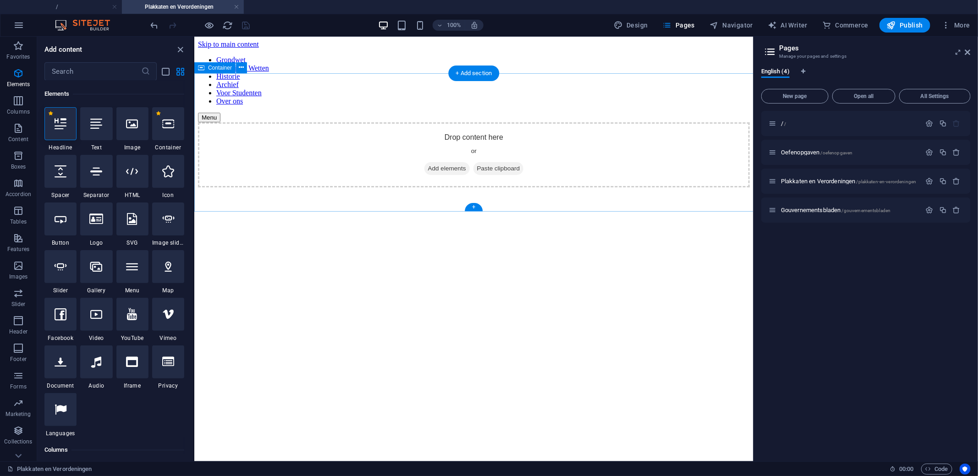
click at [364, 128] on div "Drop content here or Add elements Paste clipboard" at bounding box center [473, 154] width 552 height 65
click at [58, 127] on icon at bounding box center [61, 124] width 12 height 12
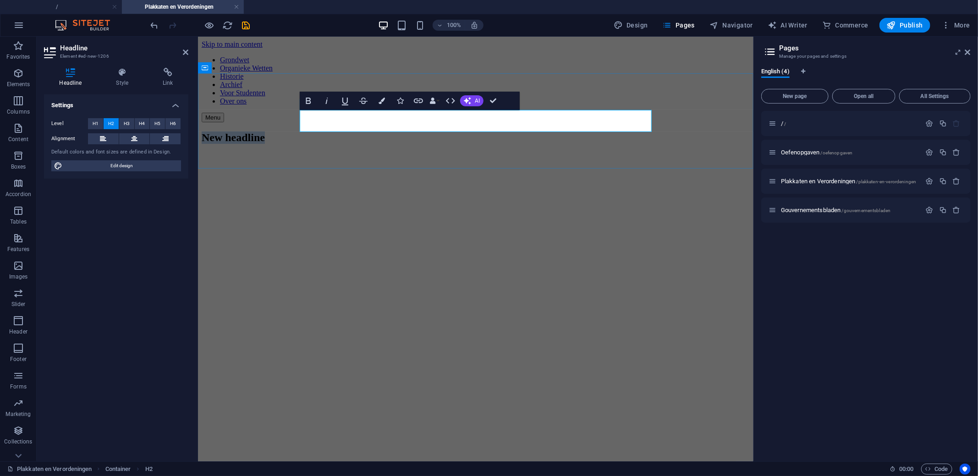
click at [402, 131] on h2 "New headline" at bounding box center [475, 137] width 548 height 12
